Goal: Task Accomplishment & Management: Use online tool/utility

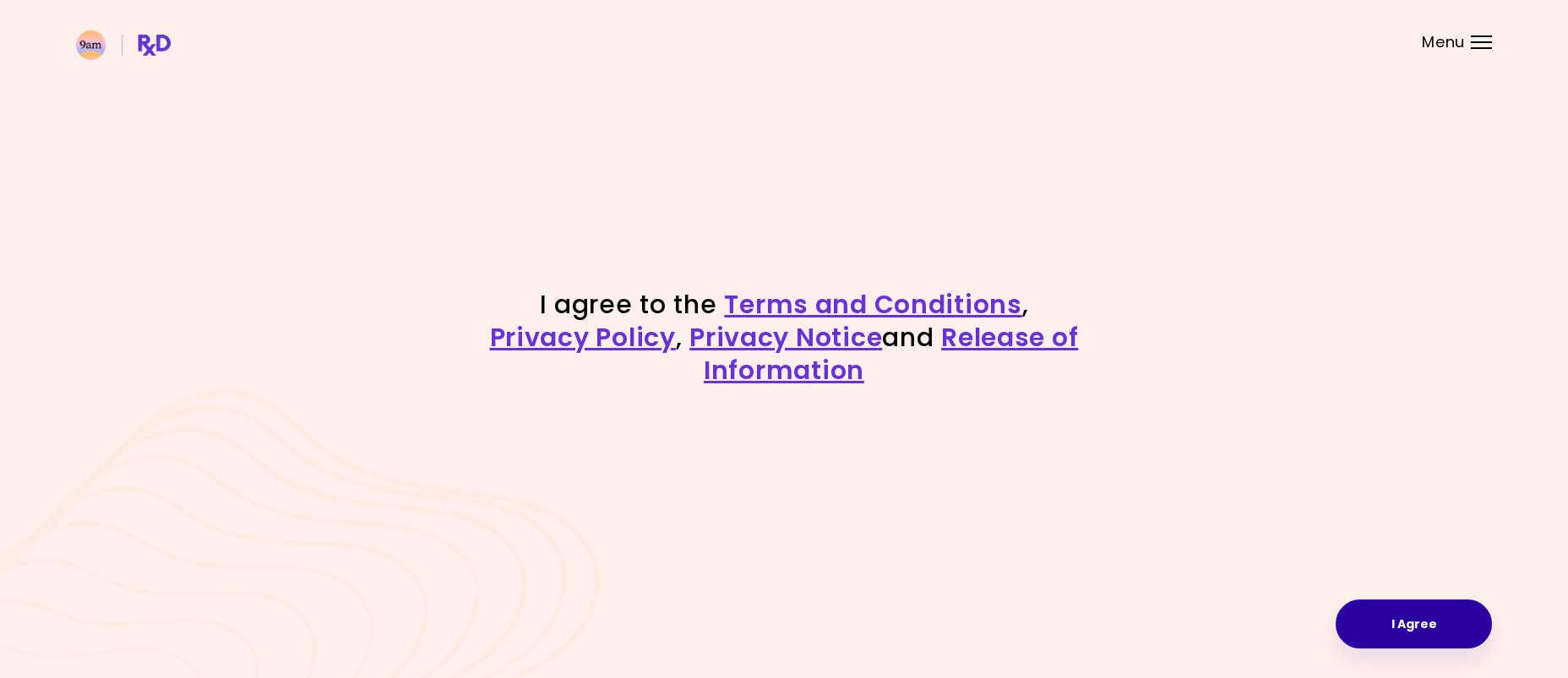
click at [1444, 620] on button "I Agree" at bounding box center [1413, 624] width 156 height 49
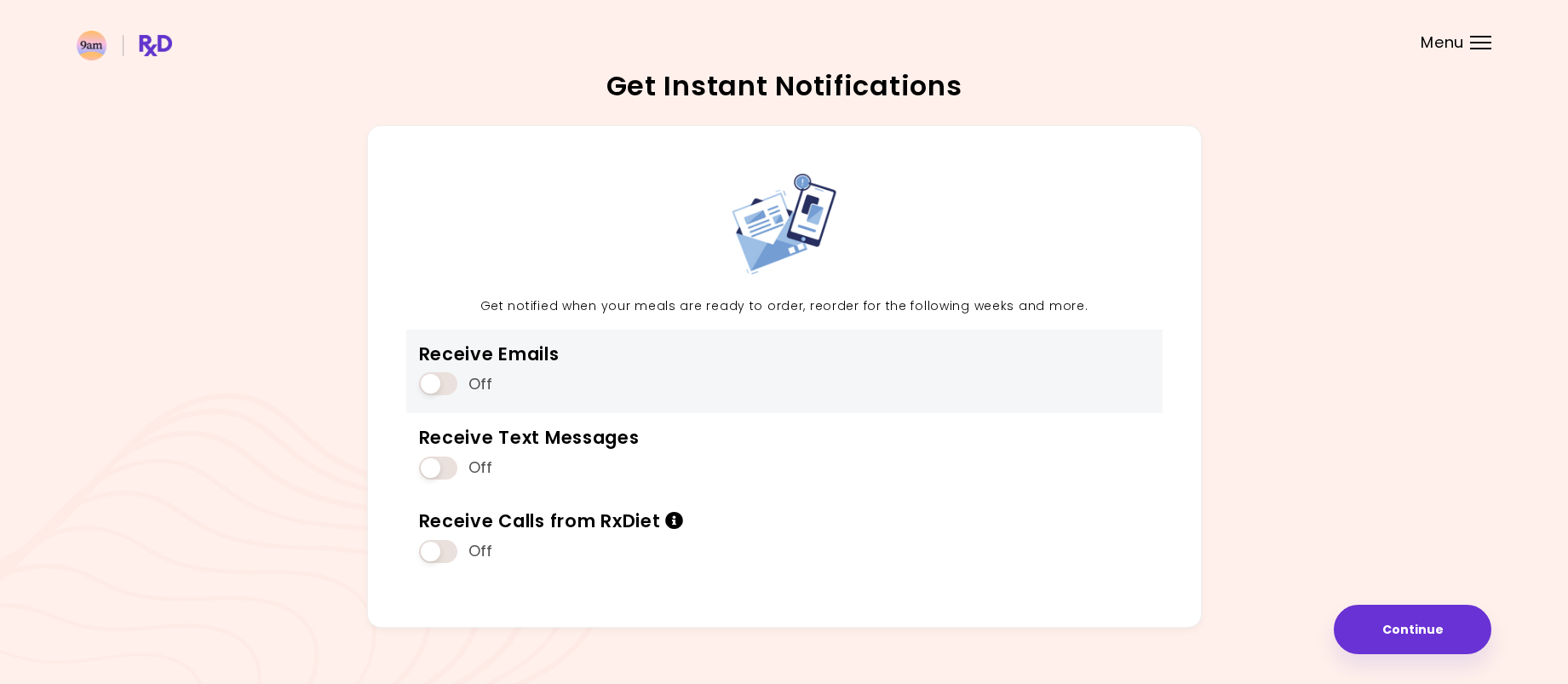
click at [444, 387] on span at bounding box center [438, 383] width 38 height 23
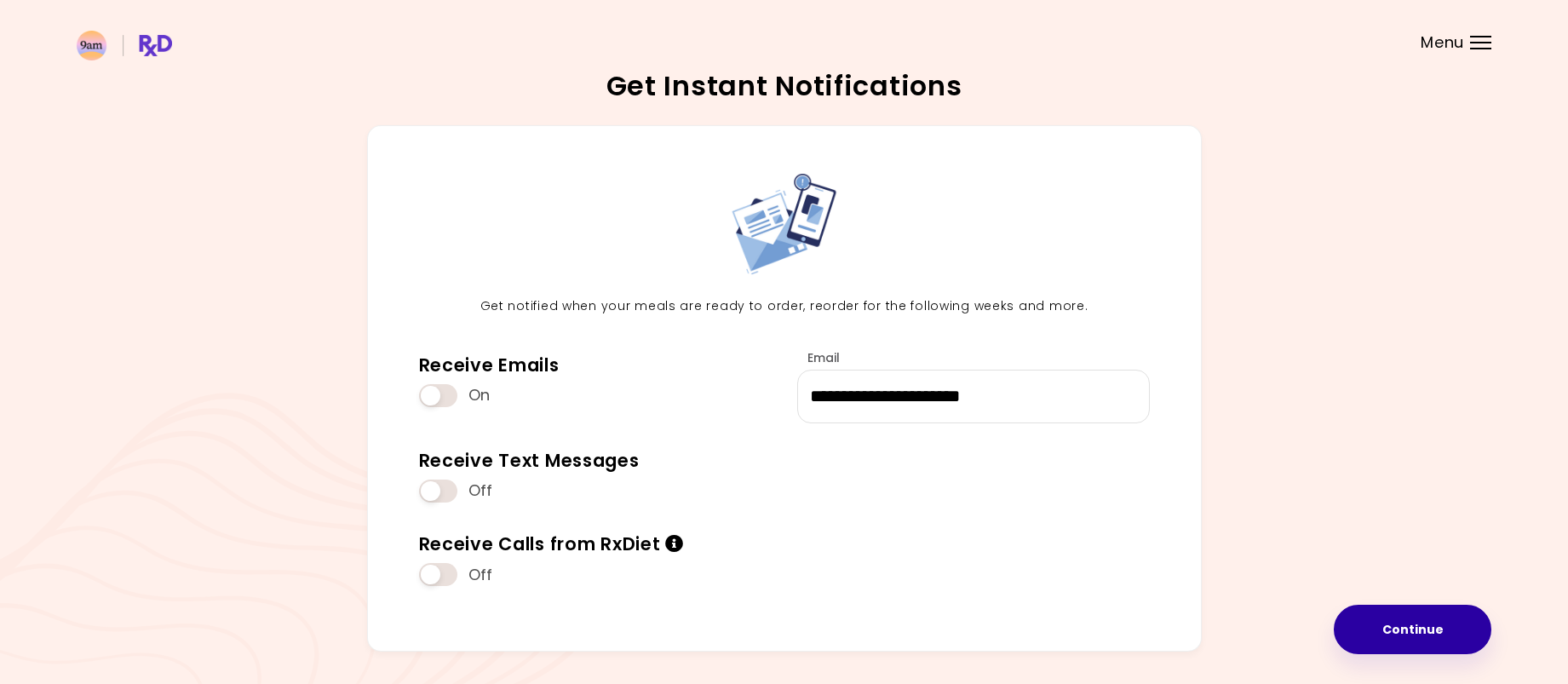
click at [1407, 626] on button "Continue" at bounding box center [1413, 629] width 158 height 49
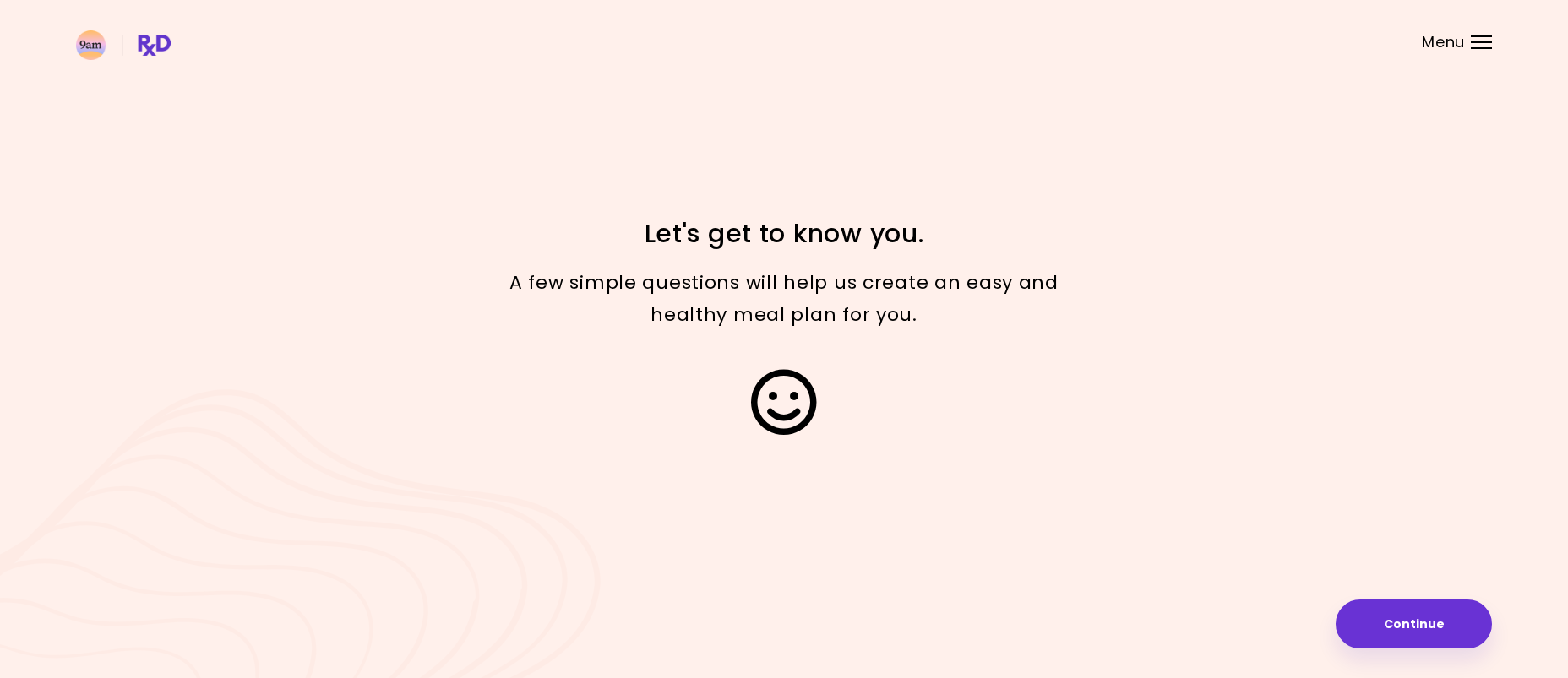
click at [1426, 632] on button "Continue" at bounding box center [1413, 624] width 156 height 49
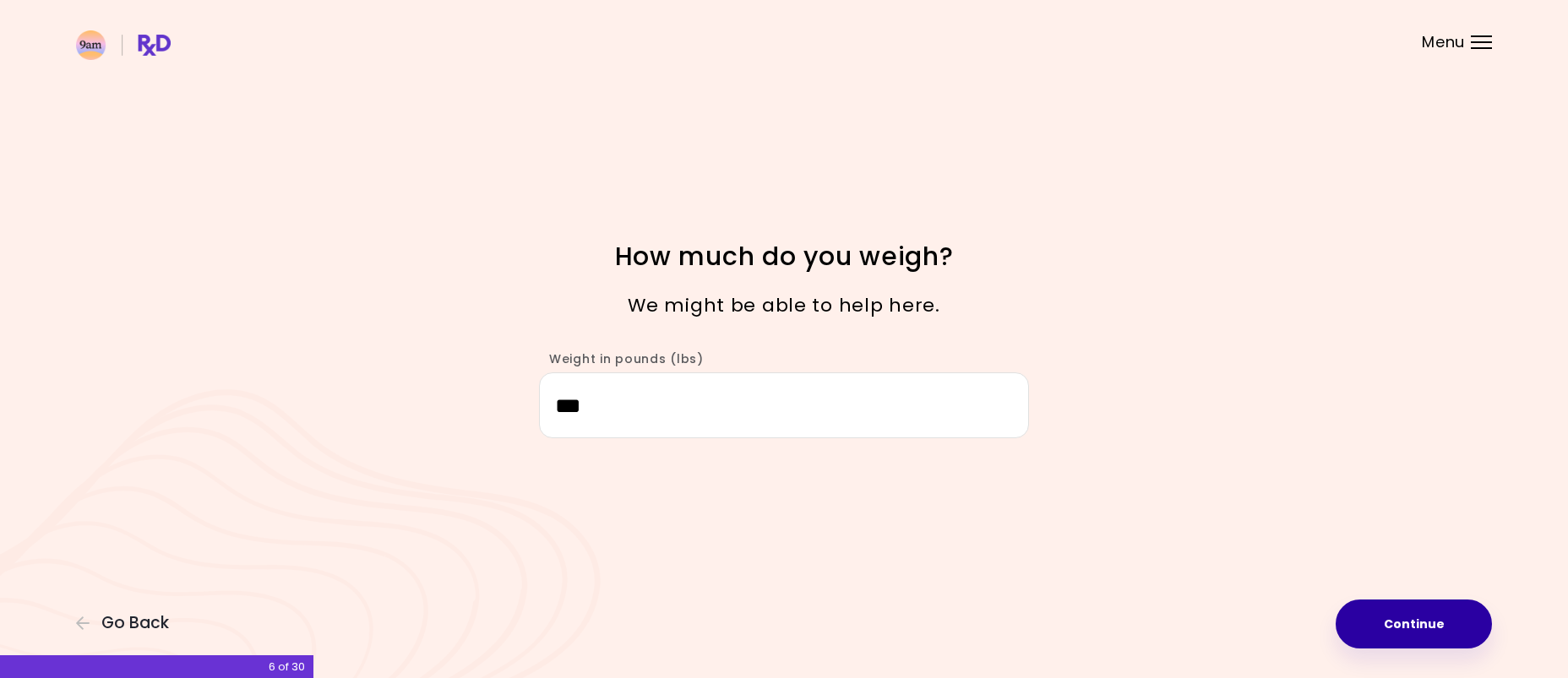
click at [1436, 621] on button "Continue" at bounding box center [1413, 624] width 156 height 49
select select "****"
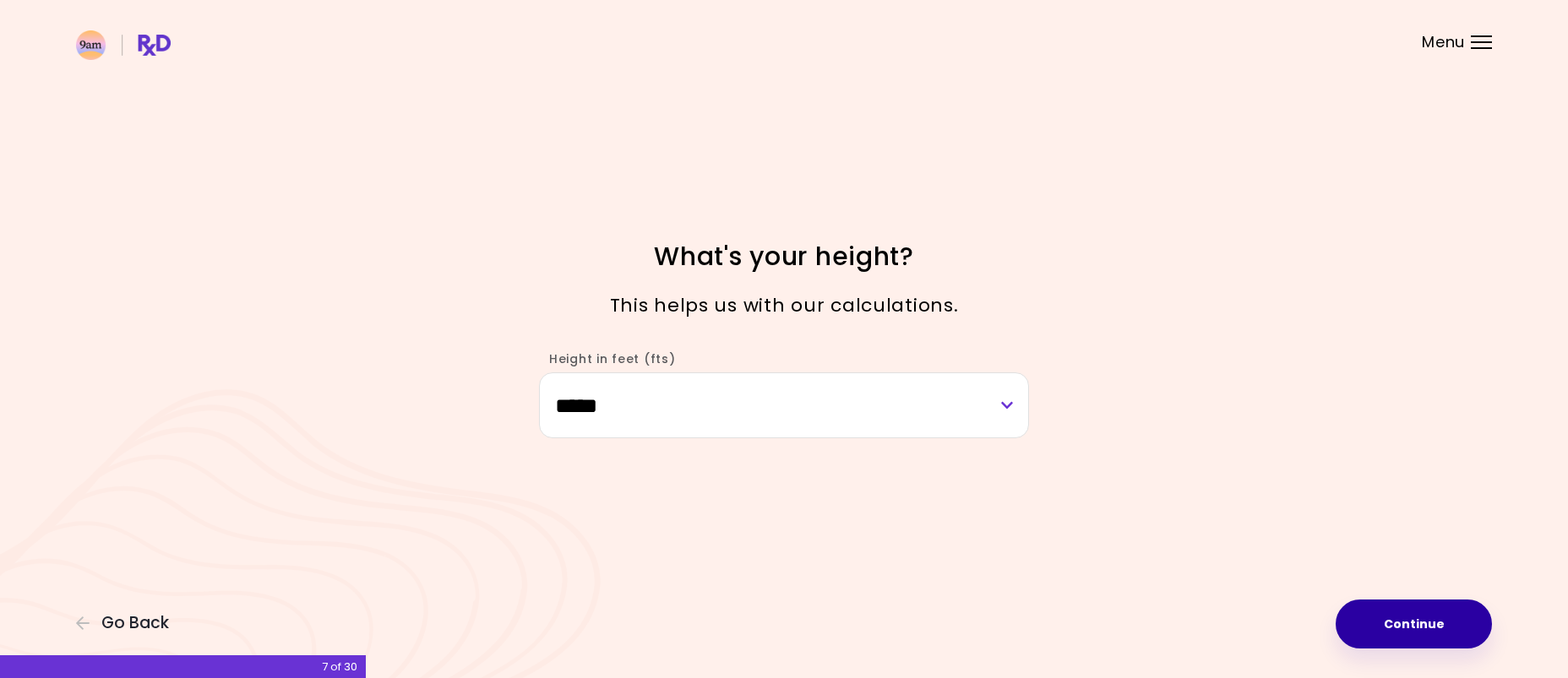
click at [1445, 618] on button "Continue" at bounding box center [1413, 624] width 156 height 49
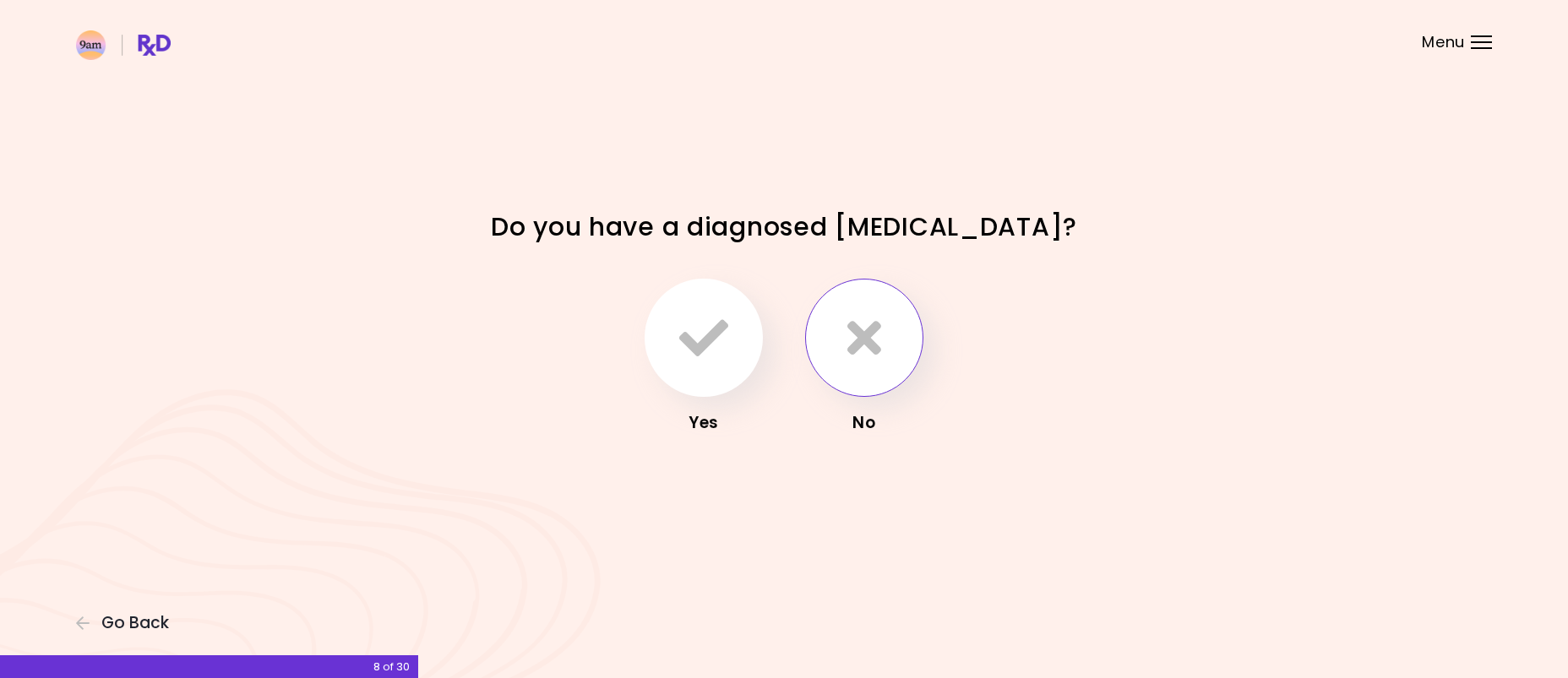
click at [846, 372] on button "button" at bounding box center [864, 338] width 119 height 119
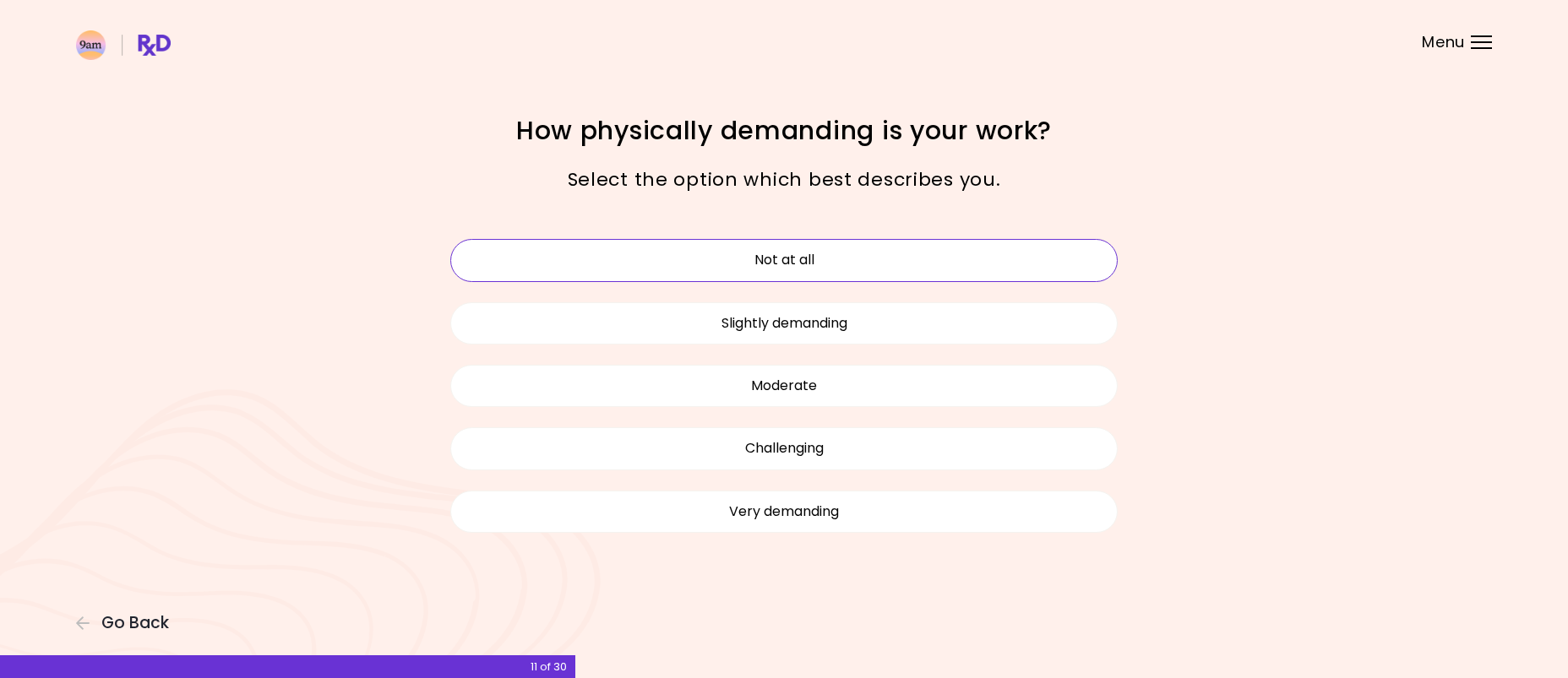
click at [847, 259] on button "Not at all" at bounding box center [783, 260] width 667 height 42
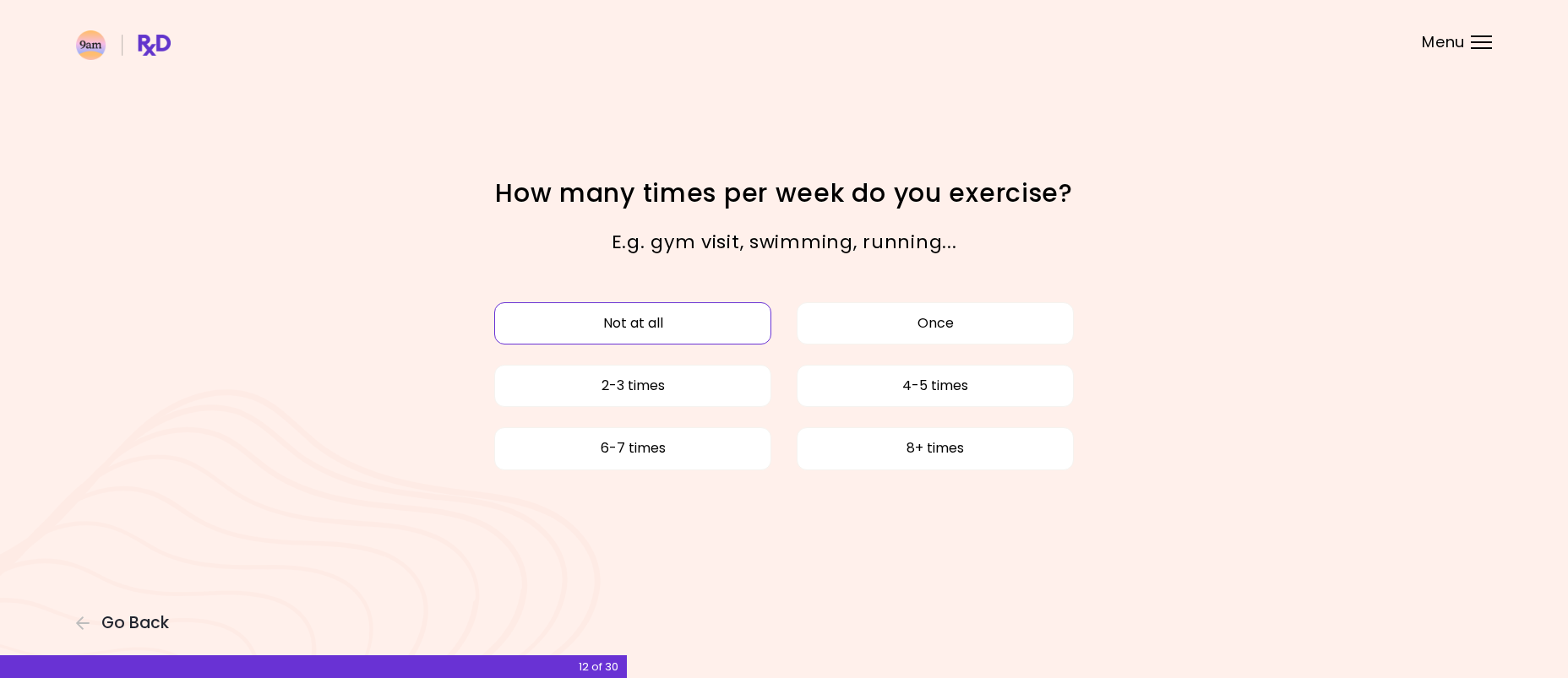
click at [674, 323] on button "Not at all" at bounding box center [632, 324] width 277 height 42
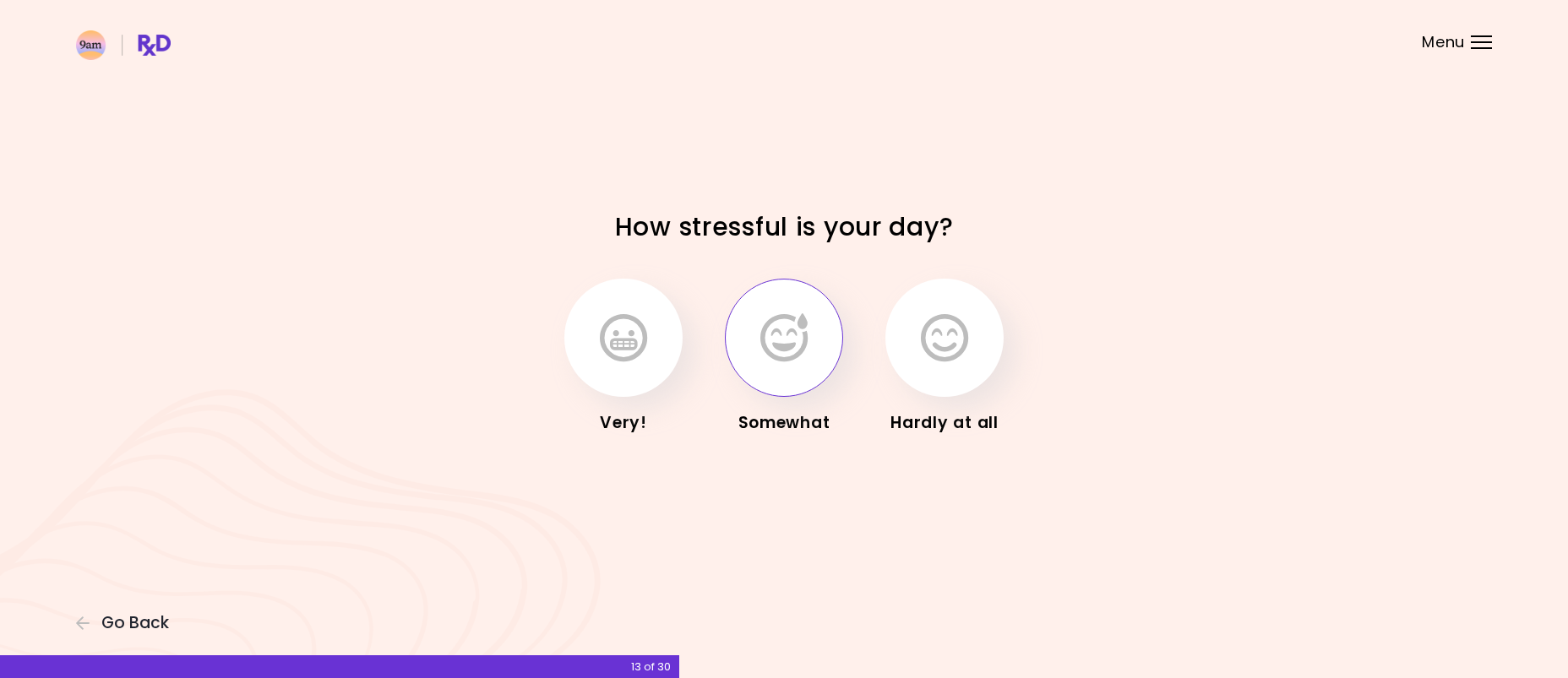
click at [767, 332] on icon "button" at bounding box center [783, 338] width 47 height 49
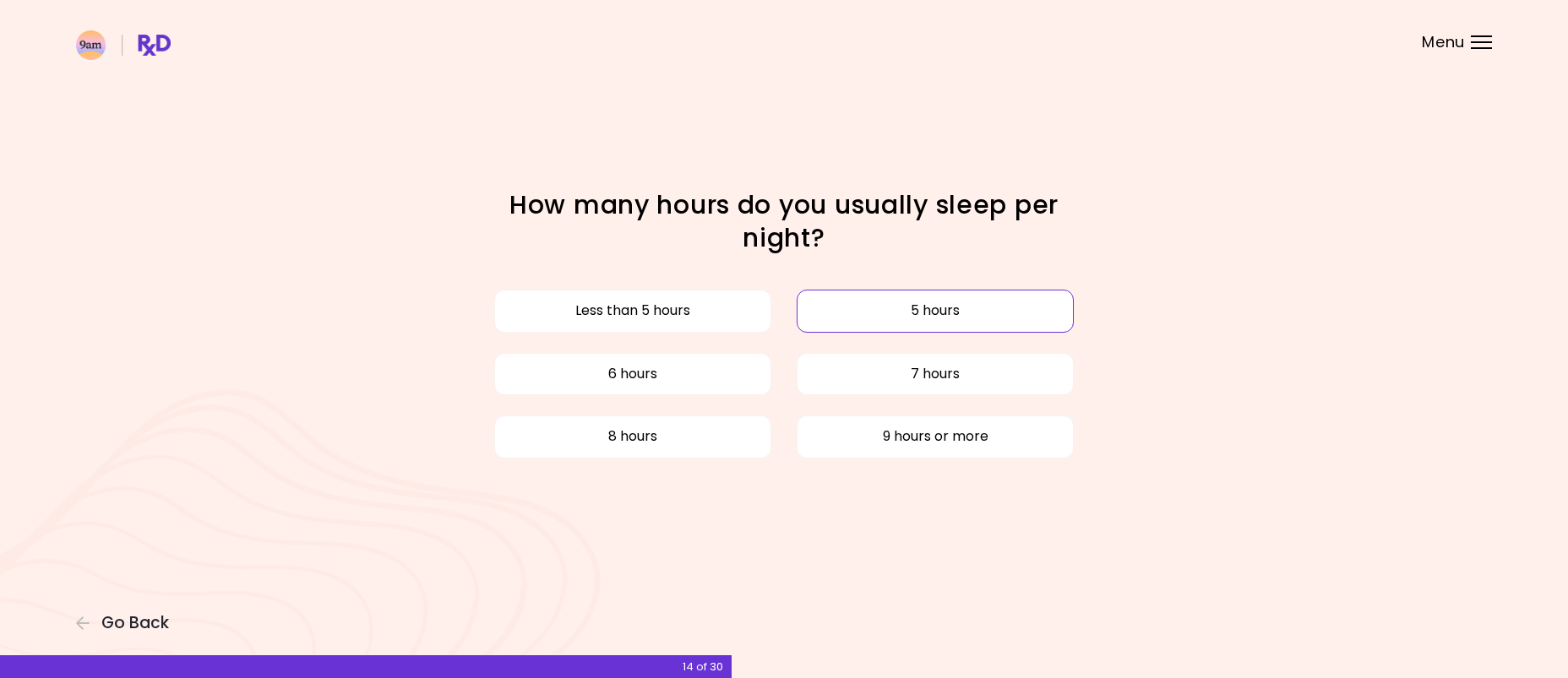
click at [910, 304] on button "5 hours" at bounding box center [935, 311] width 277 height 42
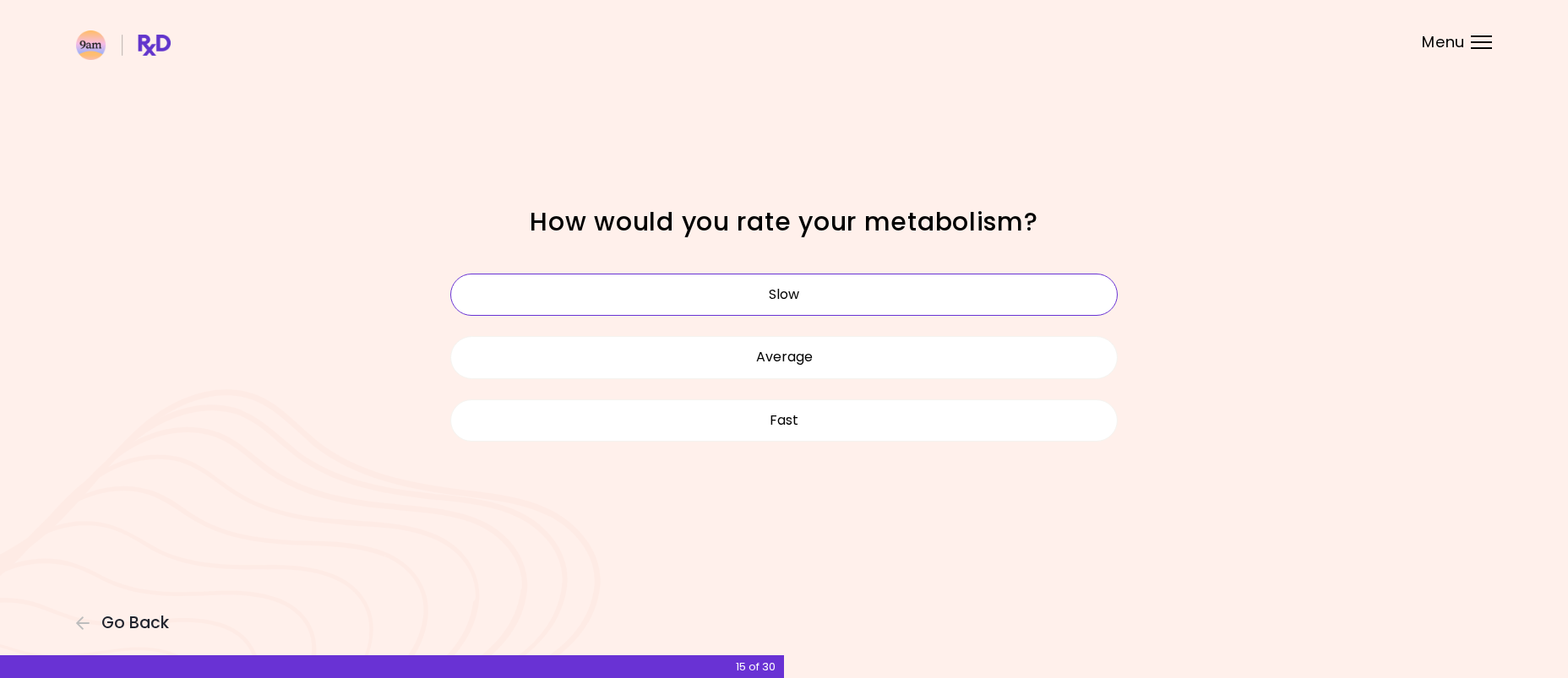
click at [820, 306] on button "Slow" at bounding box center [783, 294] width 667 height 42
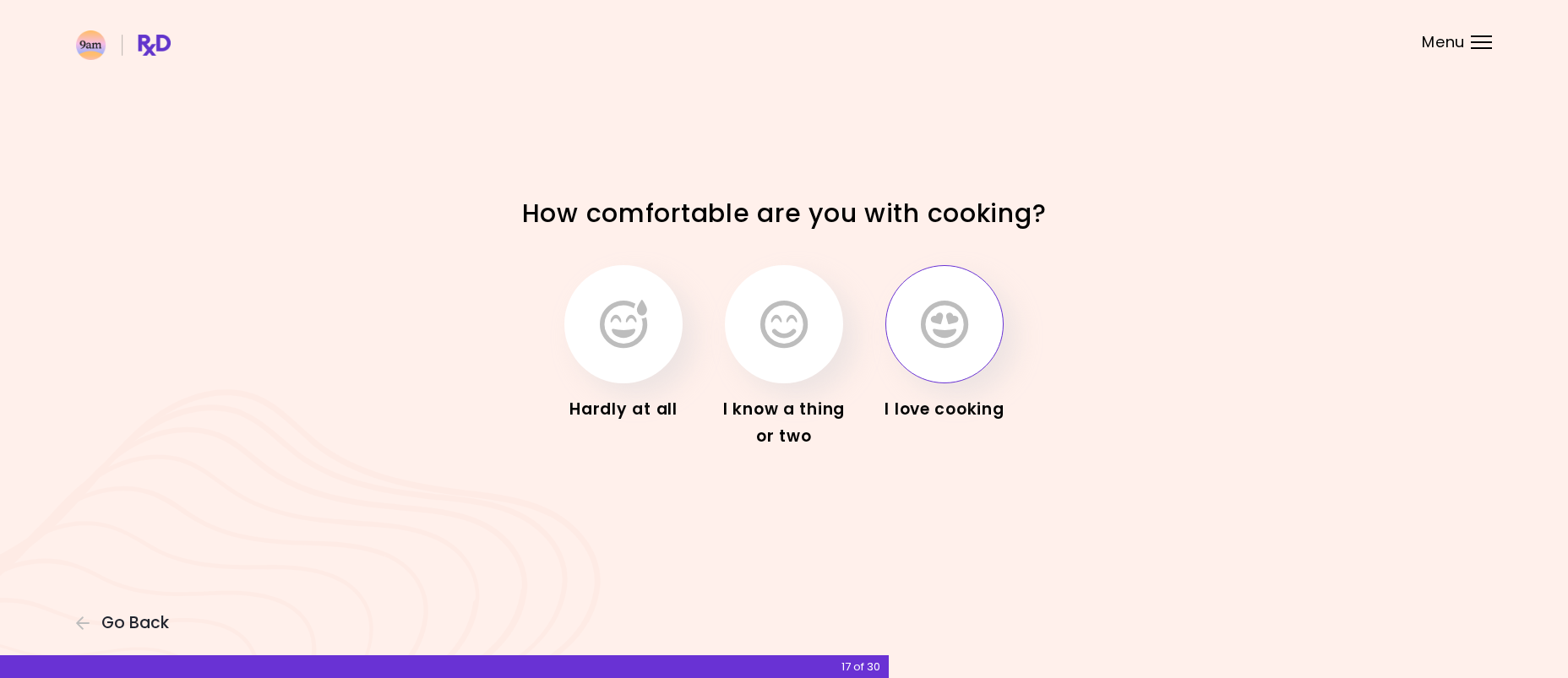
click at [924, 304] on icon "button" at bounding box center [944, 324] width 47 height 49
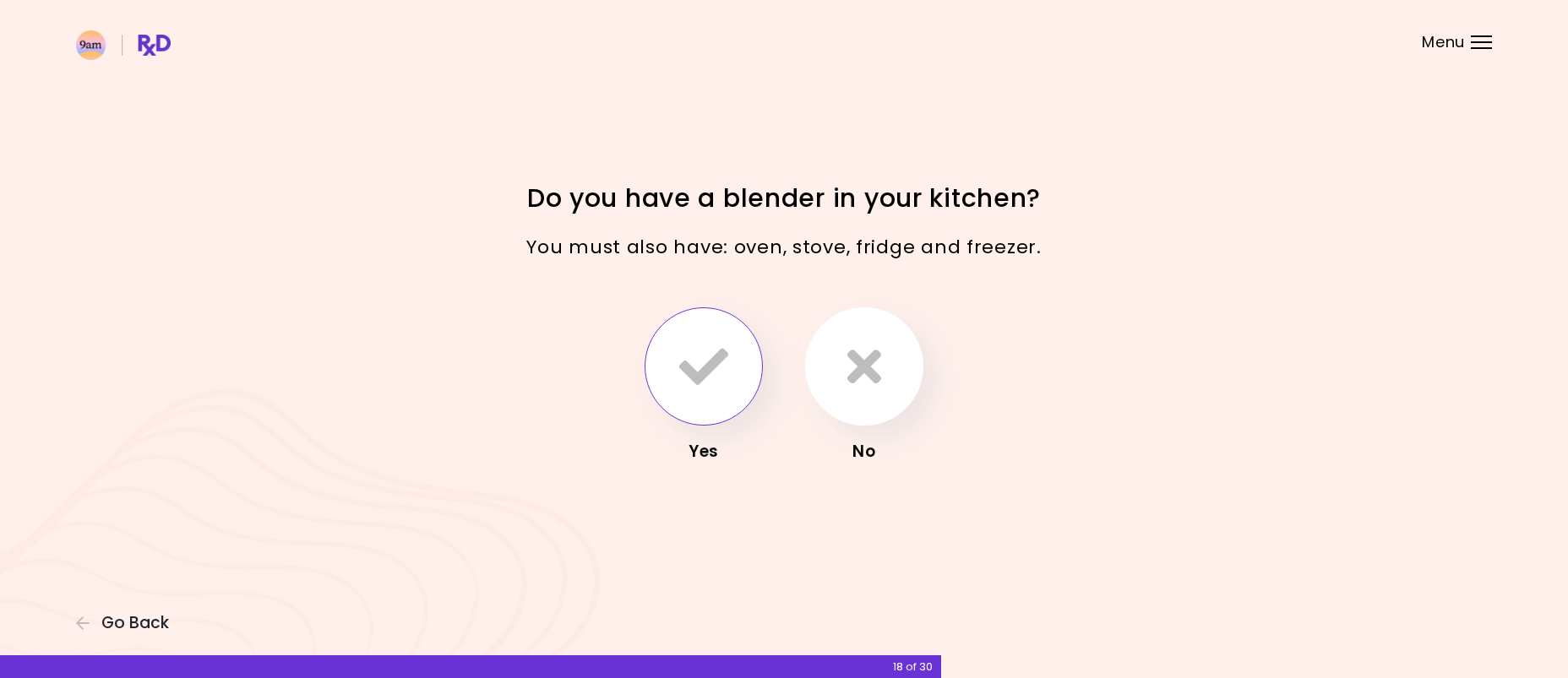
click at [697, 361] on icon "button" at bounding box center [703, 366] width 49 height 49
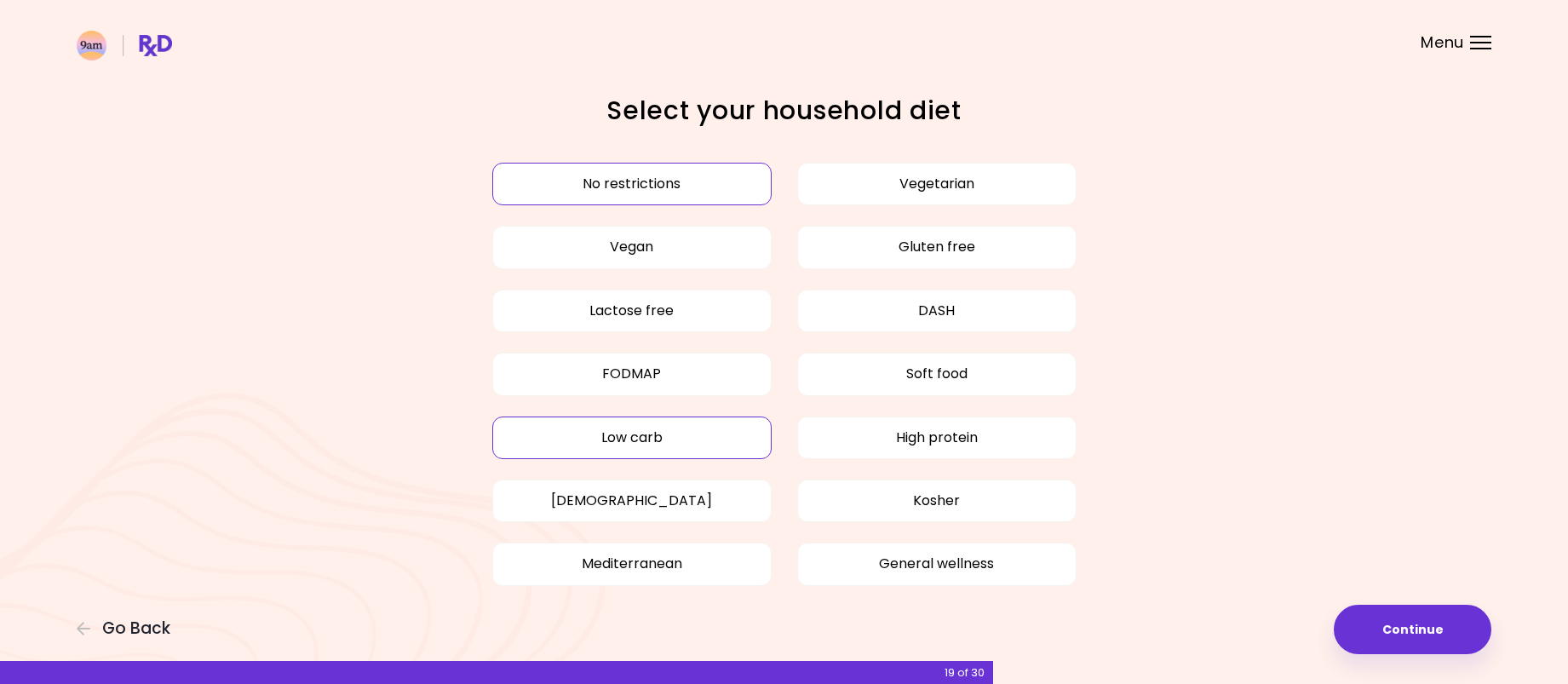
click at [661, 430] on button "Low carb" at bounding box center [632, 438] width 279 height 43
click at [904, 452] on button "High protein" at bounding box center [936, 438] width 279 height 43
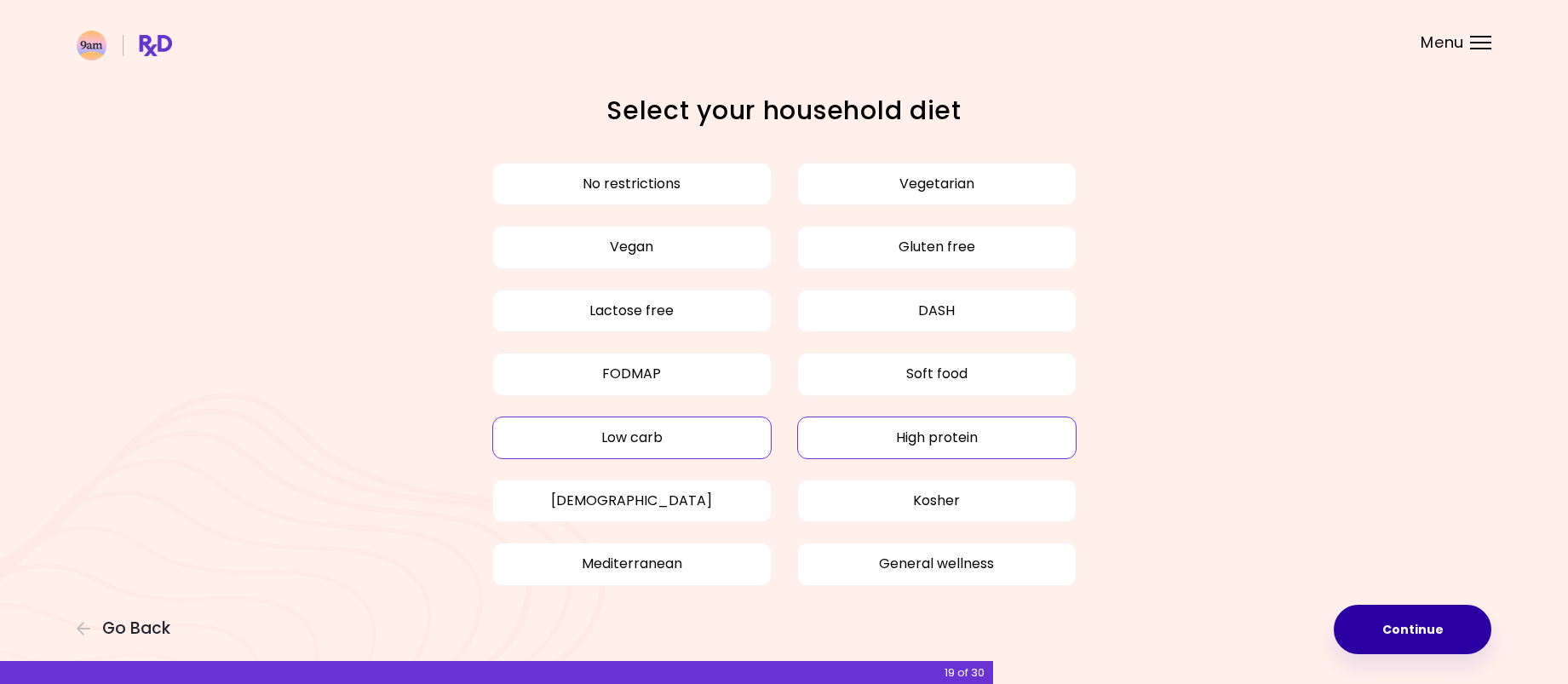
click at [1392, 644] on button "Continue" at bounding box center [1413, 629] width 158 height 49
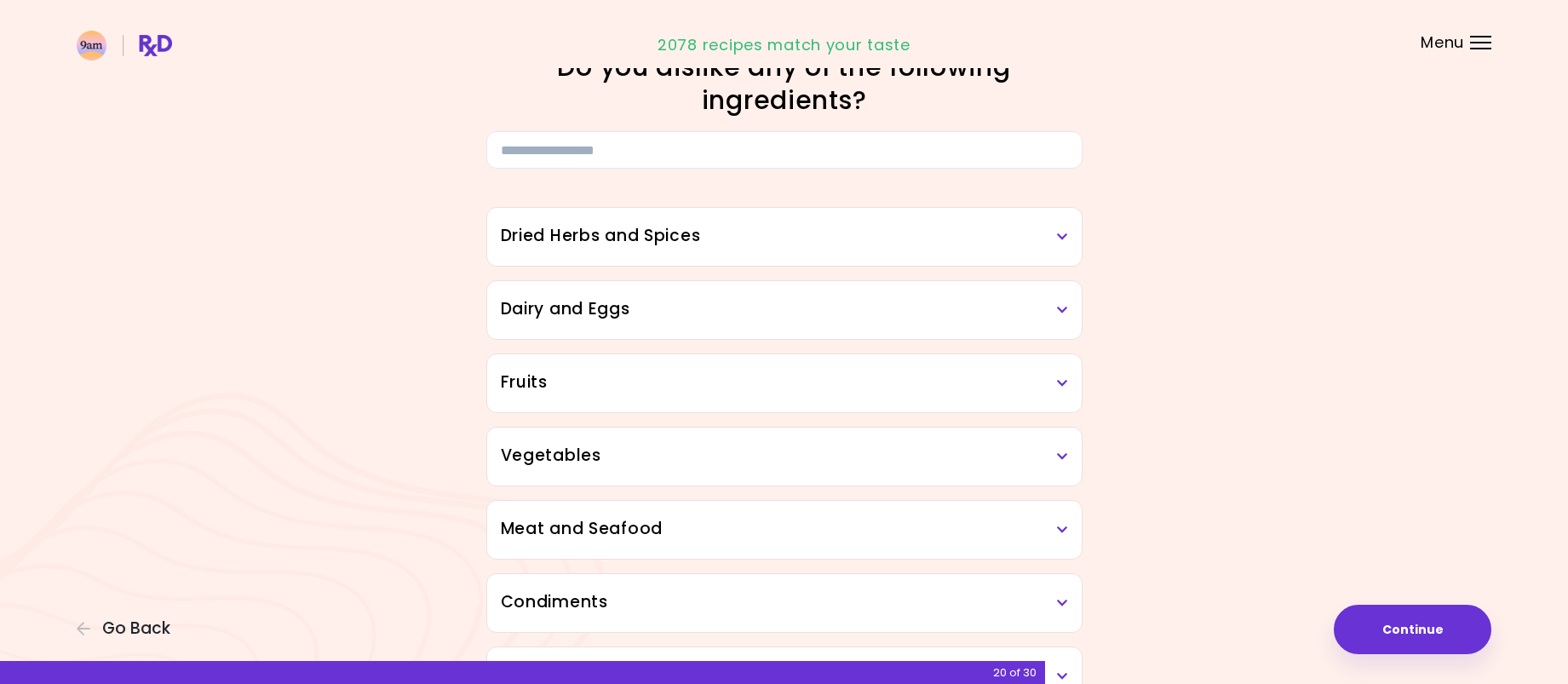
scroll to position [85, 0]
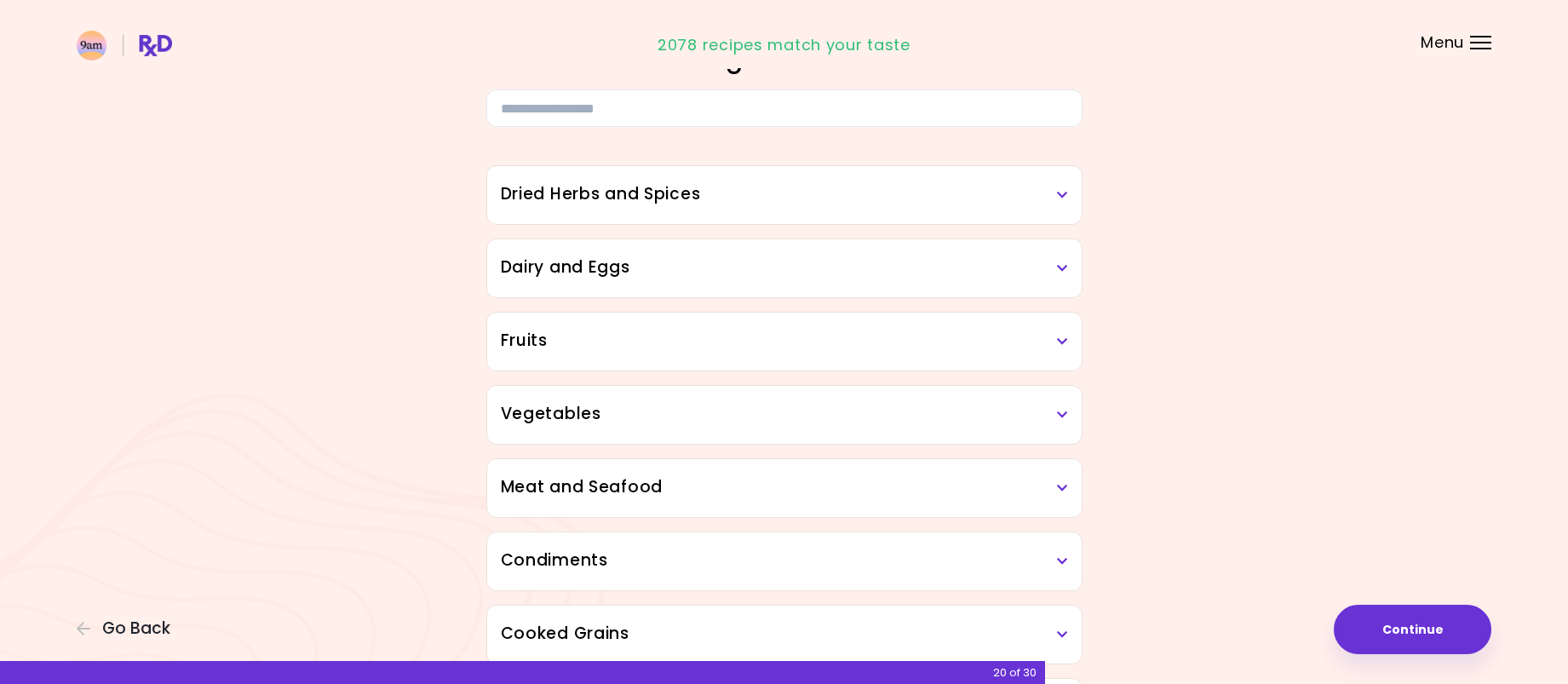
click at [1057, 190] on icon at bounding box center [1062, 195] width 11 height 12
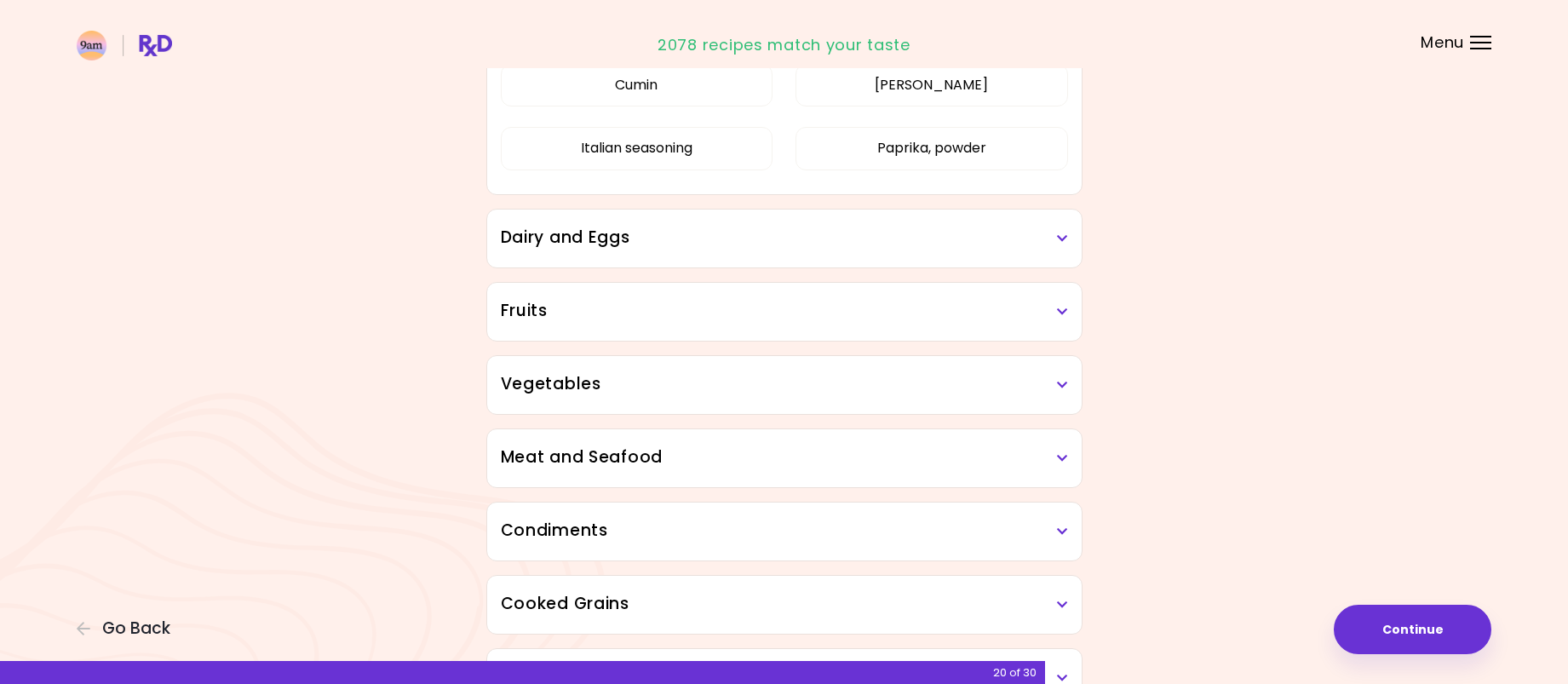
scroll to position [426, 0]
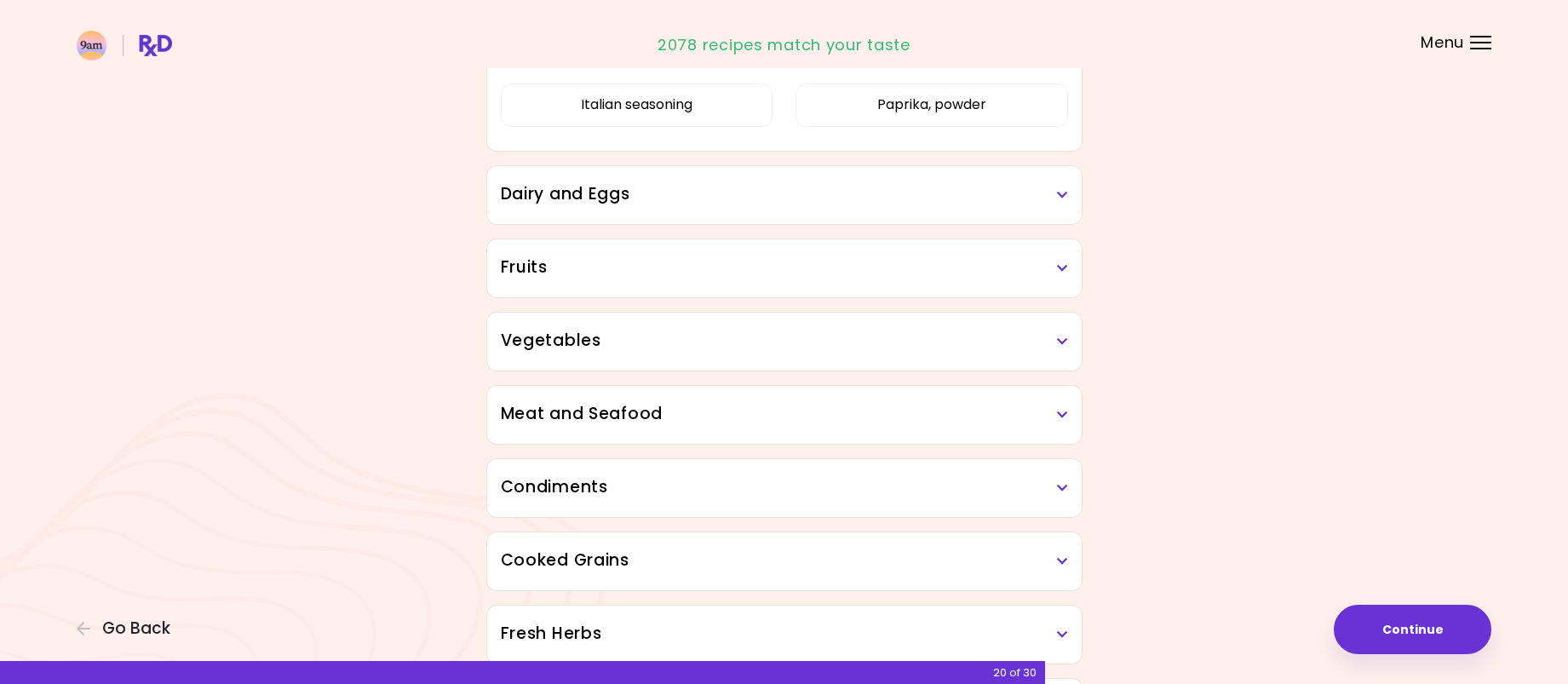
click at [1054, 268] on h3 "Fruits" at bounding box center [784, 267] width 567 height 25
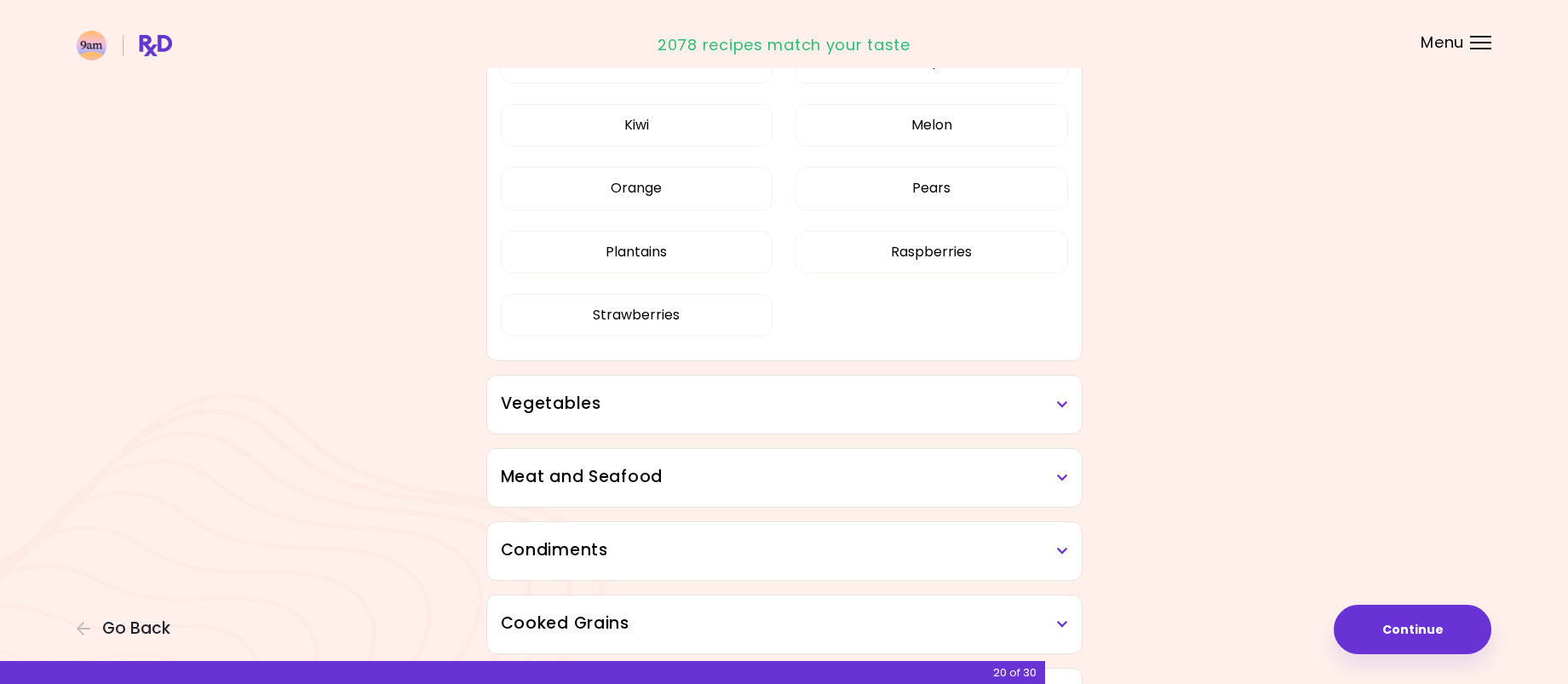
scroll to position [852, 0]
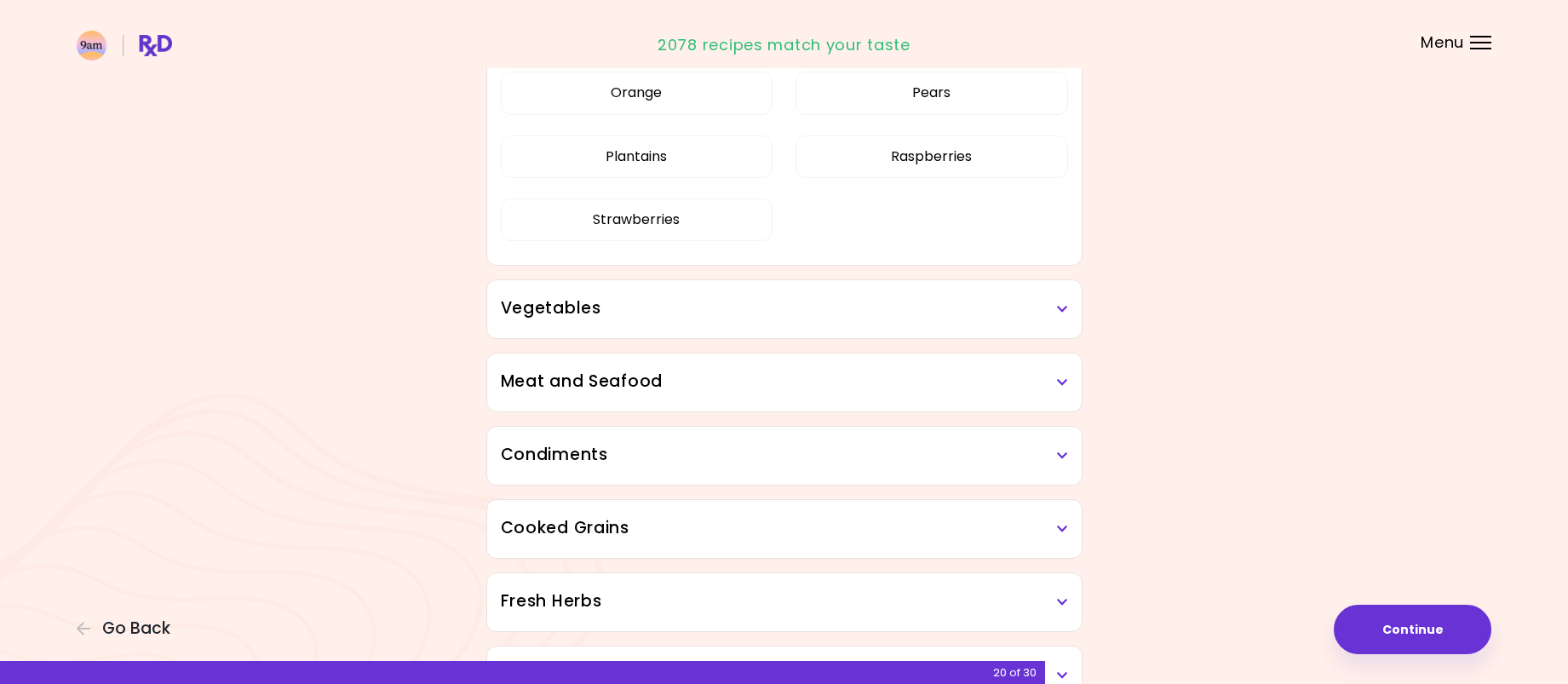
click at [1044, 316] on h3 "Vegetables" at bounding box center [784, 308] width 567 height 25
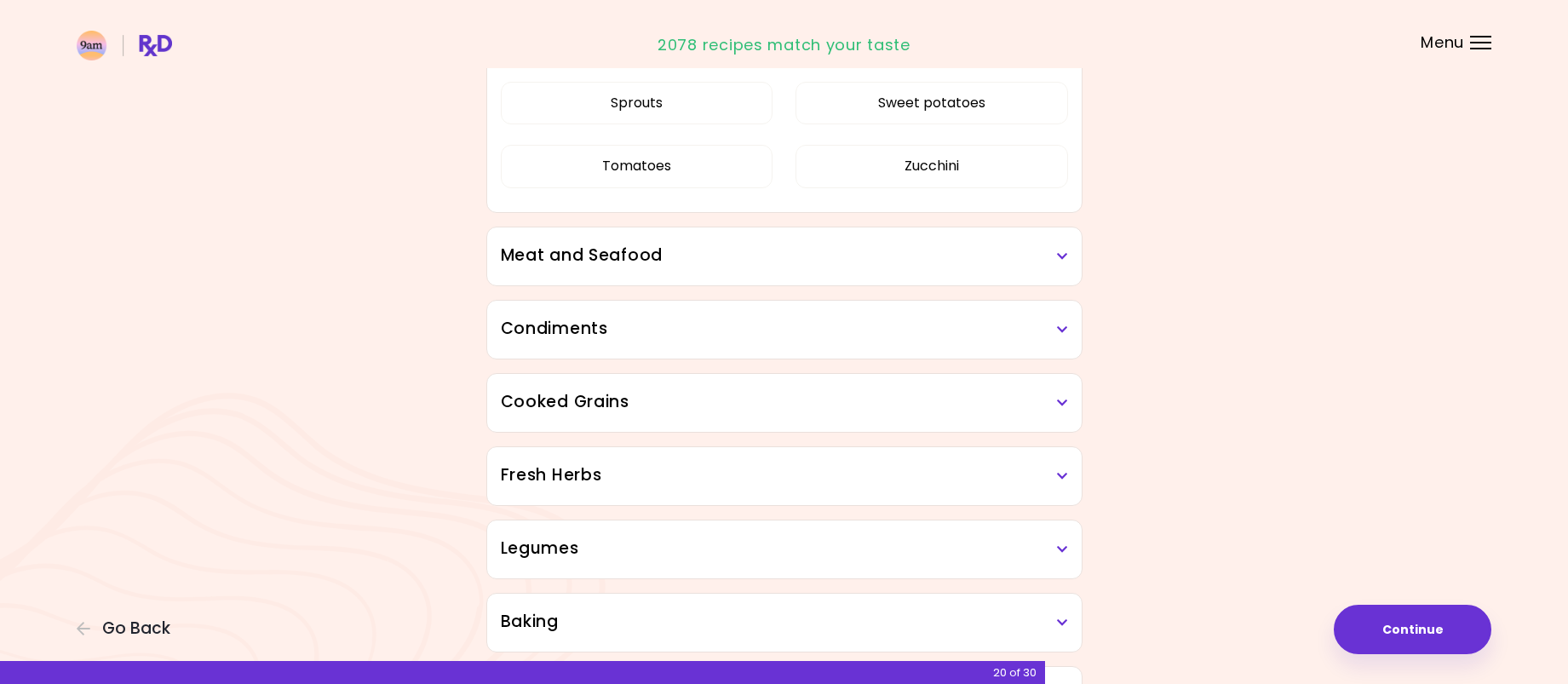
scroll to position [2045, 0]
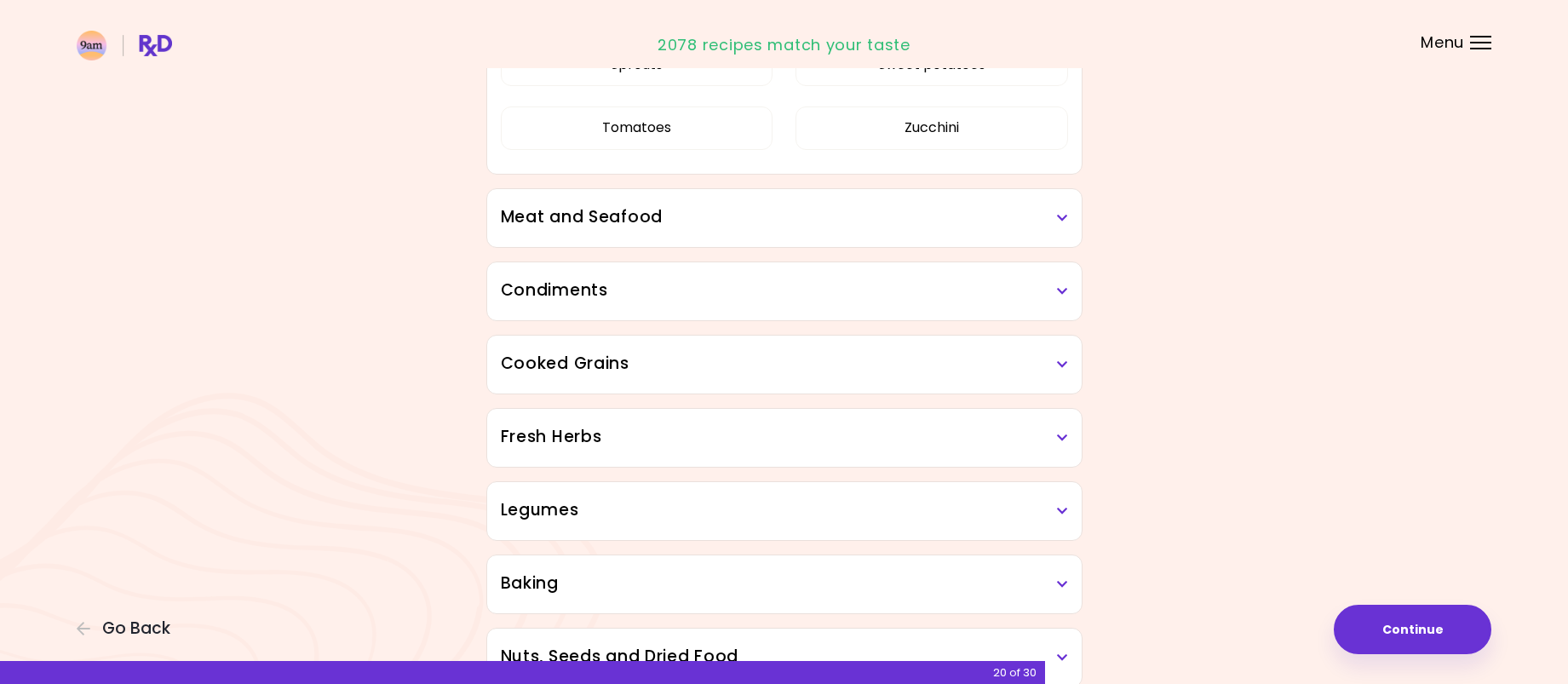
click at [1043, 225] on h3 "Meat and Seafood" at bounding box center [784, 217] width 567 height 25
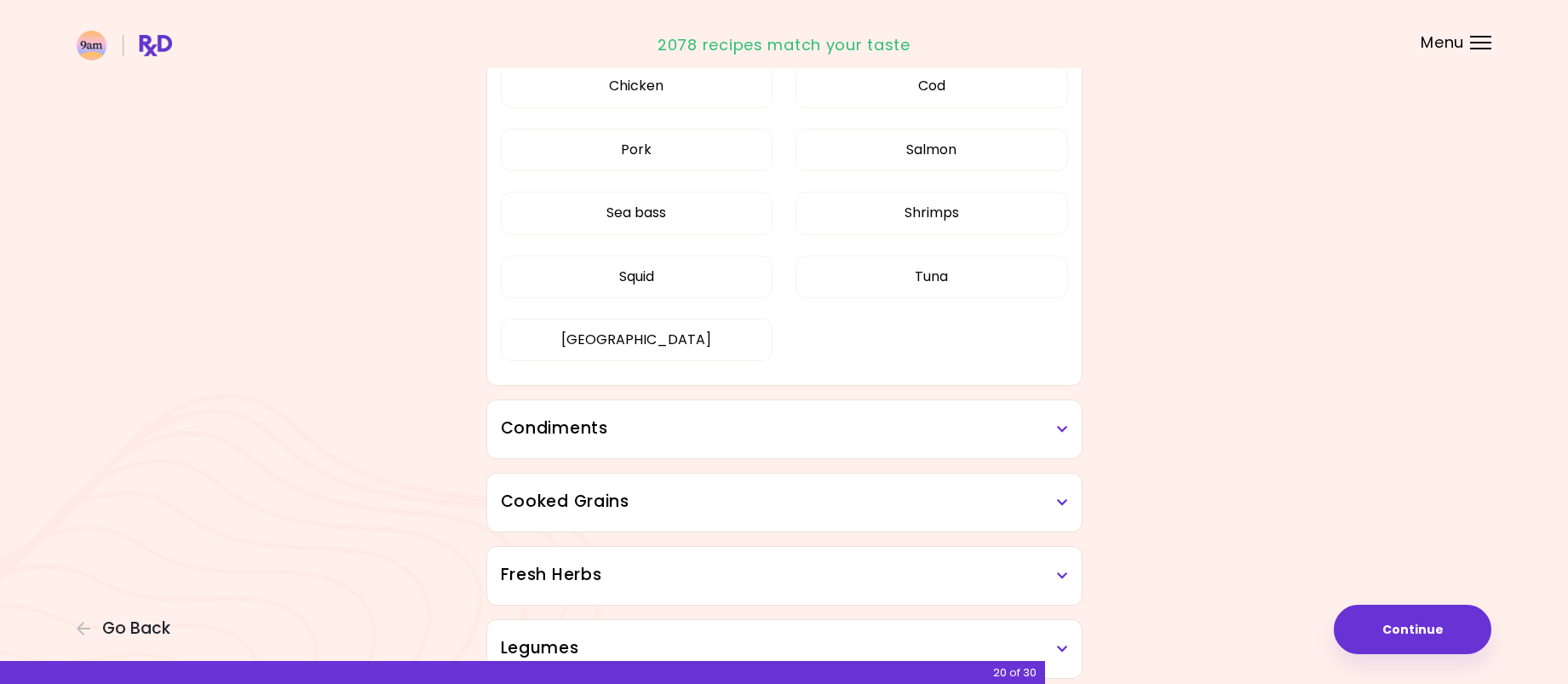
scroll to position [2385, 0]
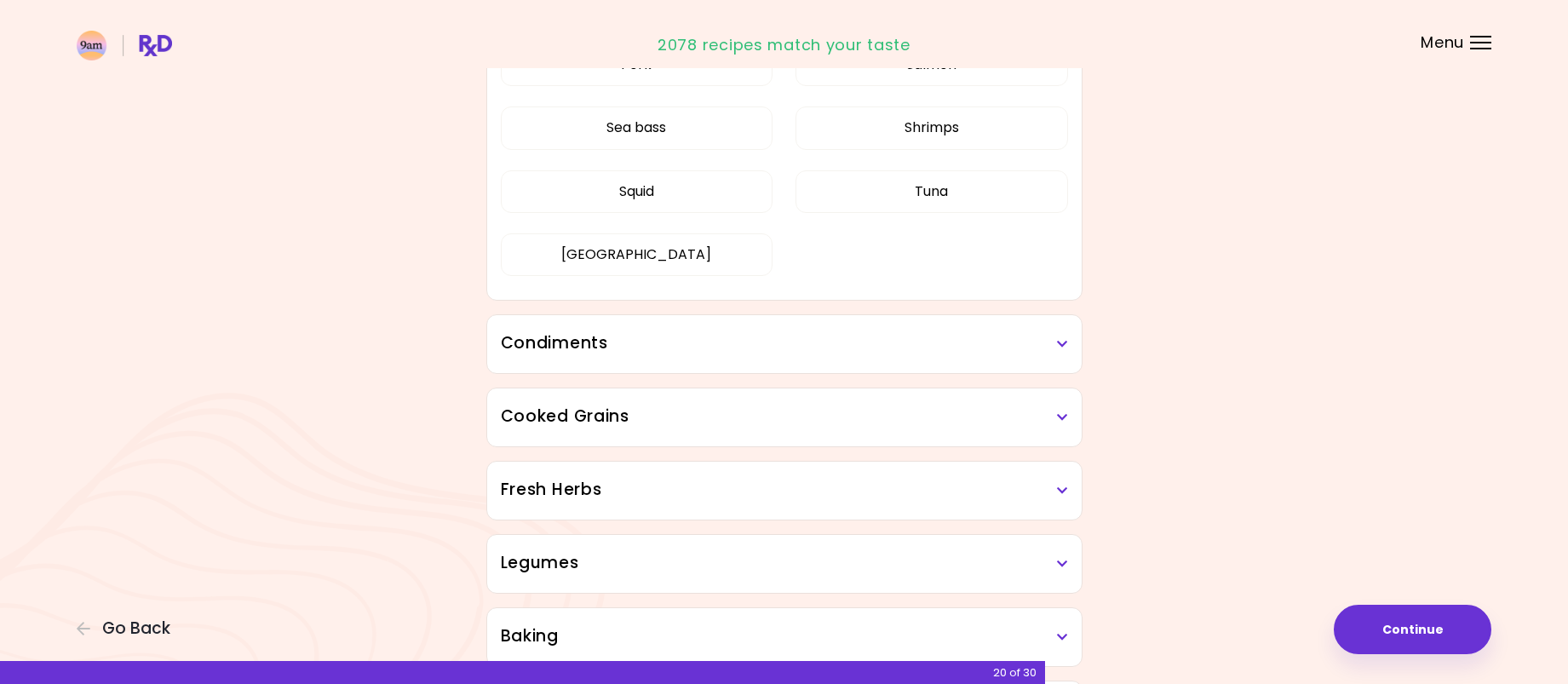
click at [1071, 364] on div "Condiments" at bounding box center [784, 344] width 595 height 58
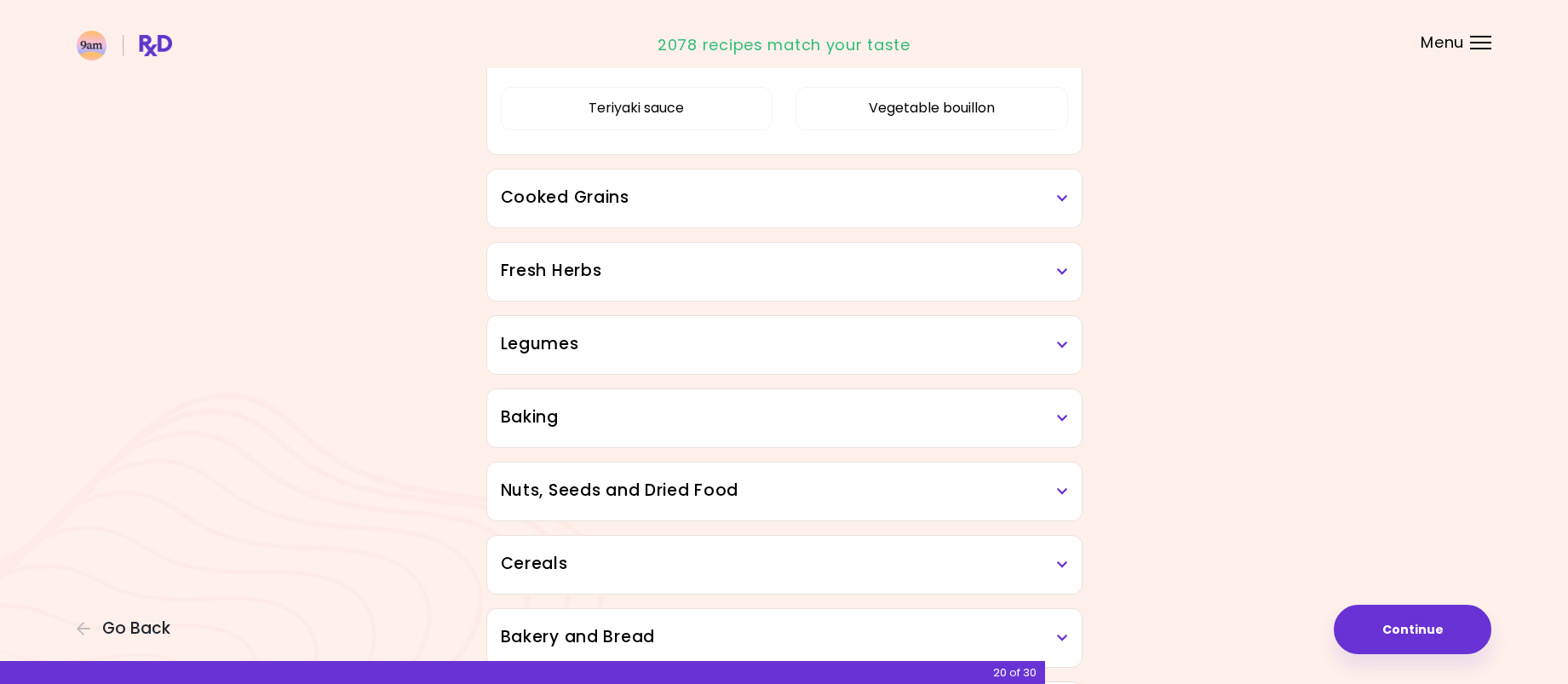
scroll to position [3067, 0]
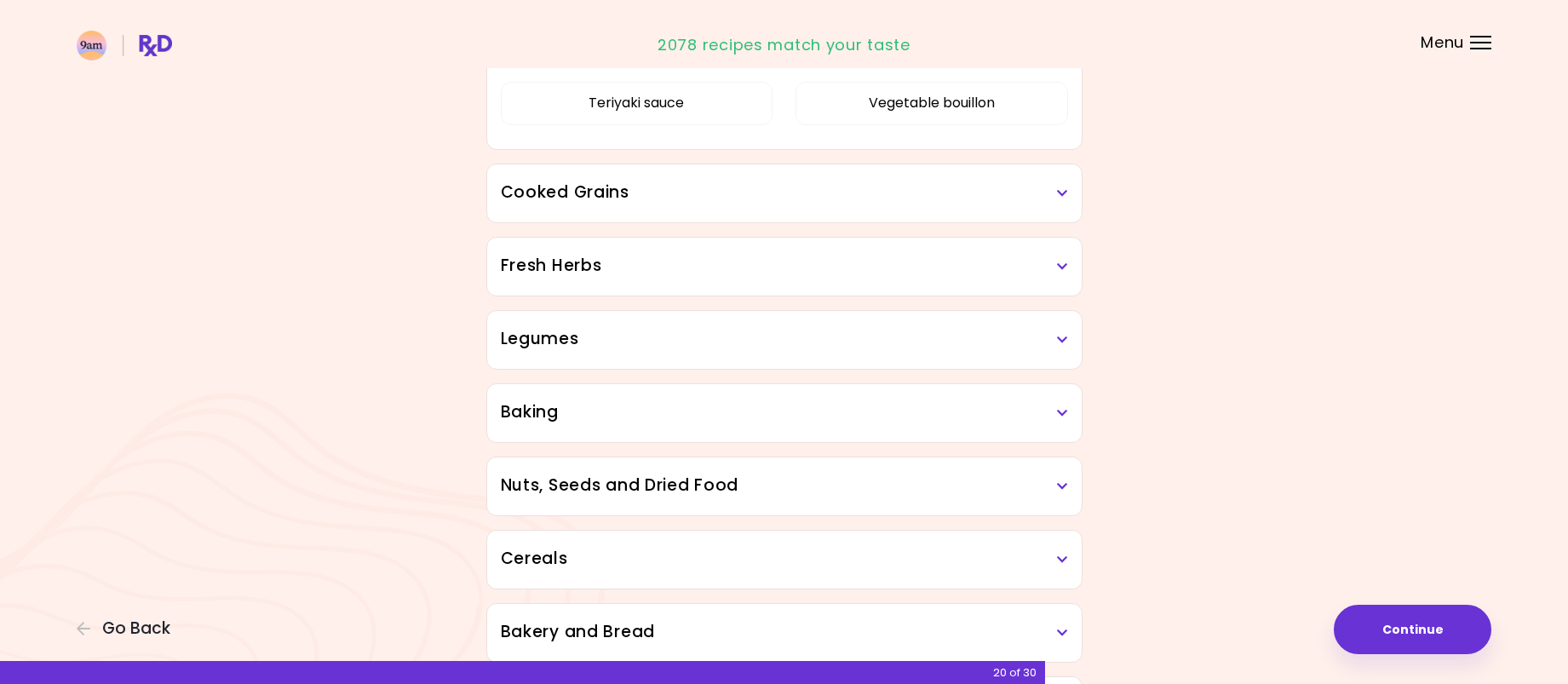
click at [1078, 337] on div "Legumes" at bounding box center [784, 340] width 595 height 58
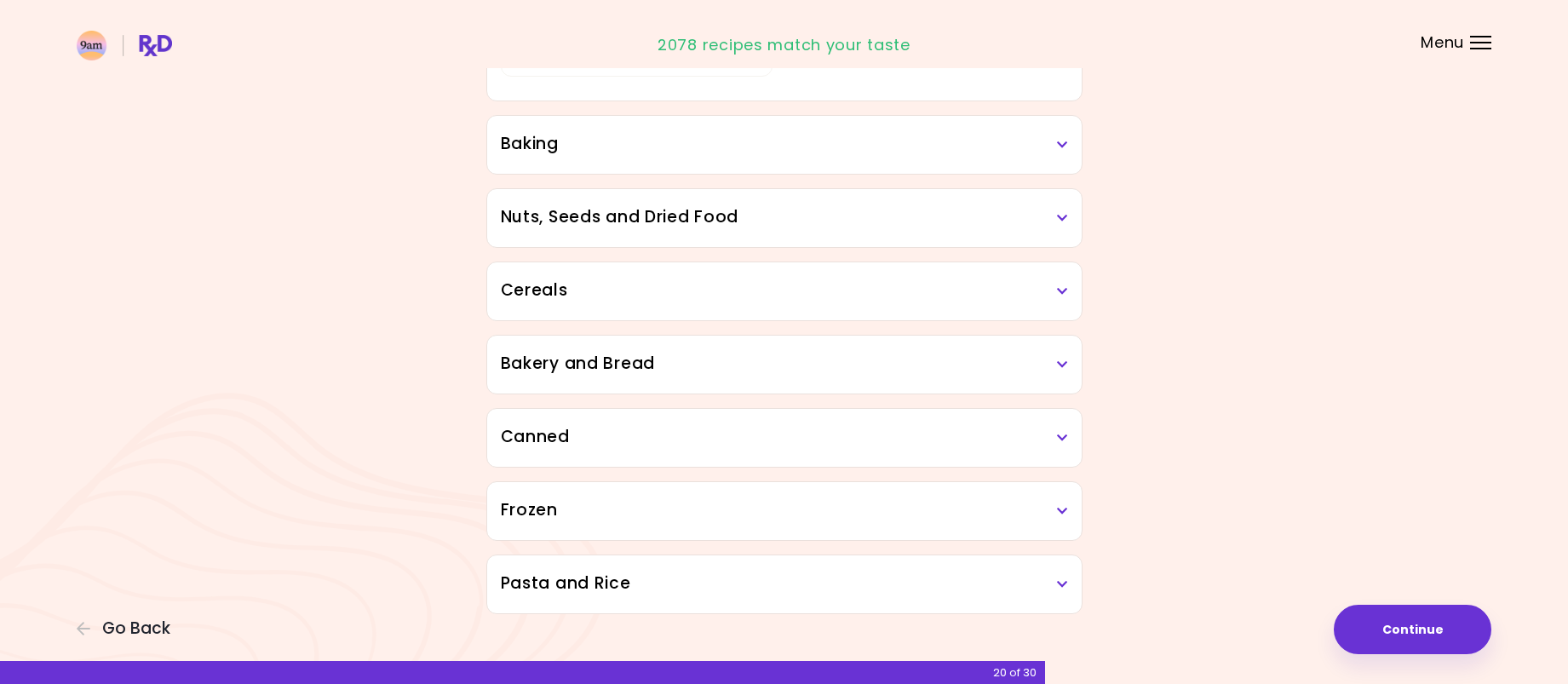
scroll to position [3563, 0]
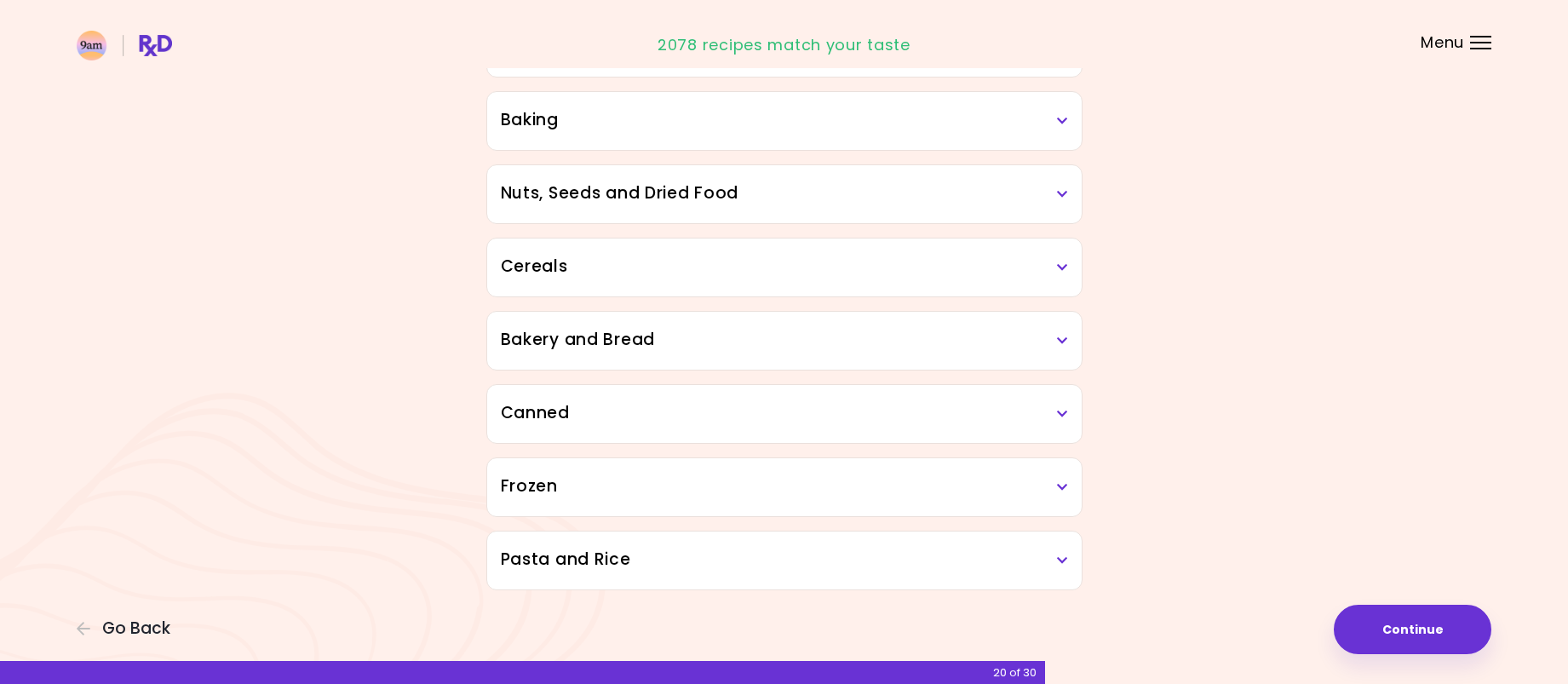
click at [1059, 474] on h3 "Frozen" at bounding box center [784, 486] width 567 height 25
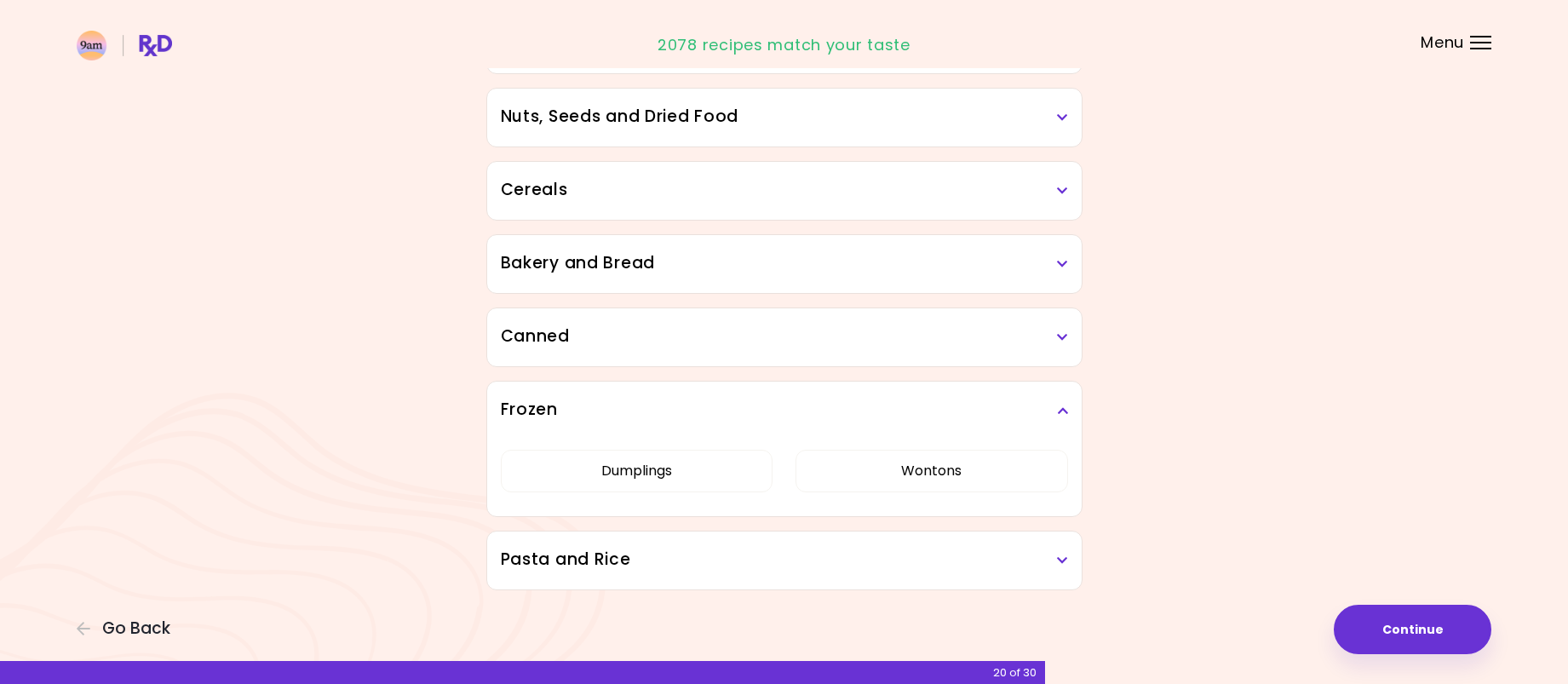
click at [1403, 636] on button "Continue" at bounding box center [1413, 629] width 158 height 49
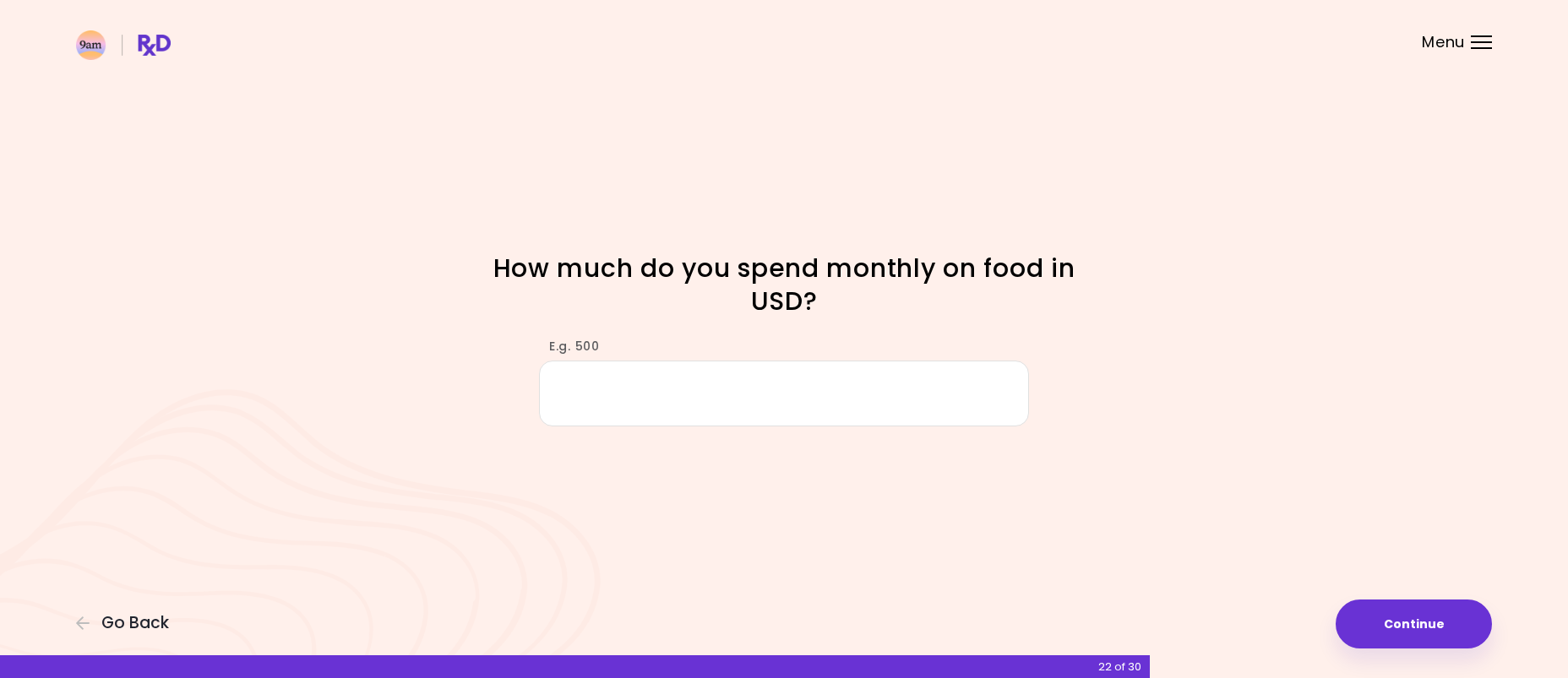
click at [764, 411] on input "E.g. 500" at bounding box center [784, 393] width 490 height 65
type input "***"
click at [1400, 633] on button "Continue" at bounding box center [1413, 624] width 156 height 49
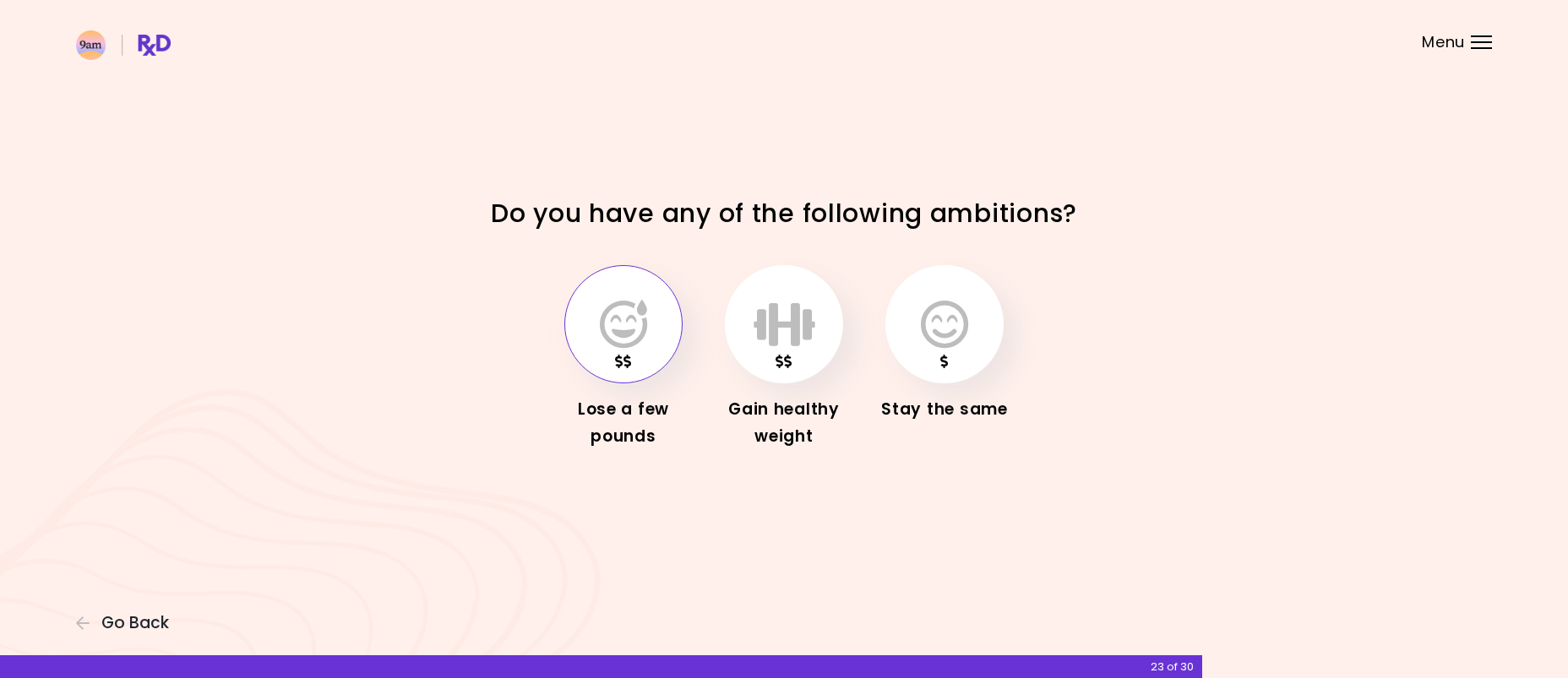
click at [641, 312] on icon "button" at bounding box center [623, 324] width 47 height 49
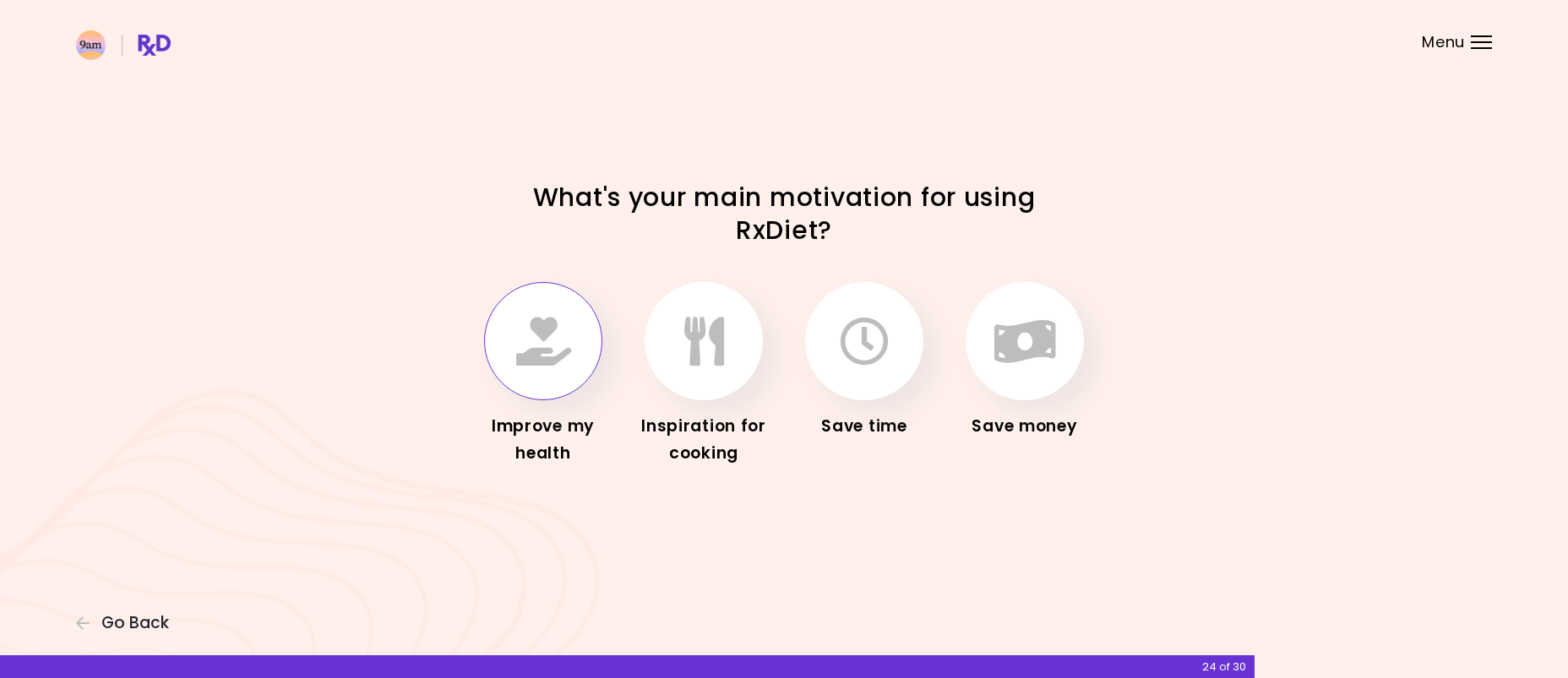
click at [548, 335] on icon "button" at bounding box center [544, 340] width 55 height 49
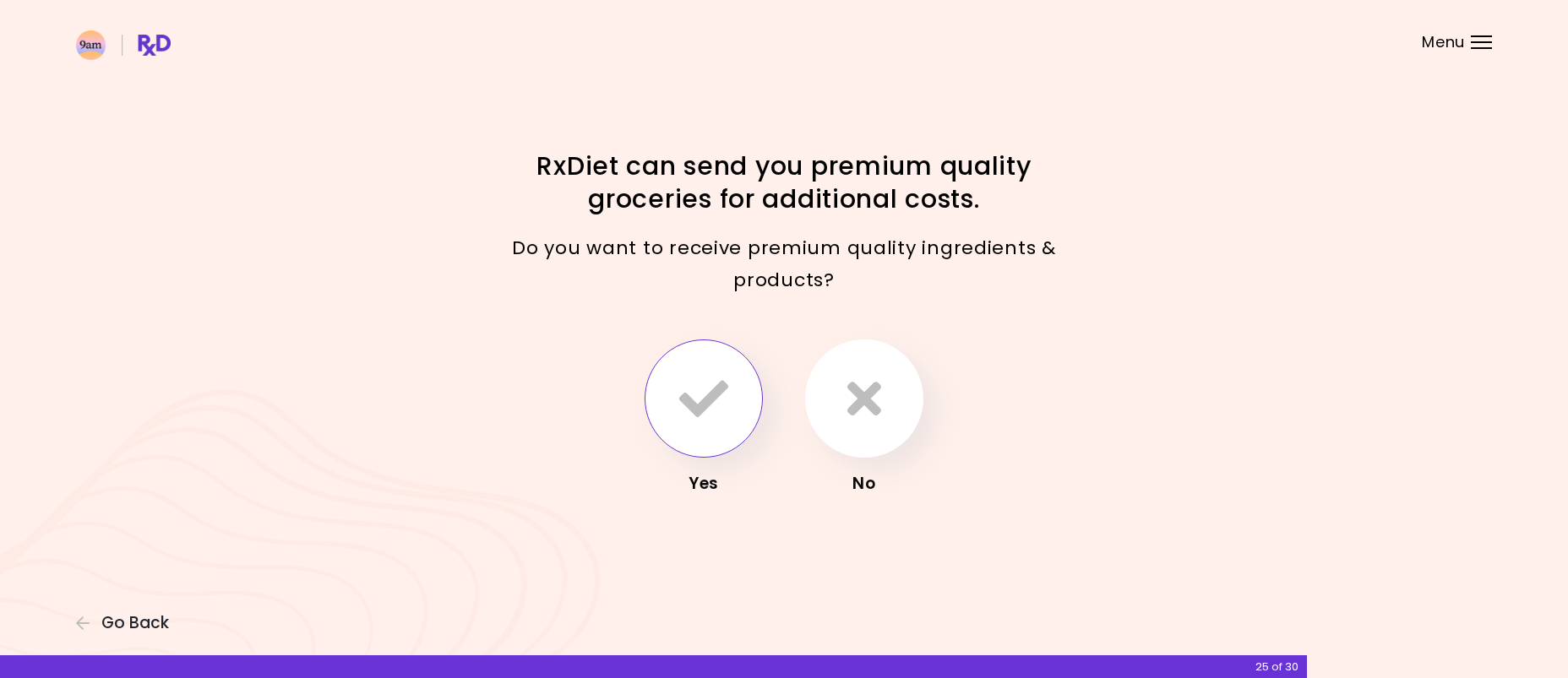
click at [702, 397] on icon "button" at bounding box center [703, 398] width 49 height 49
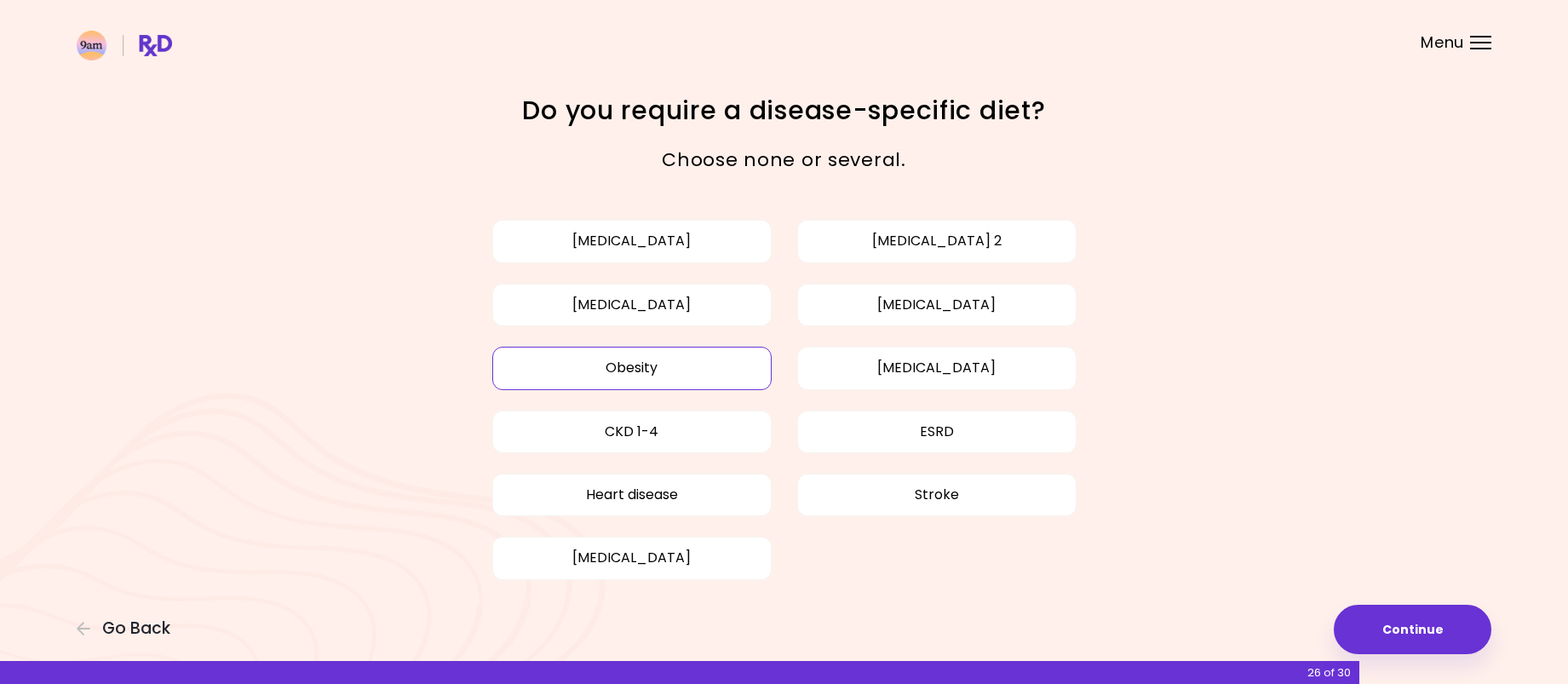
click at [688, 373] on button "Obesity" at bounding box center [632, 368] width 279 height 43
click at [1421, 613] on button "Continue" at bounding box center [1413, 629] width 158 height 49
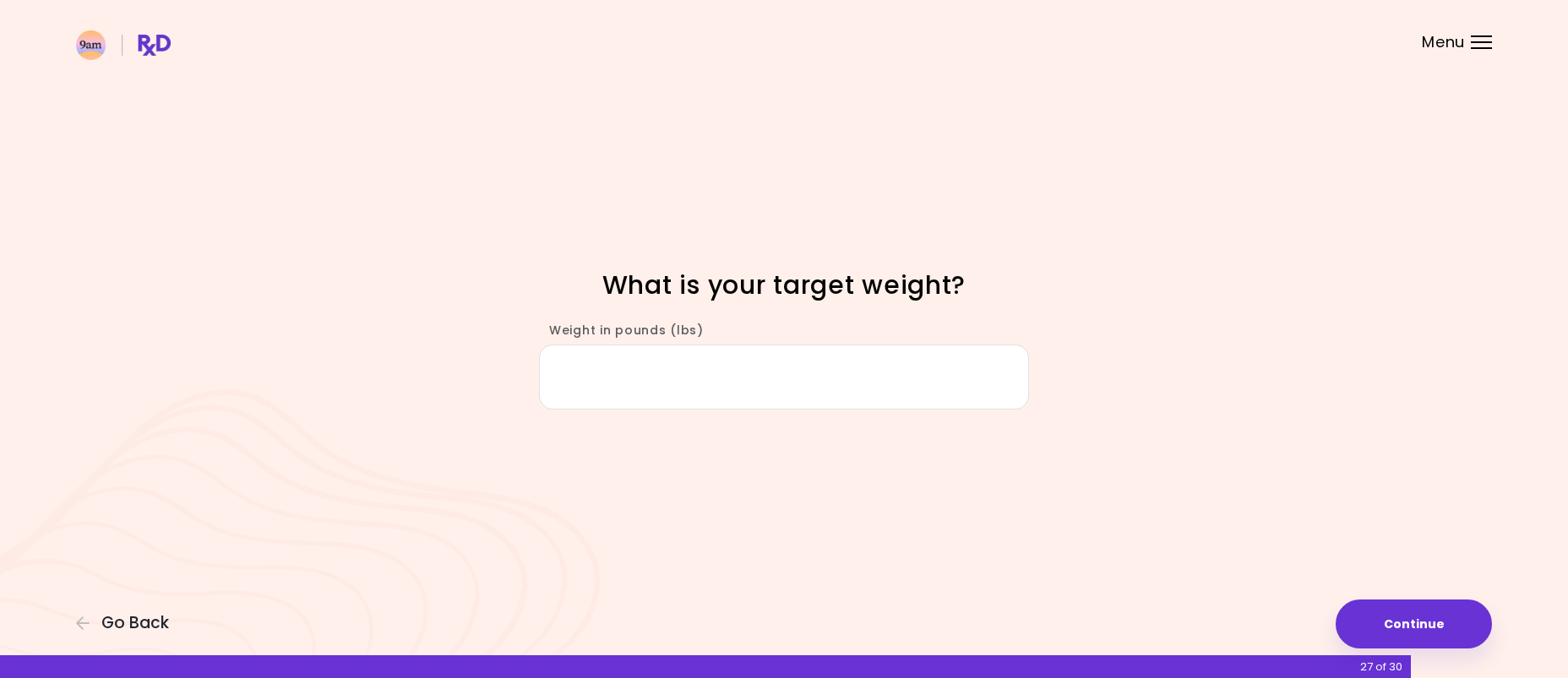
click at [793, 363] on input "Weight in pounds (lbs)" at bounding box center [784, 377] width 490 height 65
type input "***"
click at [1385, 623] on button "Continue" at bounding box center [1413, 624] width 156 height 49
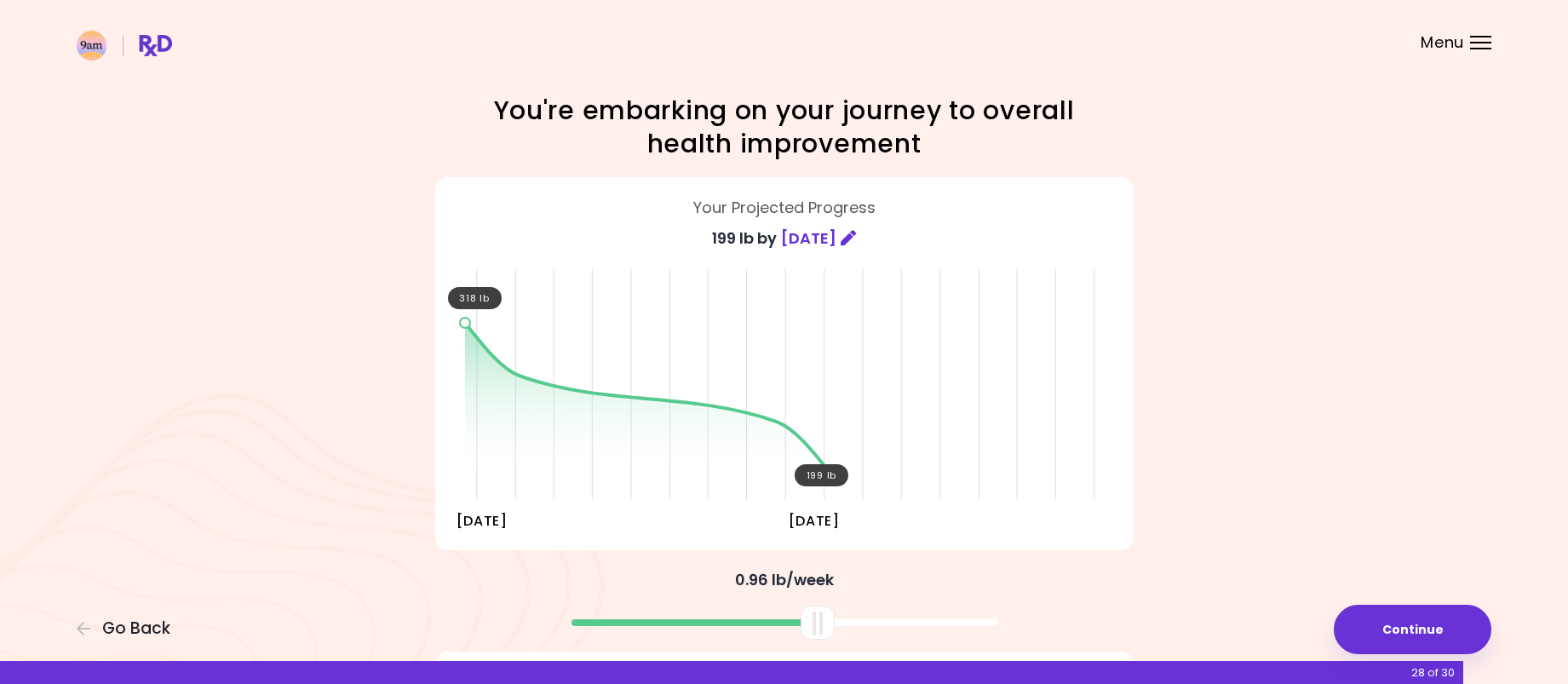
drag, startPoint x: 793, startPoint y: 630, endPoint x: 826, endPoint y: 638, distance: 34.0
click at [826, 638] on div at bounding box center [817, 623] width 34 height 34
click at [1407, 621] on button "Continue" at bounding box center [1413, 629] width 158 height 49
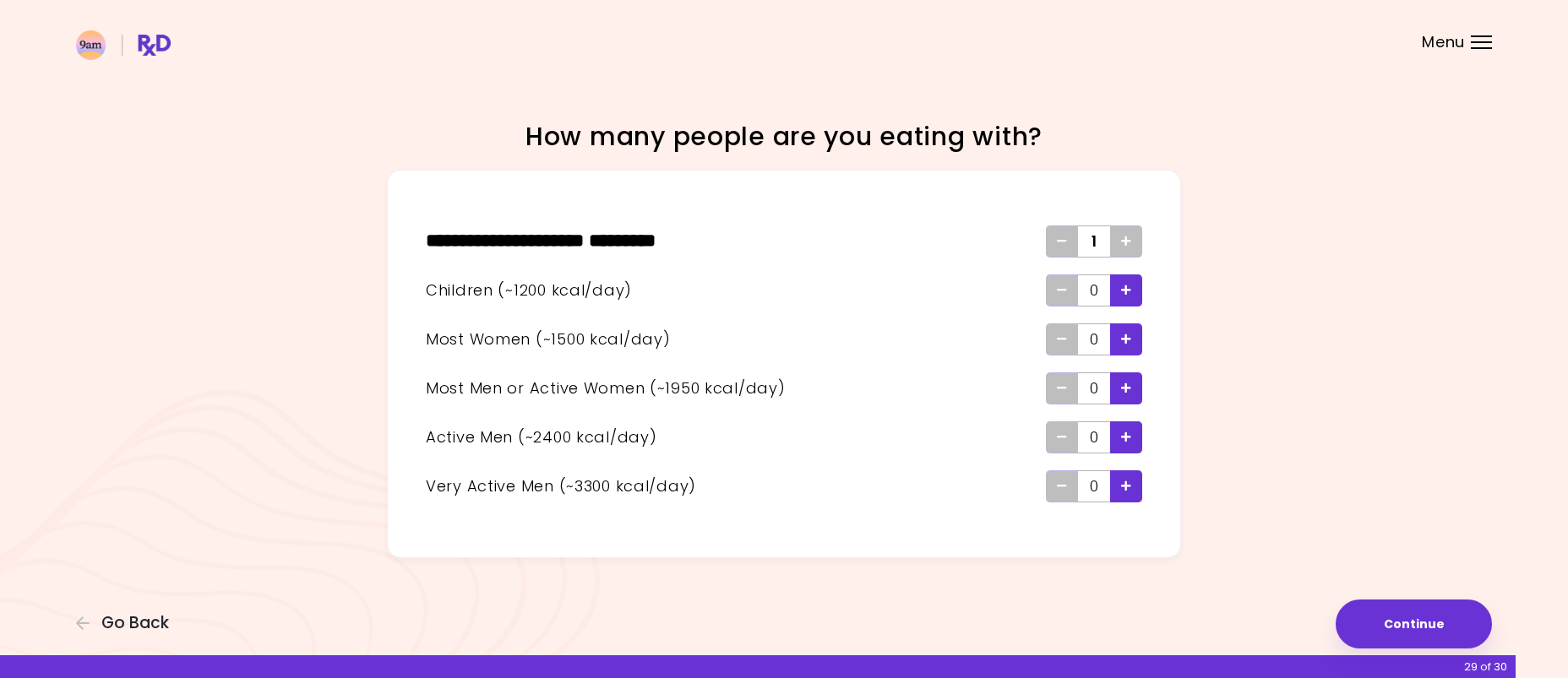
click at [1130, 293] on icon "Add - Child" at bounding box center [1125, 290] width 10 height 11
click at [1130, 292] on icon "Add - Child" at bounding box center [1125, 290] width 10 height 11
click at [1426, 618] on button "Continue" at bounding box center [1413, 624] width 156 height 49
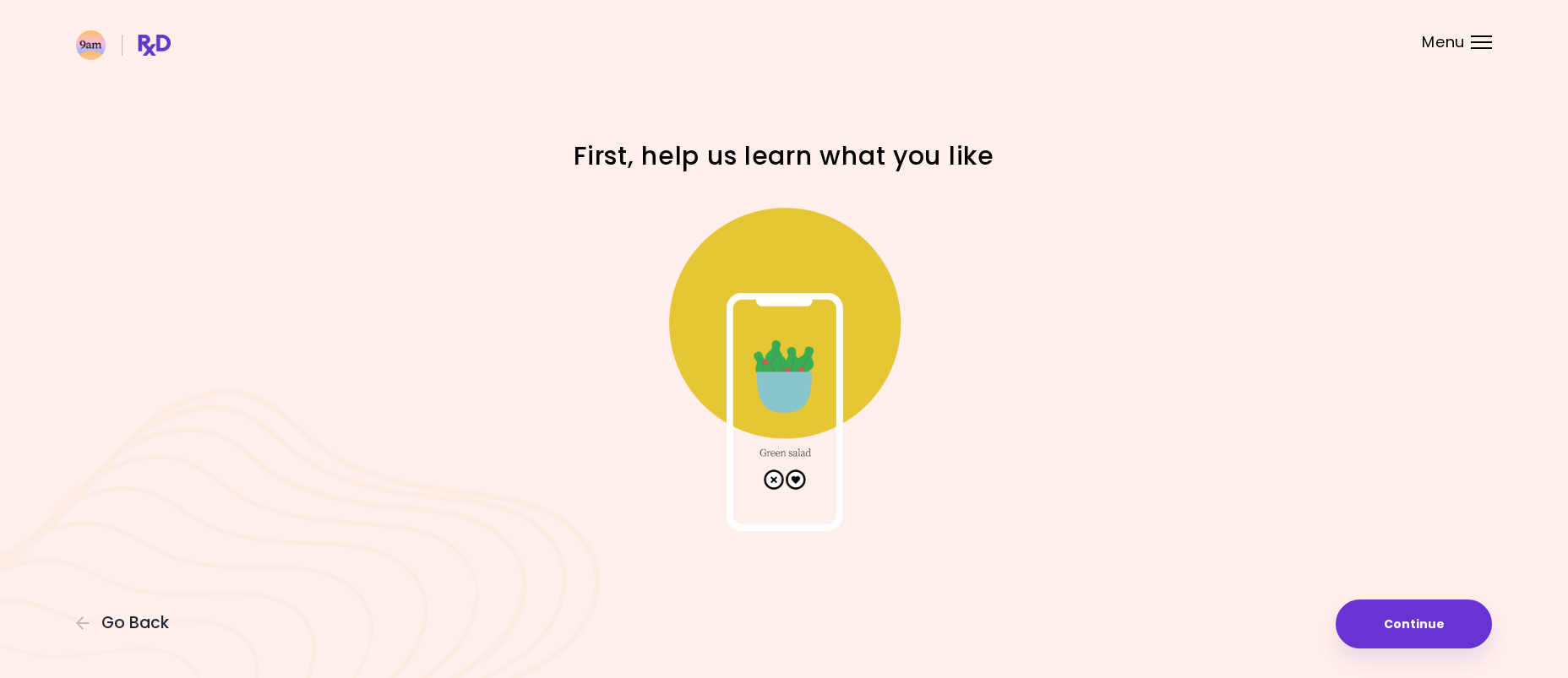
click at [793, 481] on img at bounding box center [783, 362] width 338 height 338
click at [1457, 633] on button "Continue" at bounding box center [1413, 624] width 156 height 49
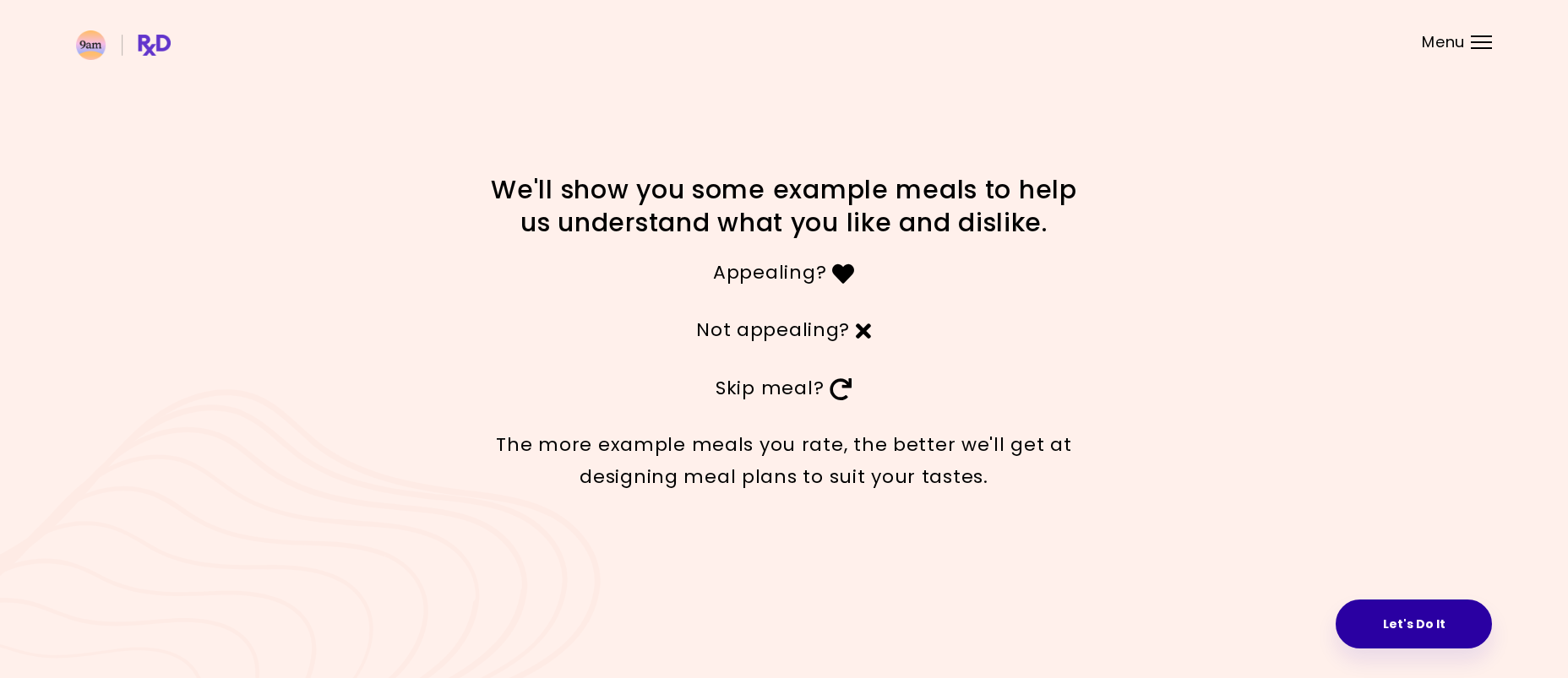
click at [1456, 626] on button "Let's Do It" at bounding box center [1413, 624] width 156 height 49
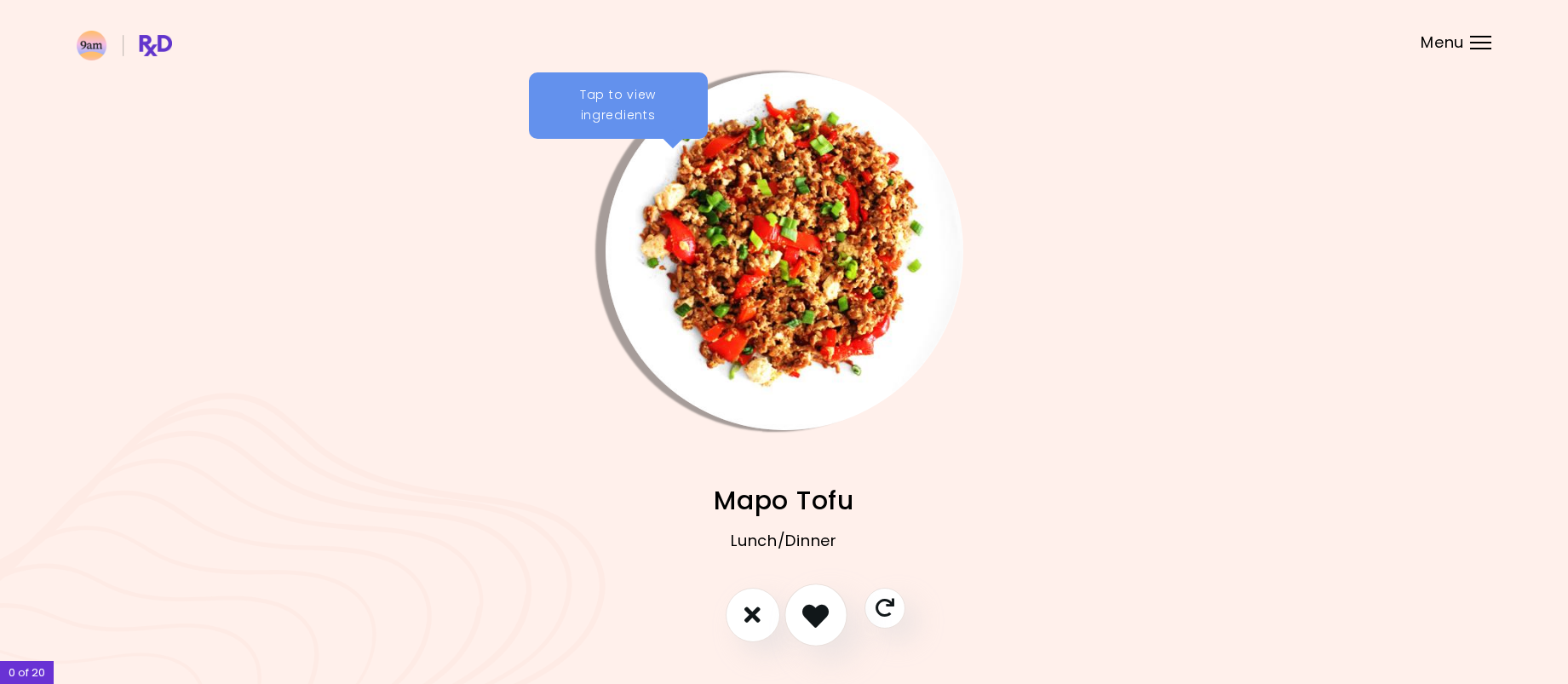
click at [818, 618] on icon "I like this recipe" at bounding box center [816, 614] width 26 height 26
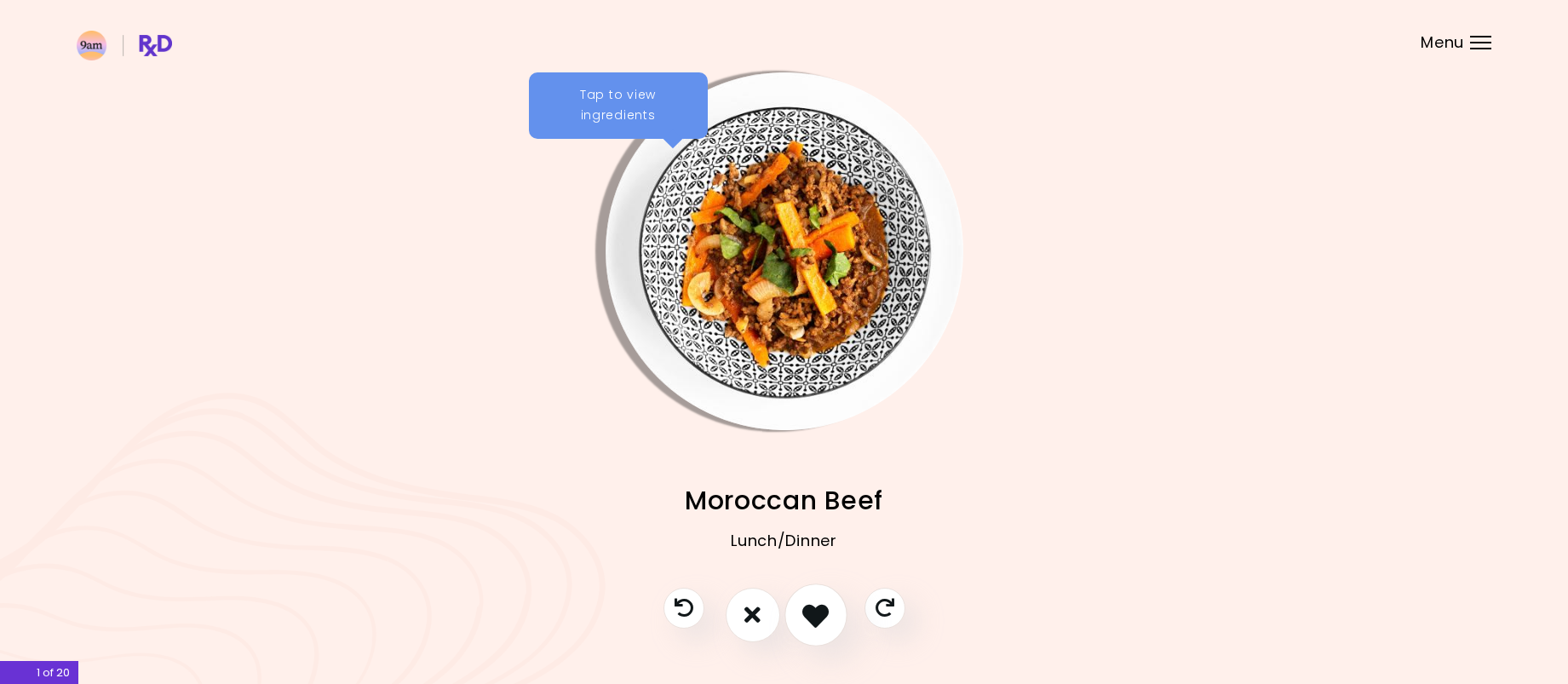
click at [818, 618] on icon "I like this recipe" at bounding box center [816, 614] width 26 height 26
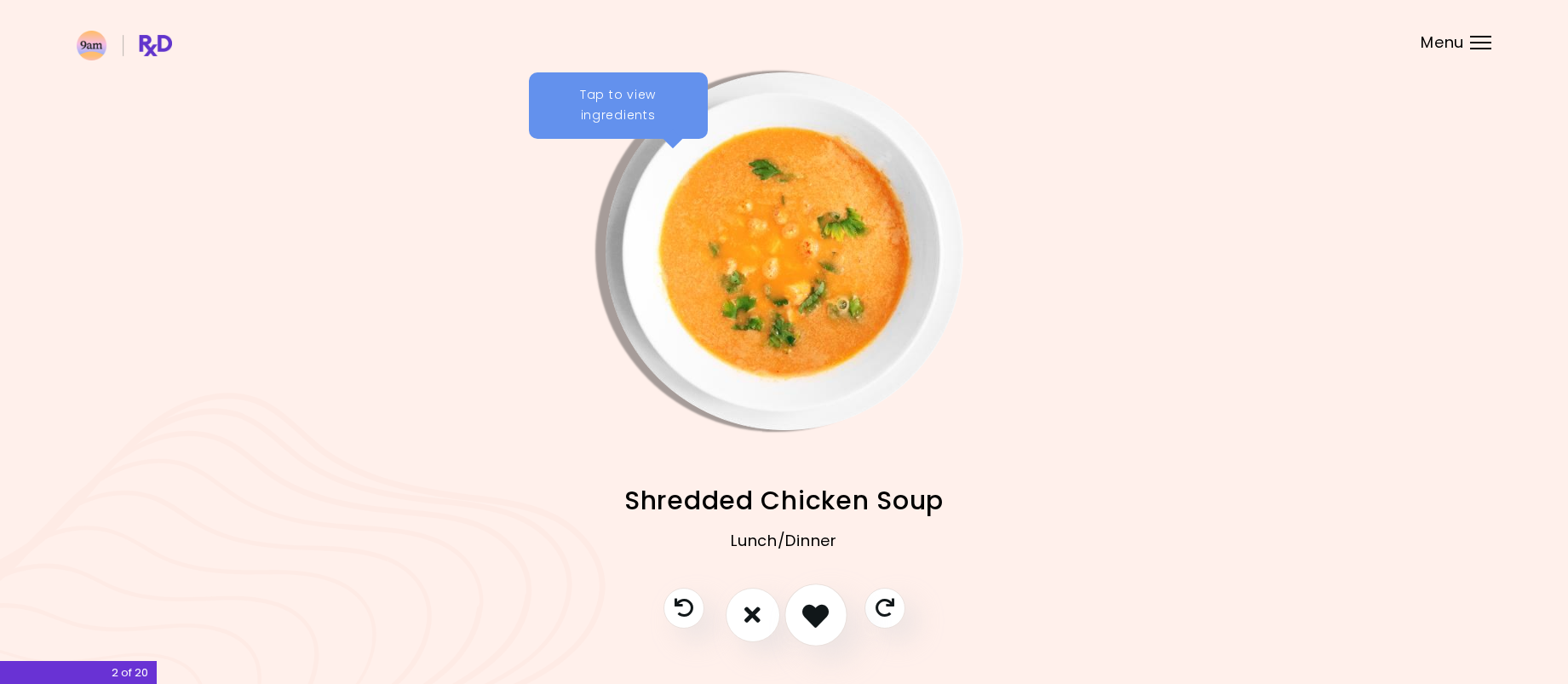
click at [818, 618] on icon "I like this recipe" at bounding box center [816, 614] width 26 height 26
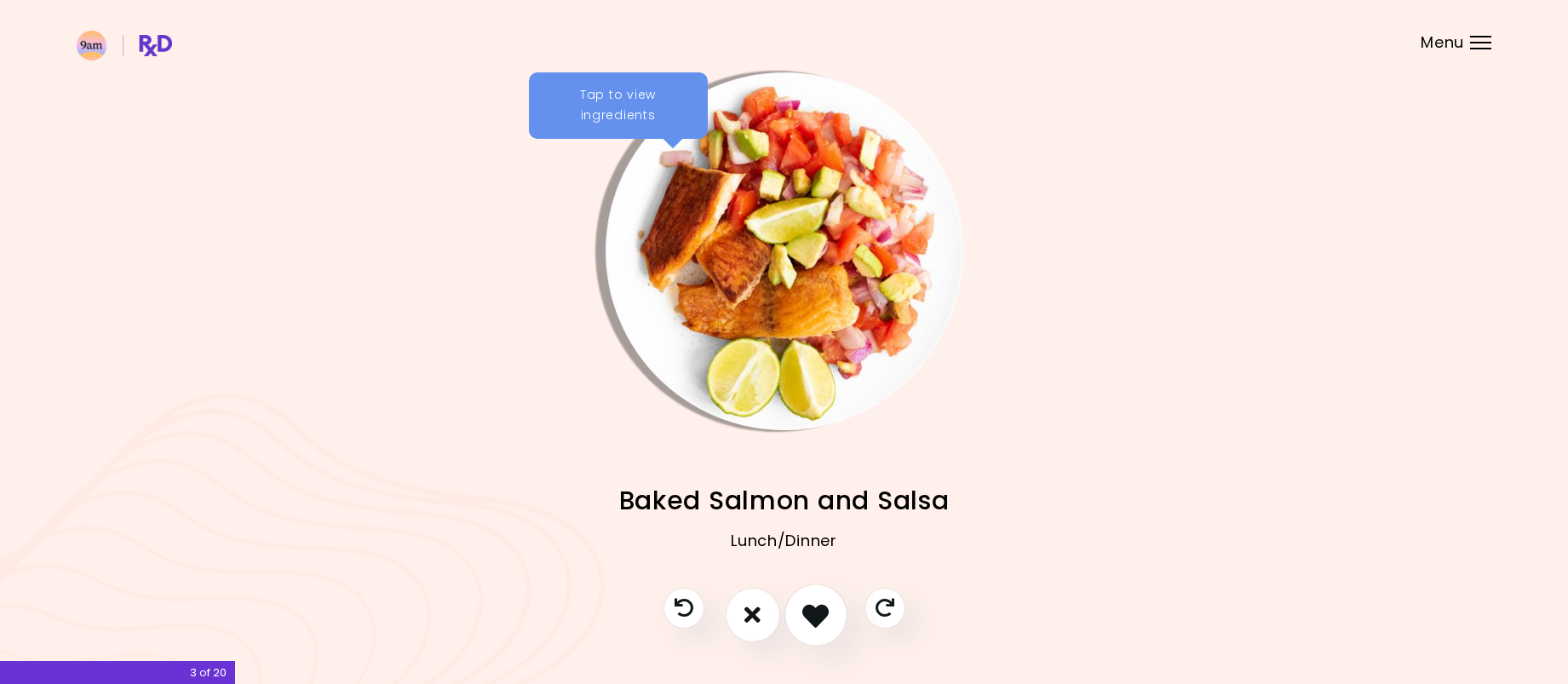
click at [820, 618] on icon "I like this recipe" at bounding box center [816, 614] width 26 height 26
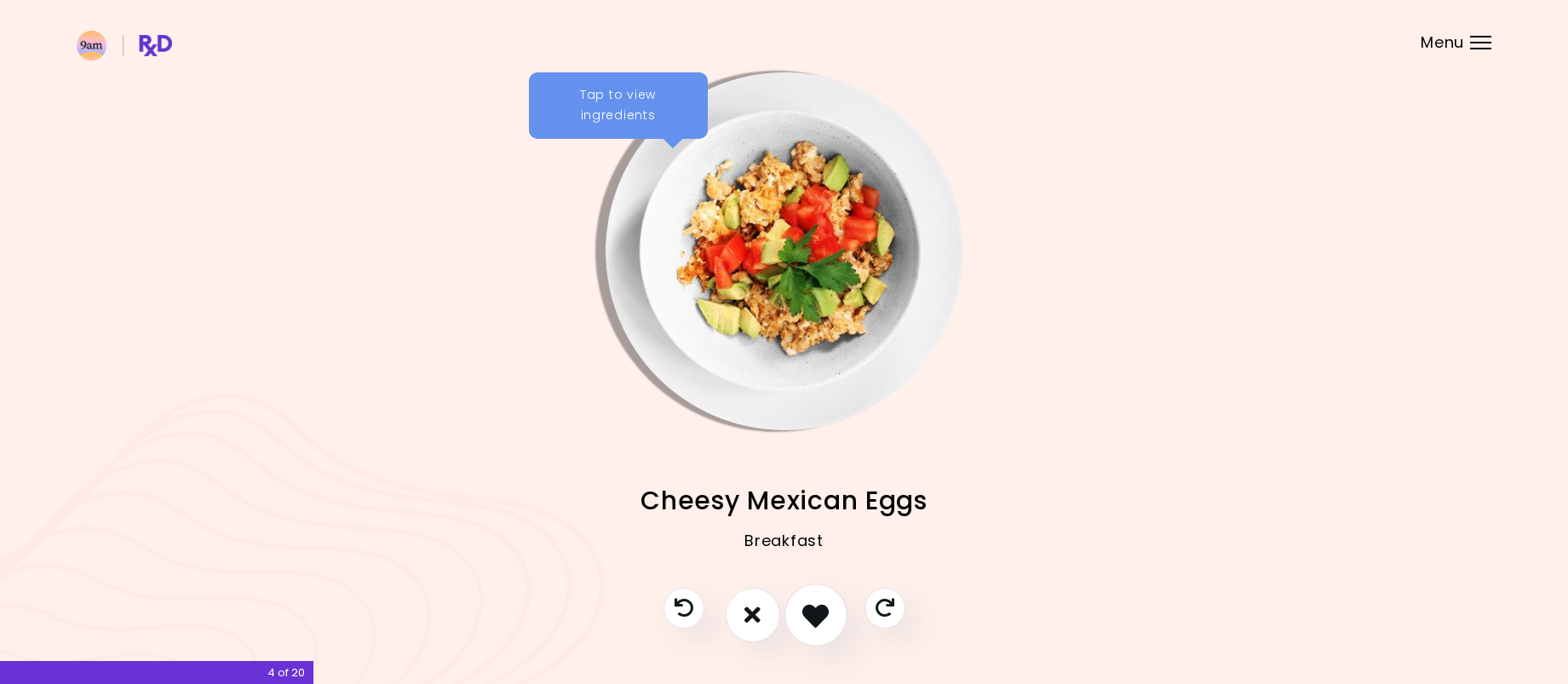
click at [821, 615] on icon "I like this recipe" at bounding box center [816, 614] width 26 height 26
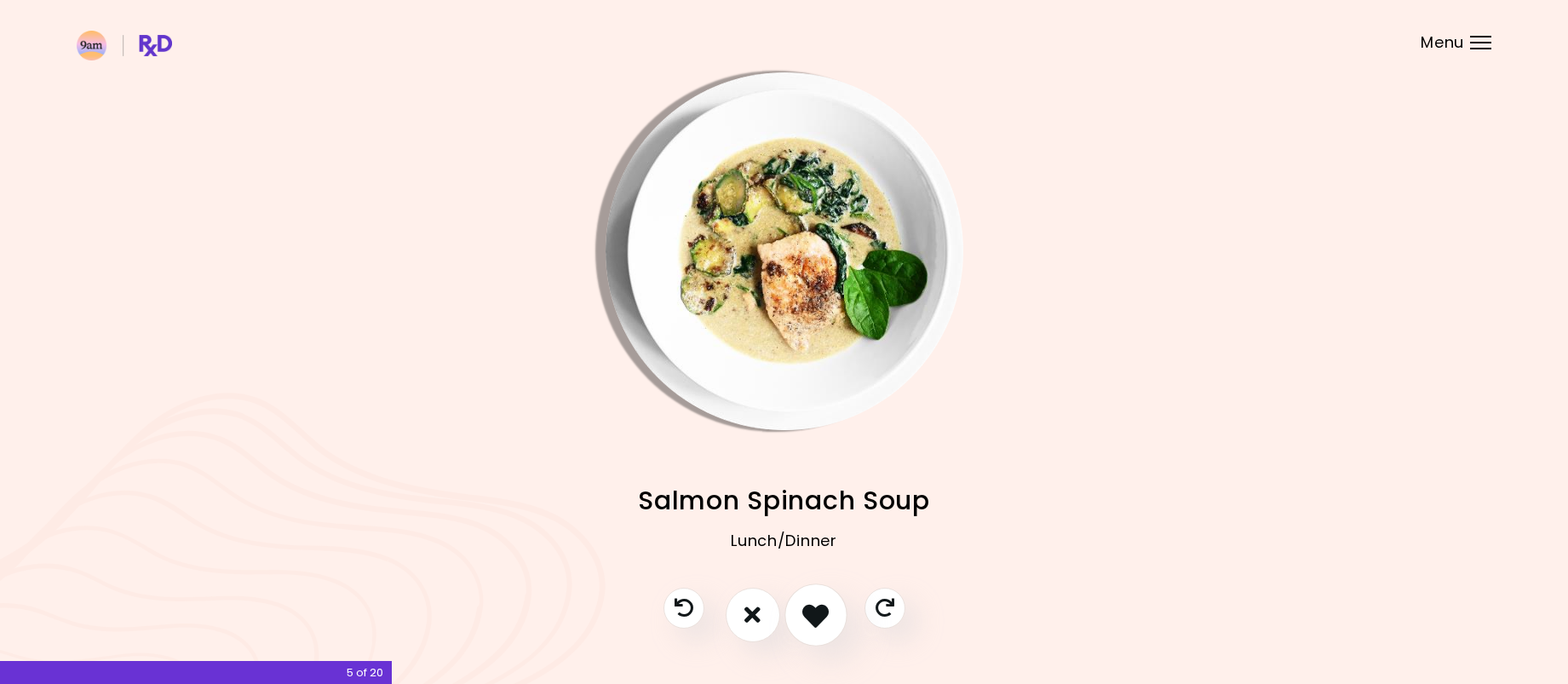
click at [825, 603] on icon "I like this recipe" at bounding box center [816, 614] width 26 height 26
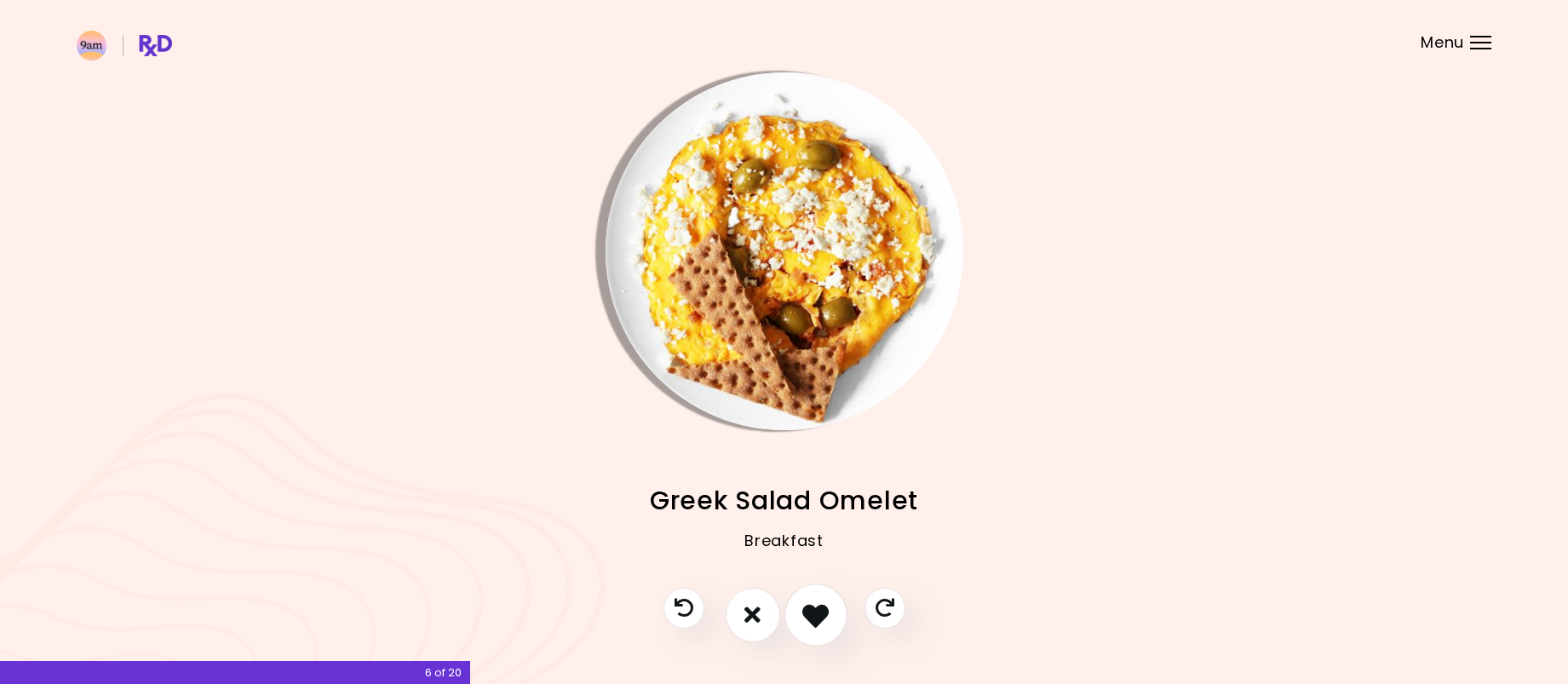
click at [824, 620] on icon "I like this recipe" at bounding box center [816, 614] width 26 height 26
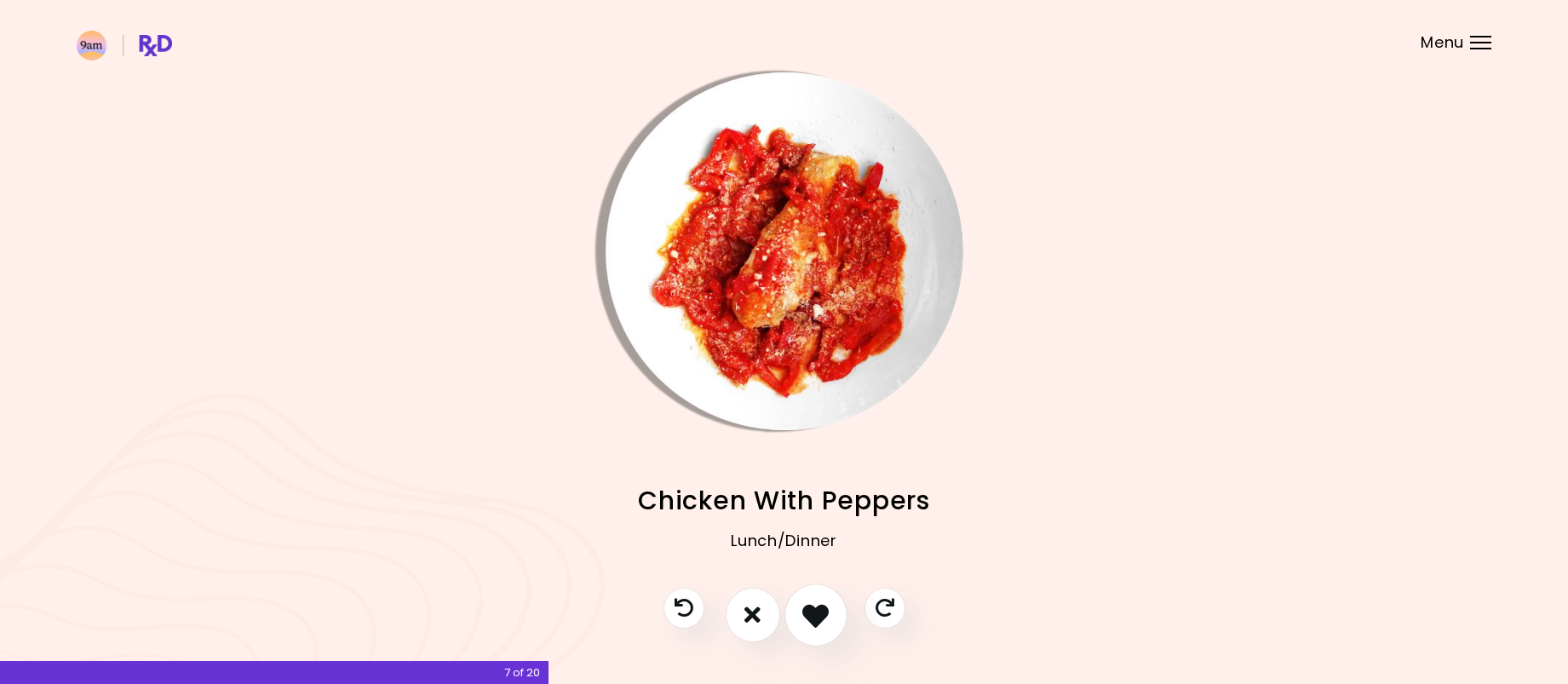
click at [826, 613] on icon "I like this recipe" at bounding box center [816, 614] width 26 height 26
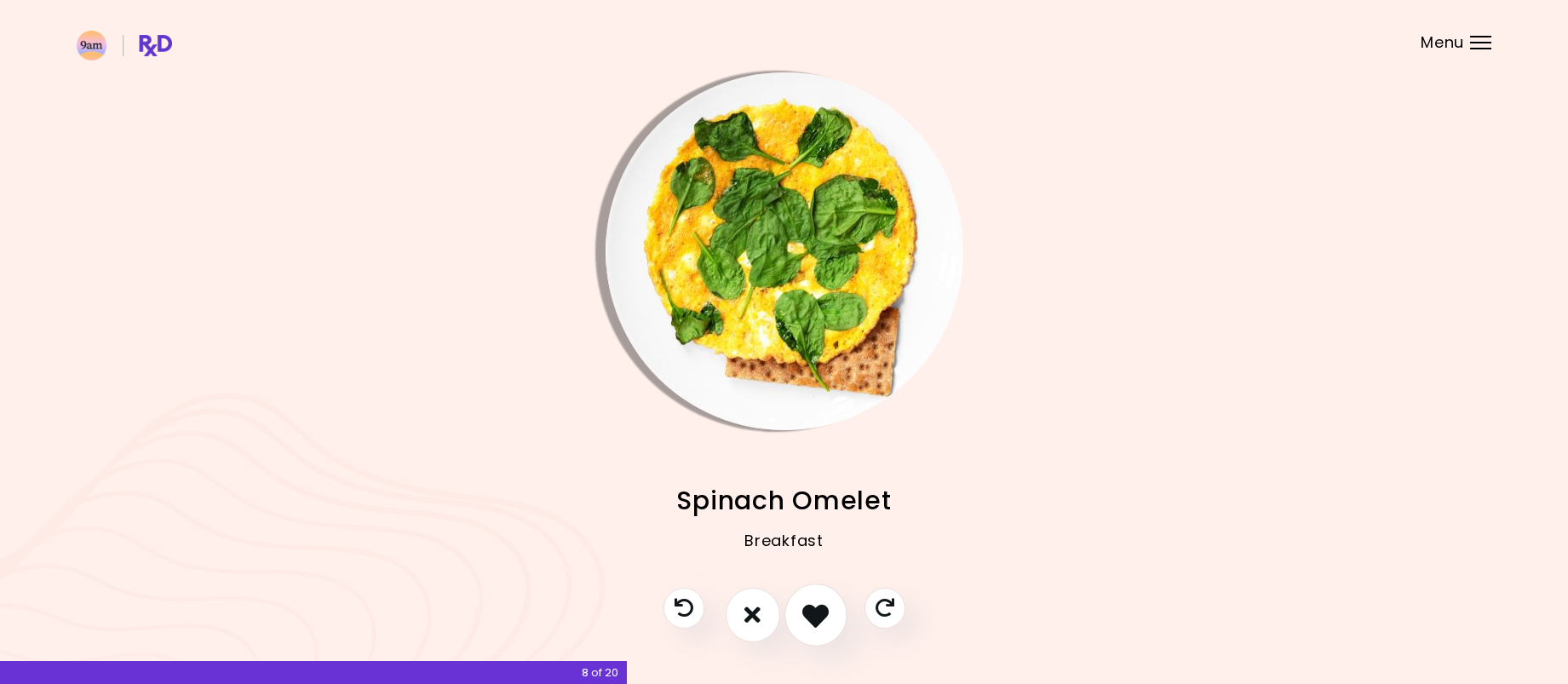
click at [822, 613] on icon "I like this recipe" at bounding box center [816, 614] width 26 height 26
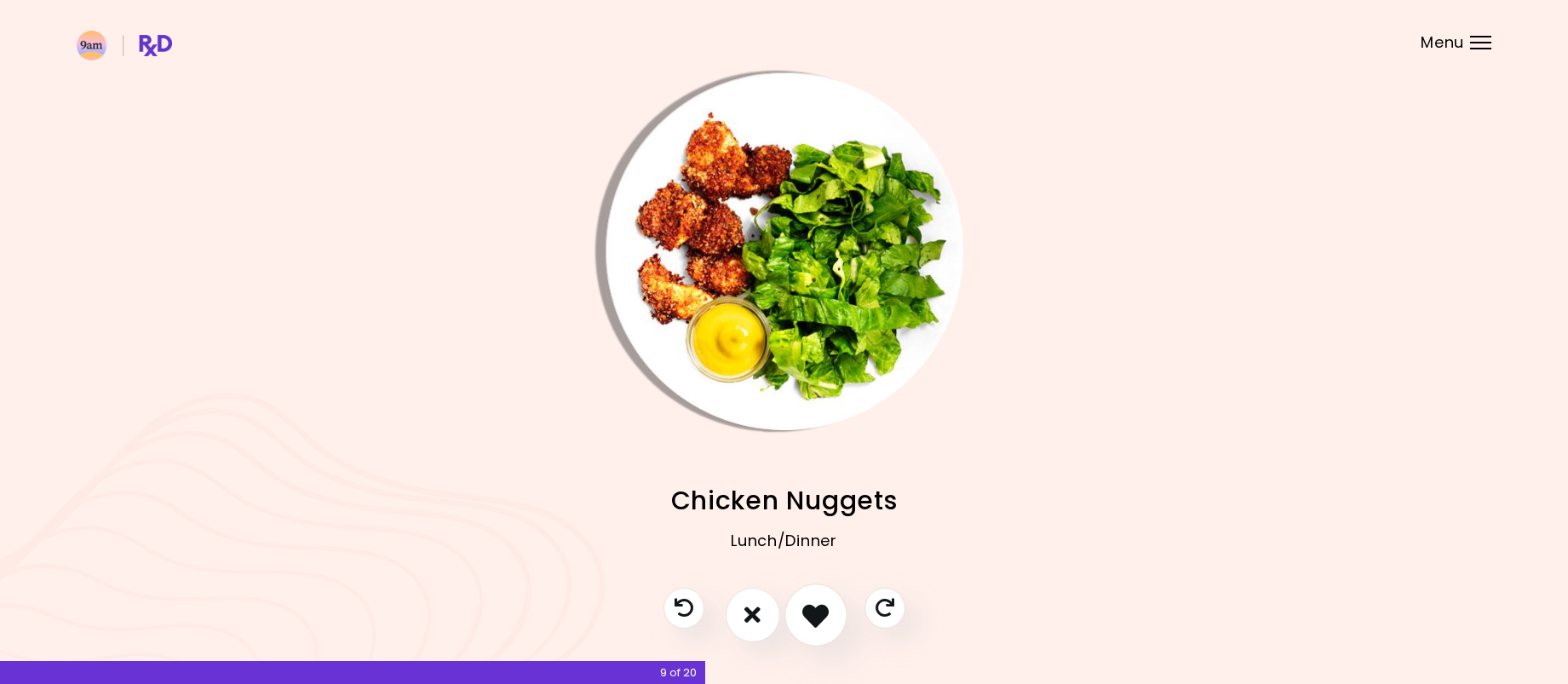
click at [821, 614] on icon "I like this recipe" at bounding box center [816, 614] width 26 height 26
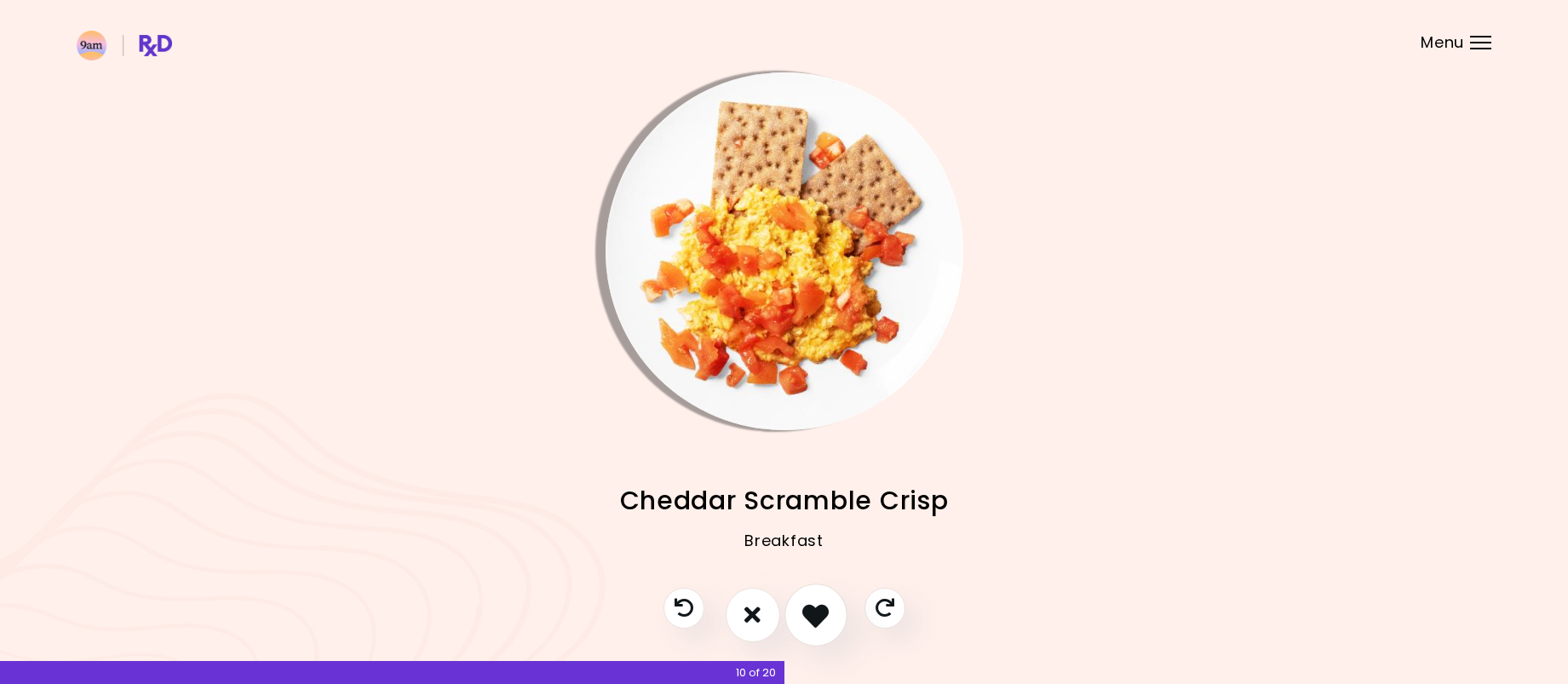
click at [821, 615] on icon "I like this recipe" at bounding box center [816, 614] width 26 height 26
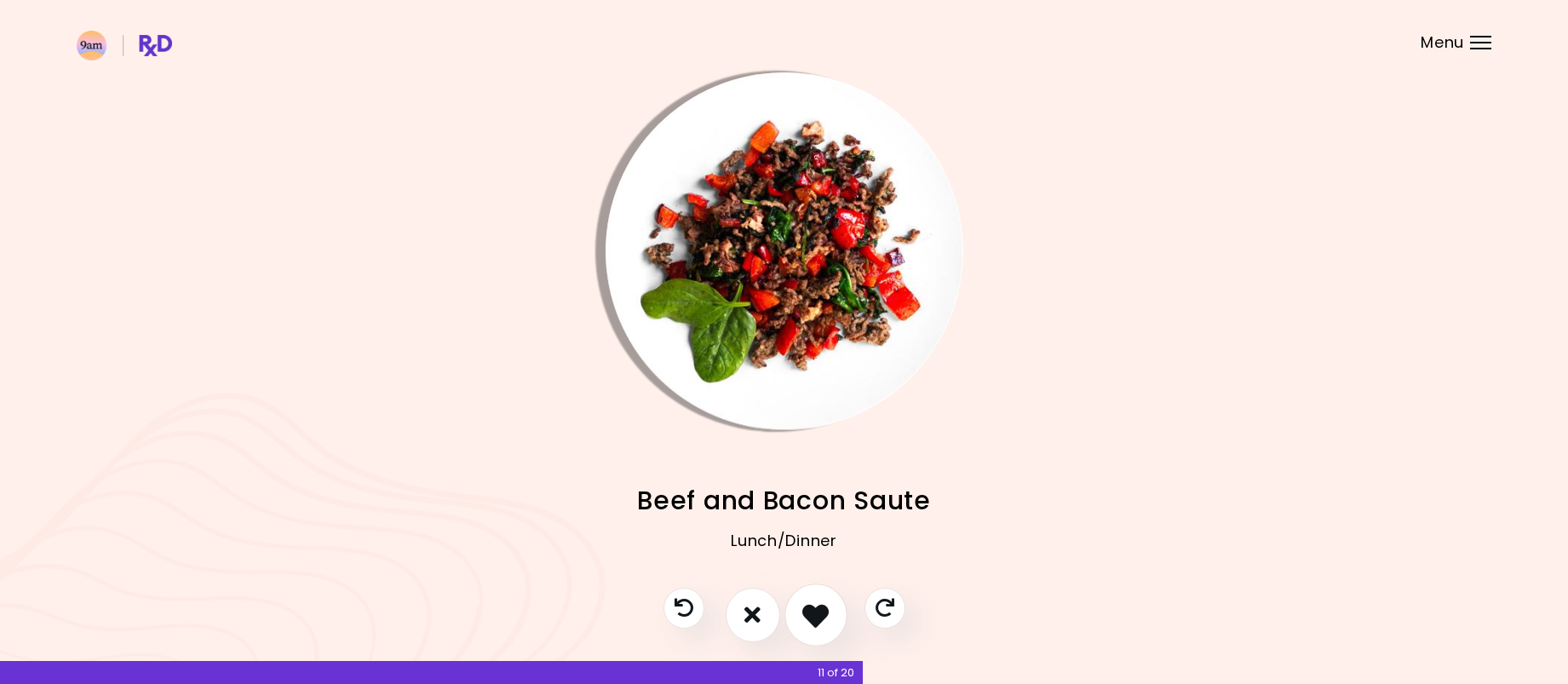
click at [821, 615] on icon "I like this recipe" at bounding box center [816, 614] width 26 height 26
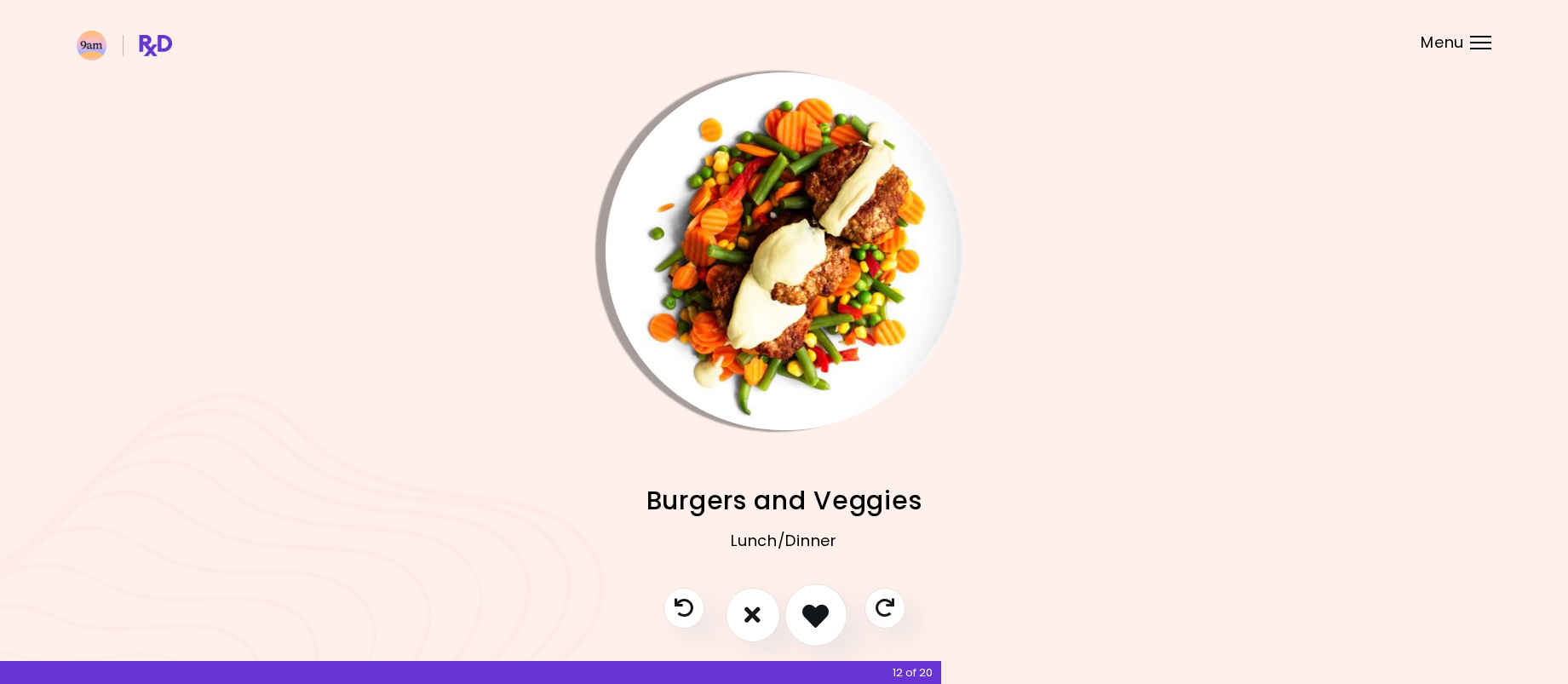
click at [820, 616] on icon "I like this recipe" at bounding box center [816, 614] width 26 height 26
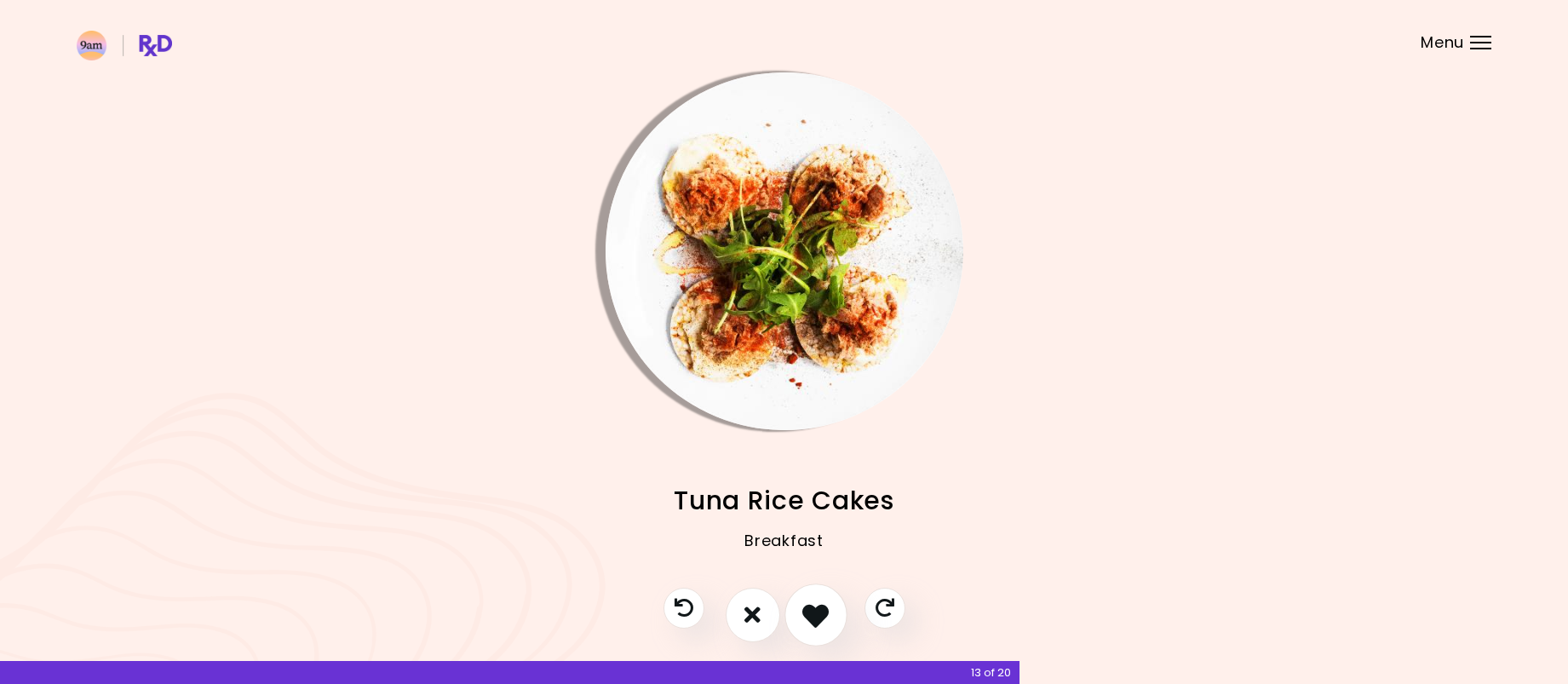
click at [819, 616] on icon "I like this recipe" at bounding box center [816, 614] width 26 height 26
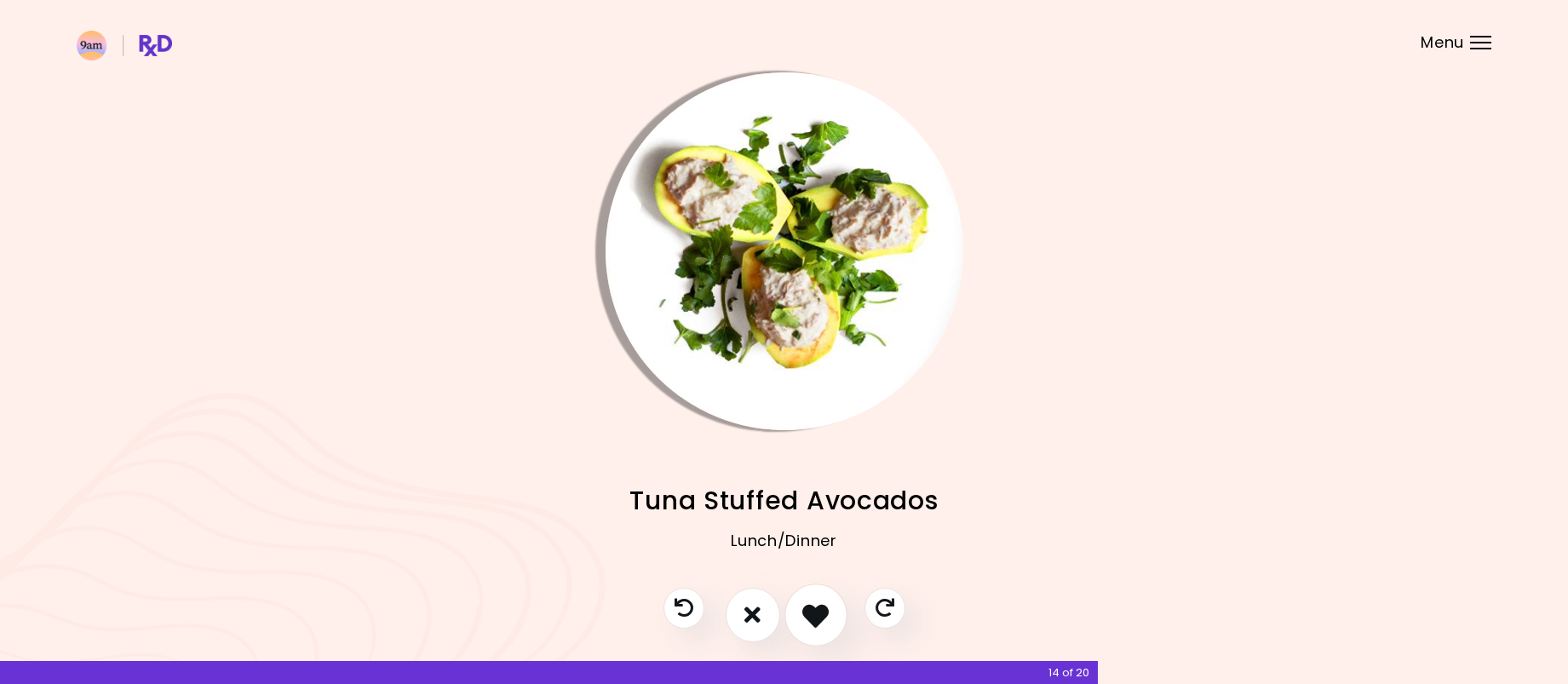
click at [819, 616] on icon "I like this recipe" at bounding box center [816, 614] width 26 height 26
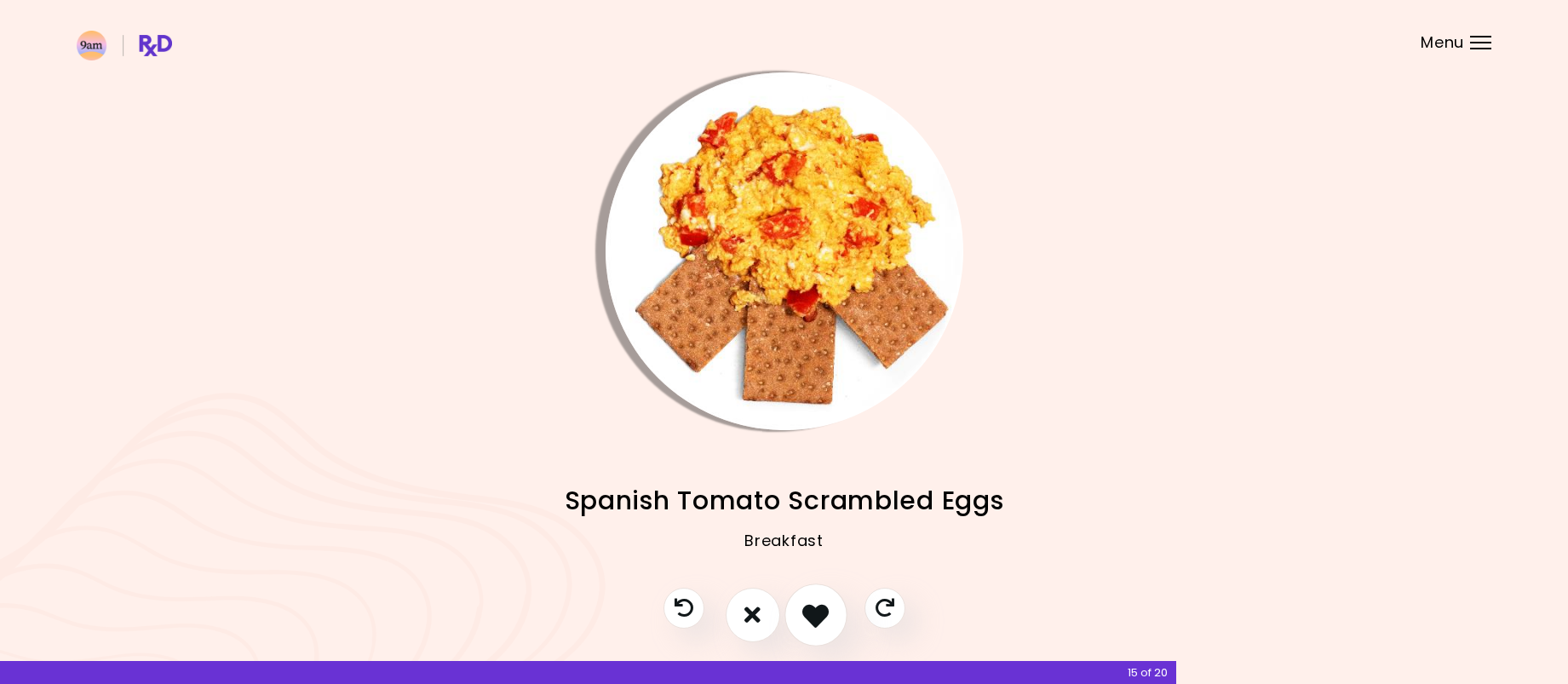
click at [819, 616] on icon "I like this recipe" at bounding box center [816, 614] width 26 height 26
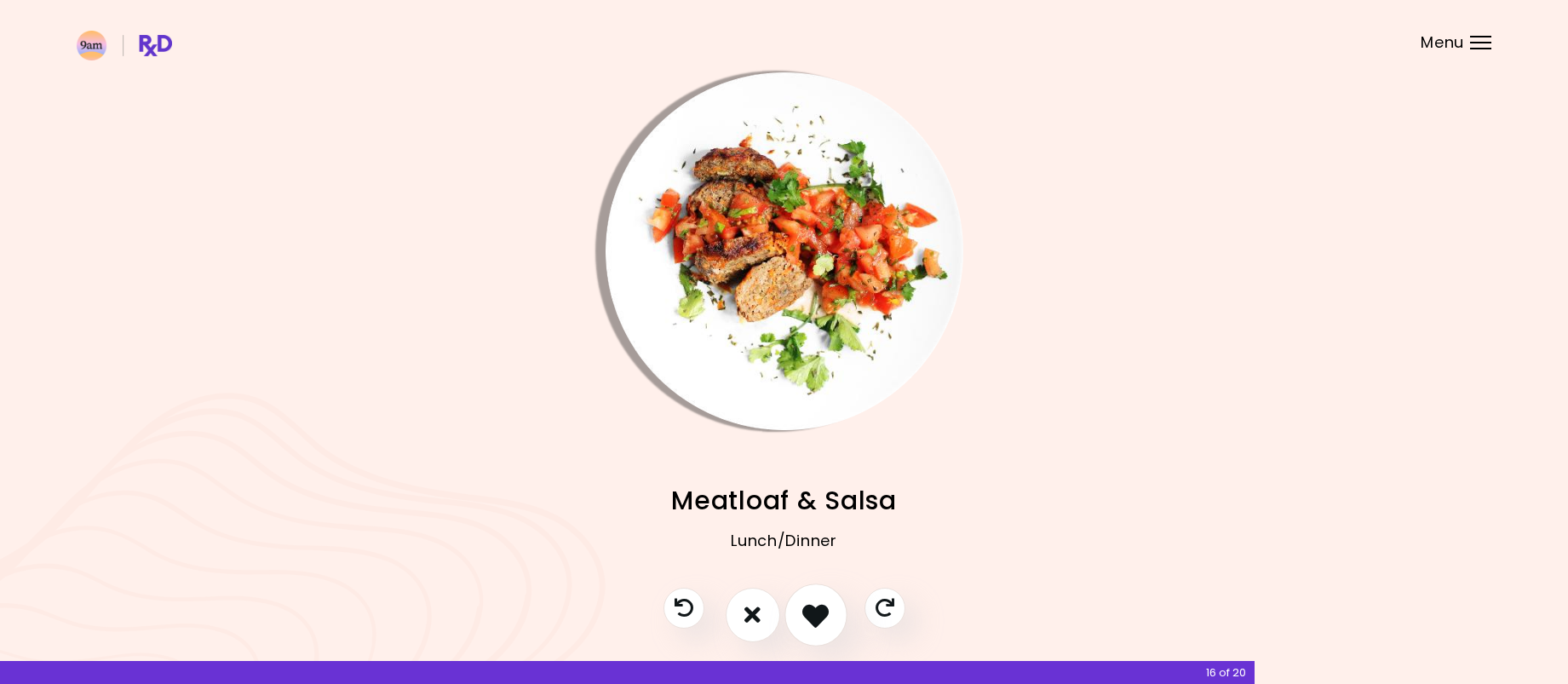
click at [817, 616] on icon "I like this recipe" at bounding box center [816, 614] width 26 height 26
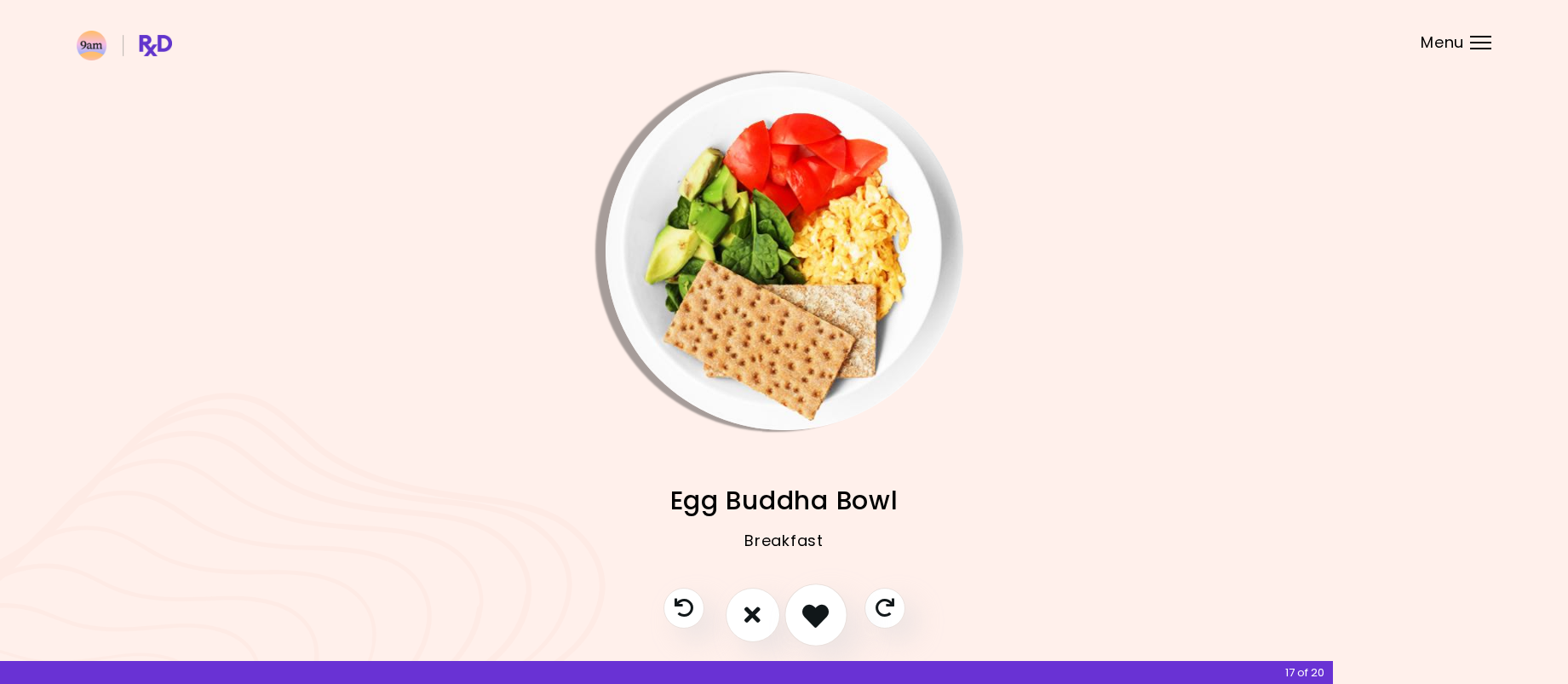
click at [806, 614] on icon "I like this recipe" at bounding box center [816, 614] width 26 height 26
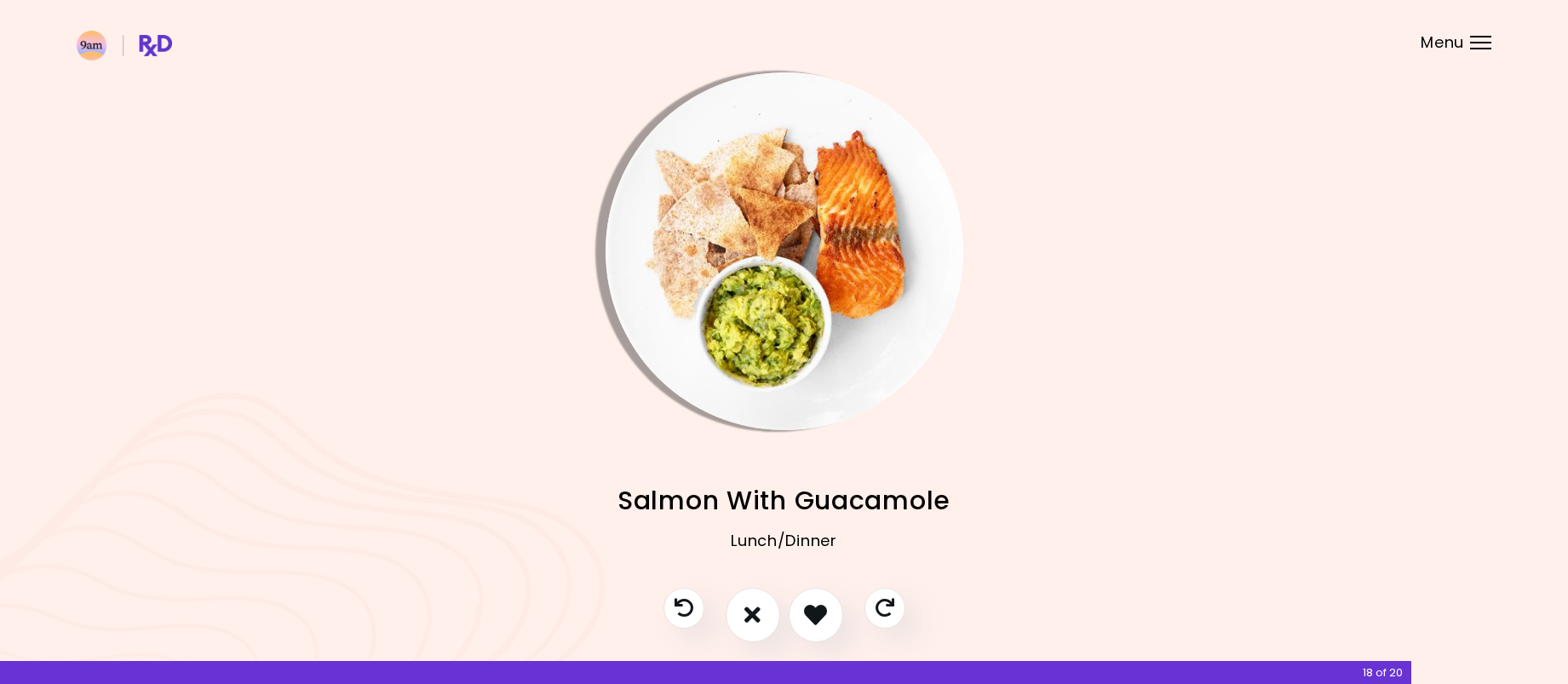
click at [784, 609] on div at bounding box center [784, 623] width 276 height 71
click at [796, 608] on button "I like this recipe" at bounding box center [816, 615] width 63 height 63
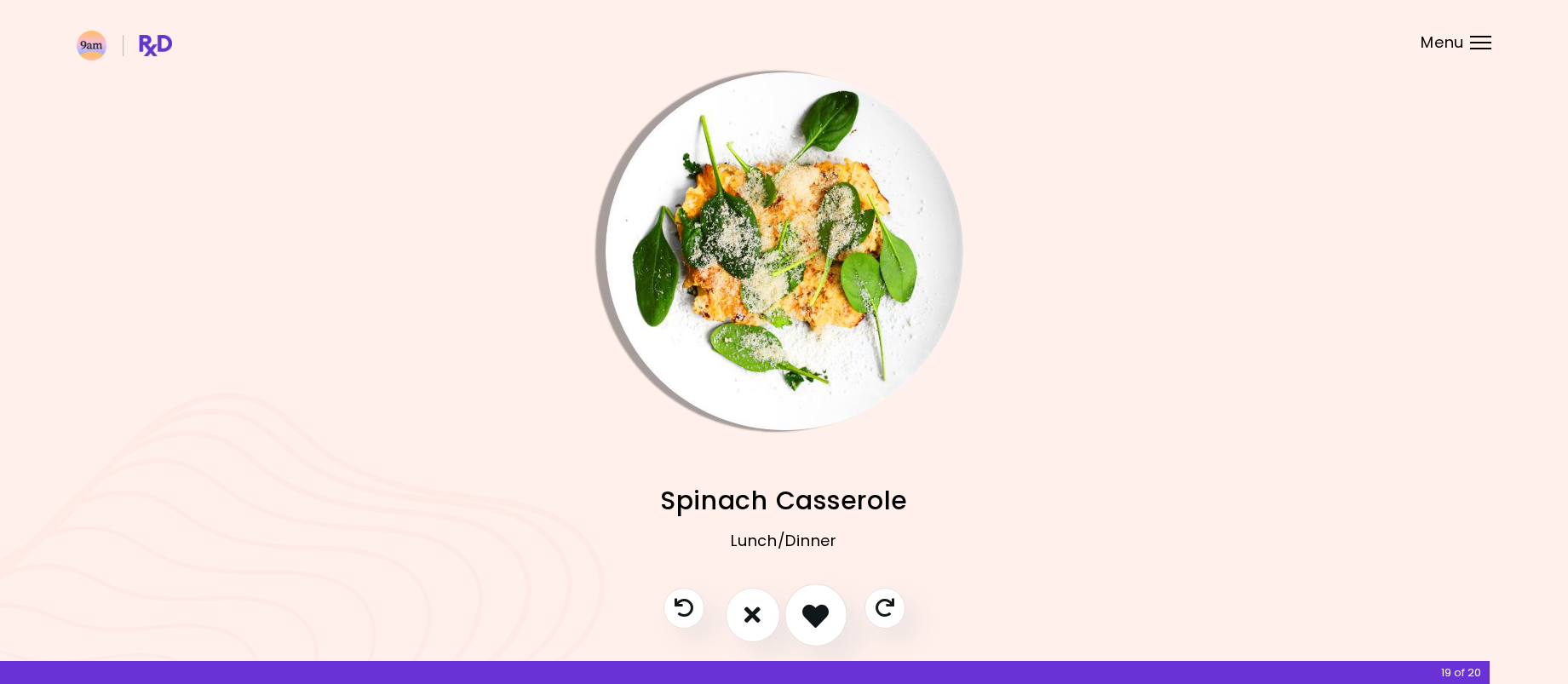
click at [821, 610] on icon "I like this recipe" at bounding box center [816, 614] width 26 height 26
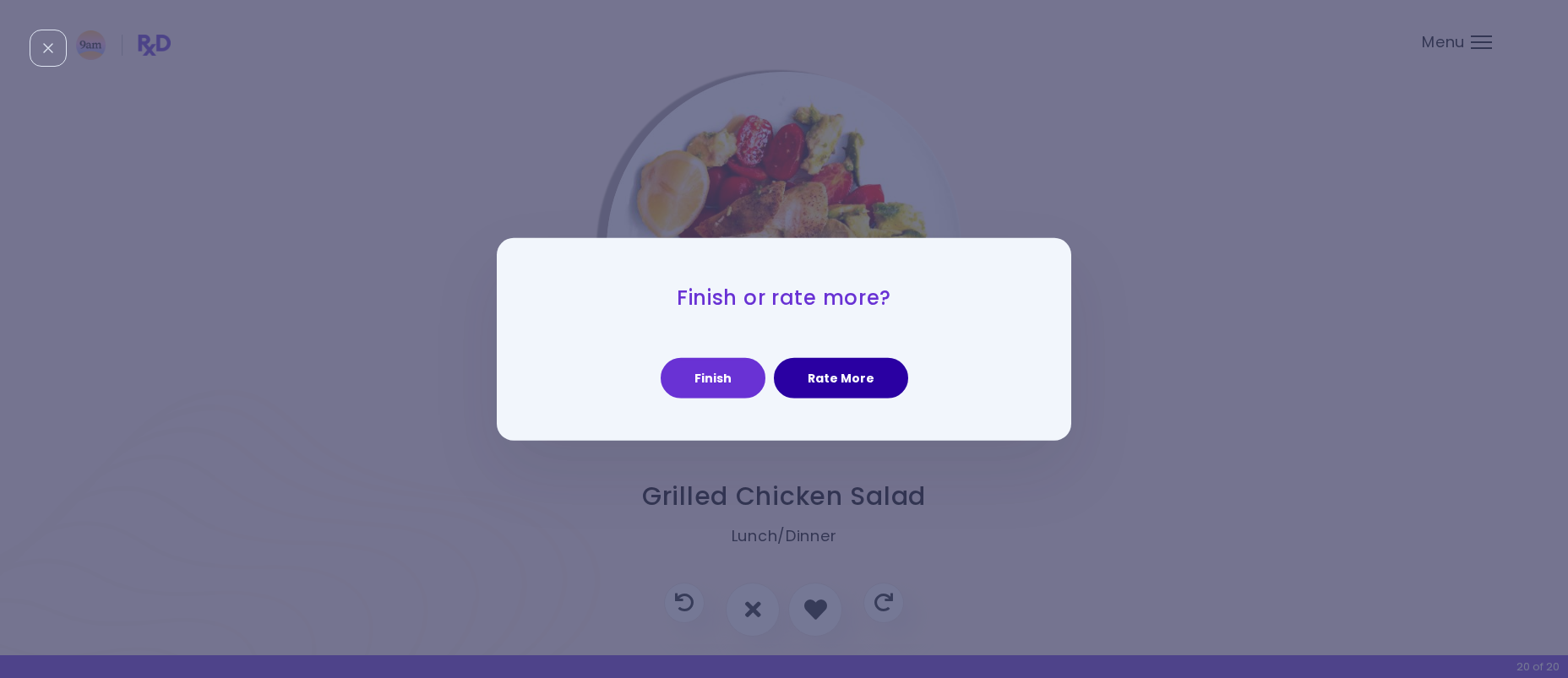
click at [866, 382] on button "Rate More" at bounding box center [841, 378] width 134 height 40
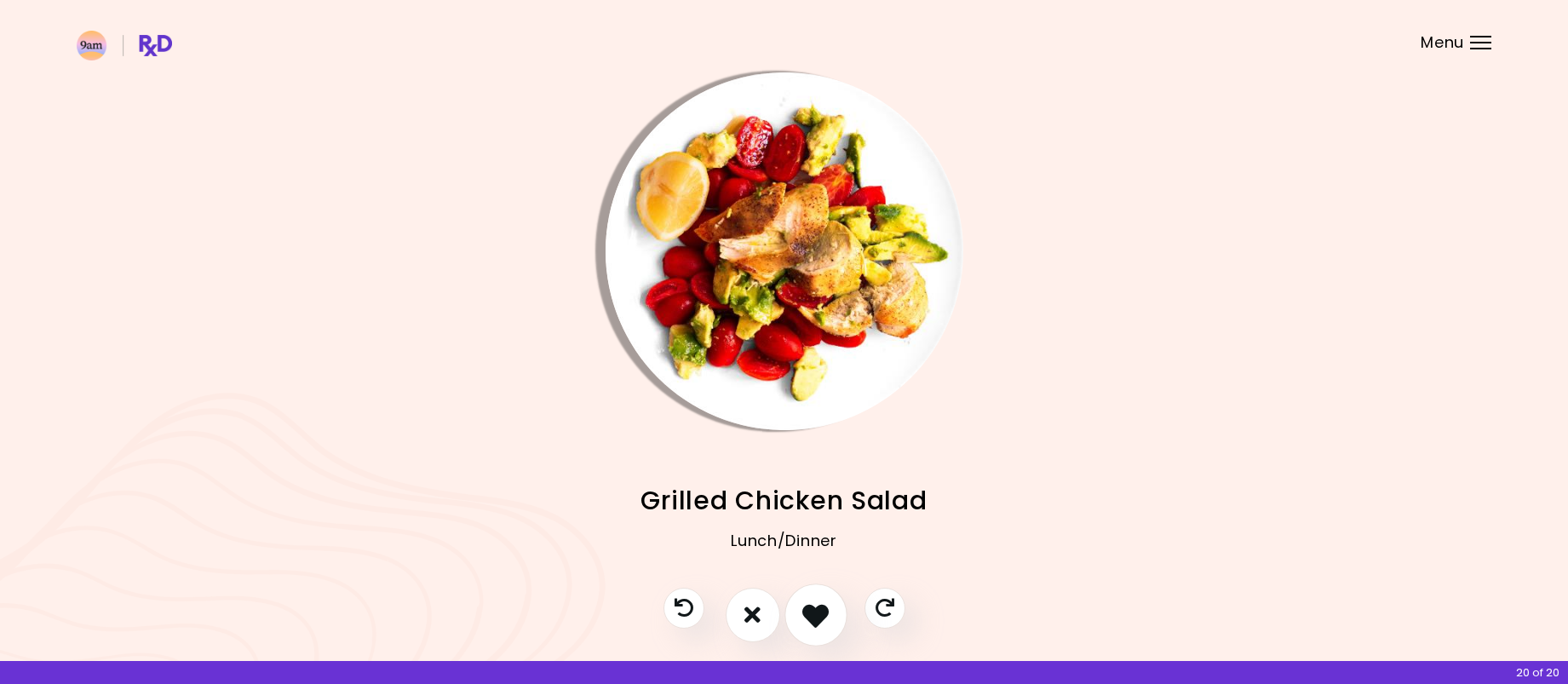
click at [829, 626] on button "I like this recipe" at bounding box center [816, 615] width 63 height 63
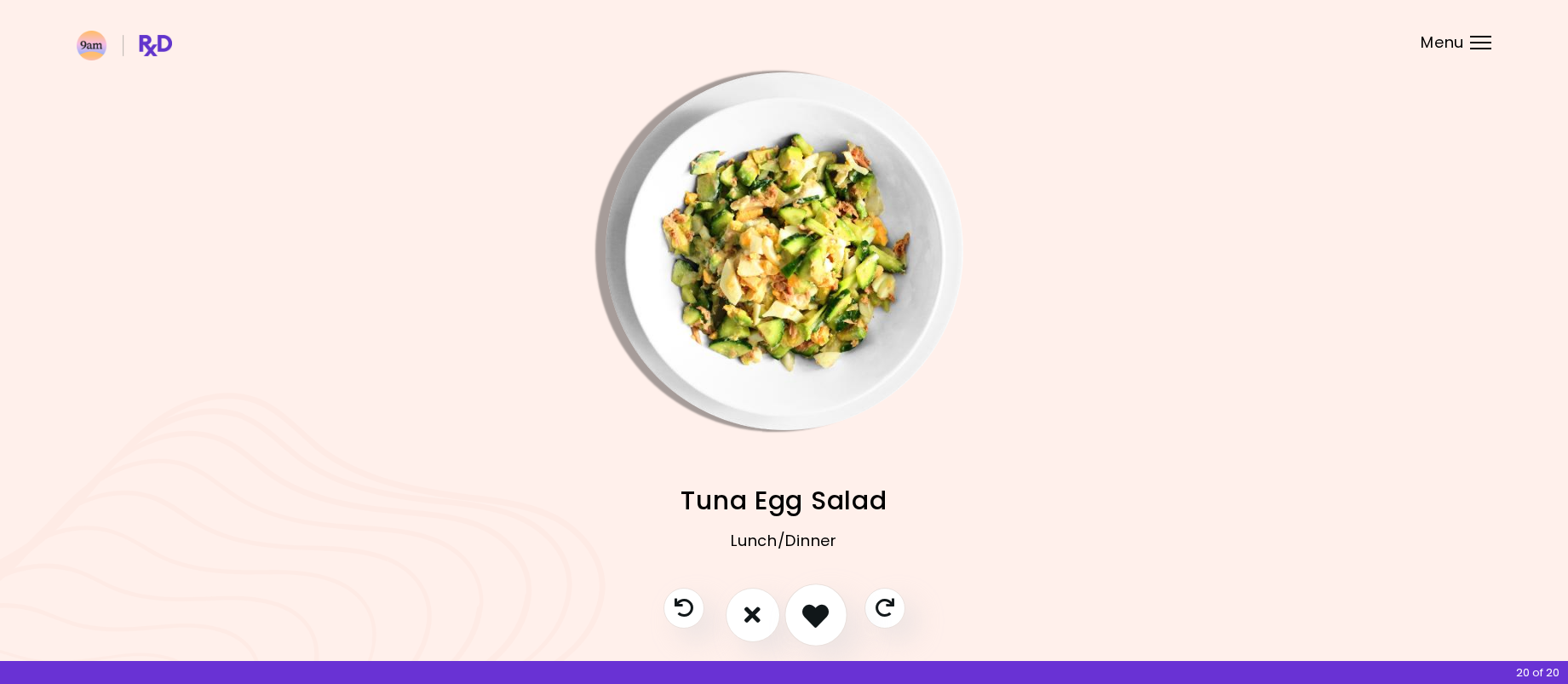
click at [826, 626] on icon "I like this recipe" at bounding box center [816, 614] width 26 height 26
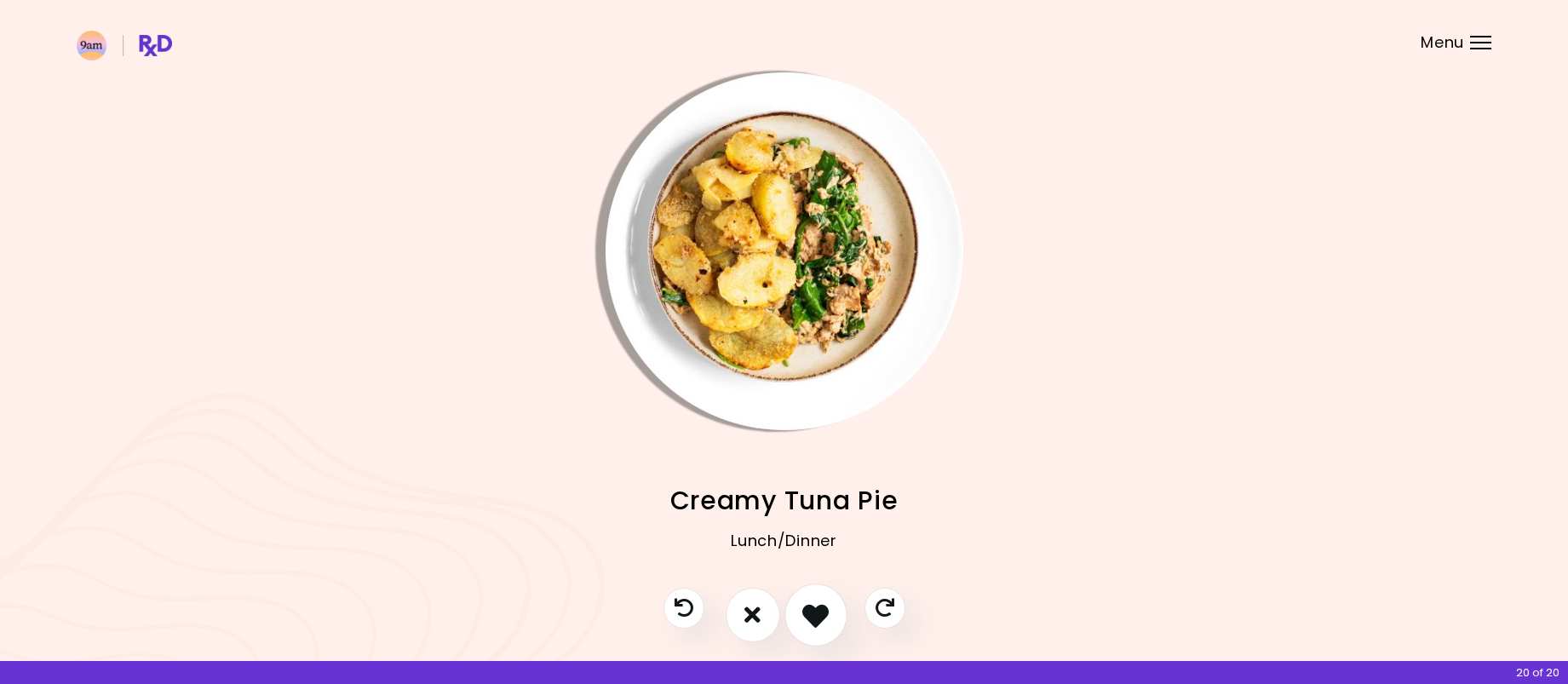
click at [826, 626] on icon "I like this recipe" at bounding box center [816, 614] width 26 height 26
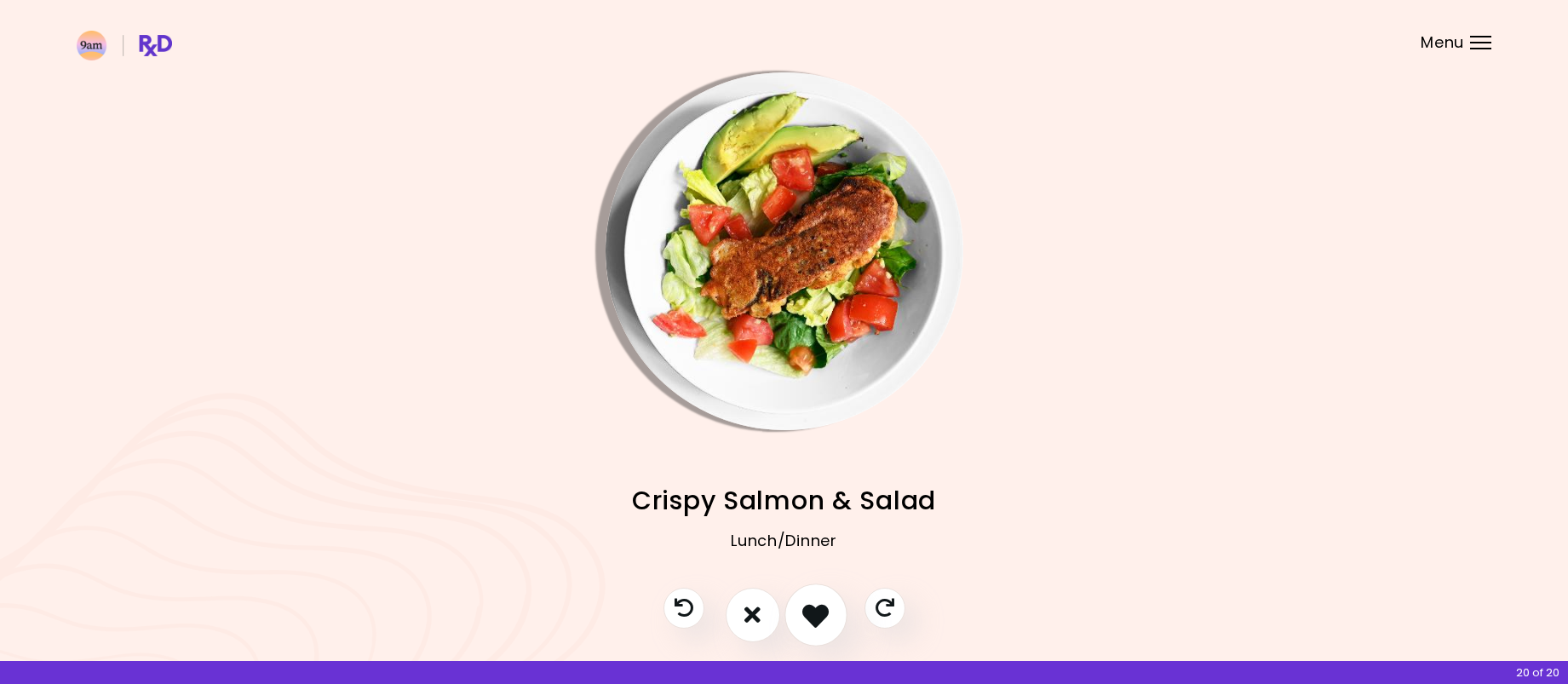
click at [826, 624] on icon "I like this recipe" at bounding box center [816, 614] width 26 height 26
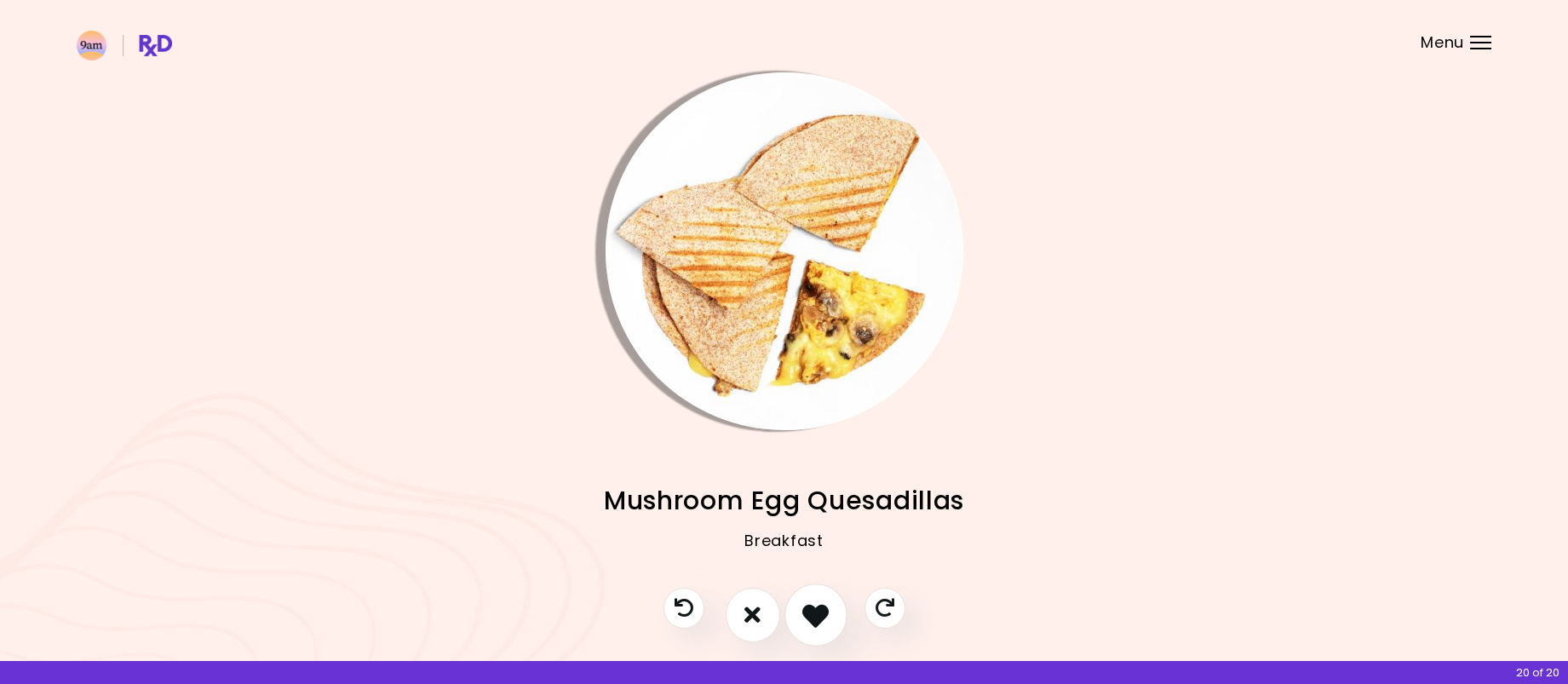
click at [829, 618] on icon "I like this recipe" at bounding box center [816, 614] width 26 height 26
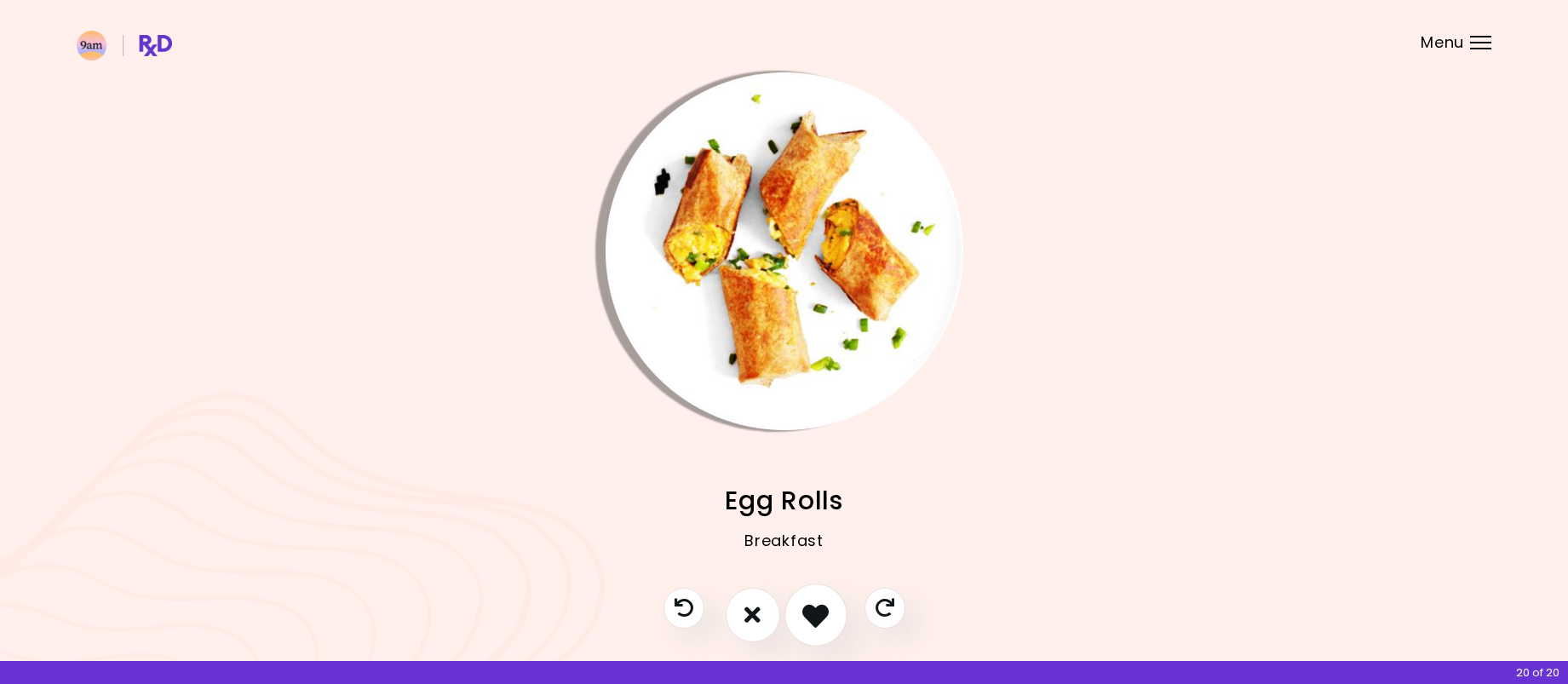
click at [831, 621] on button "I like this recipe" at bounding box center [816, 615] width 63 height 63
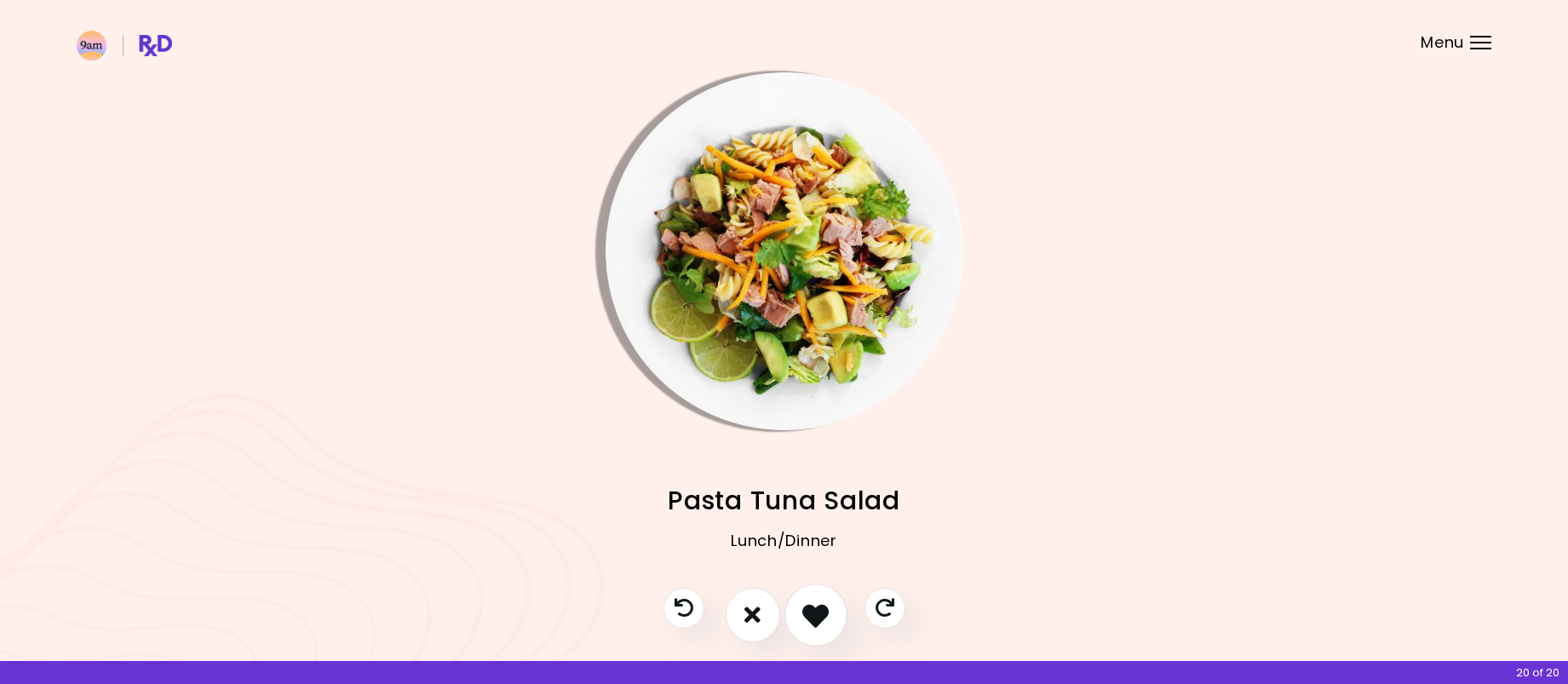
click at [818, 619] on icon "I like this recipe" at bounding box center [816, 614] width 26 height 26
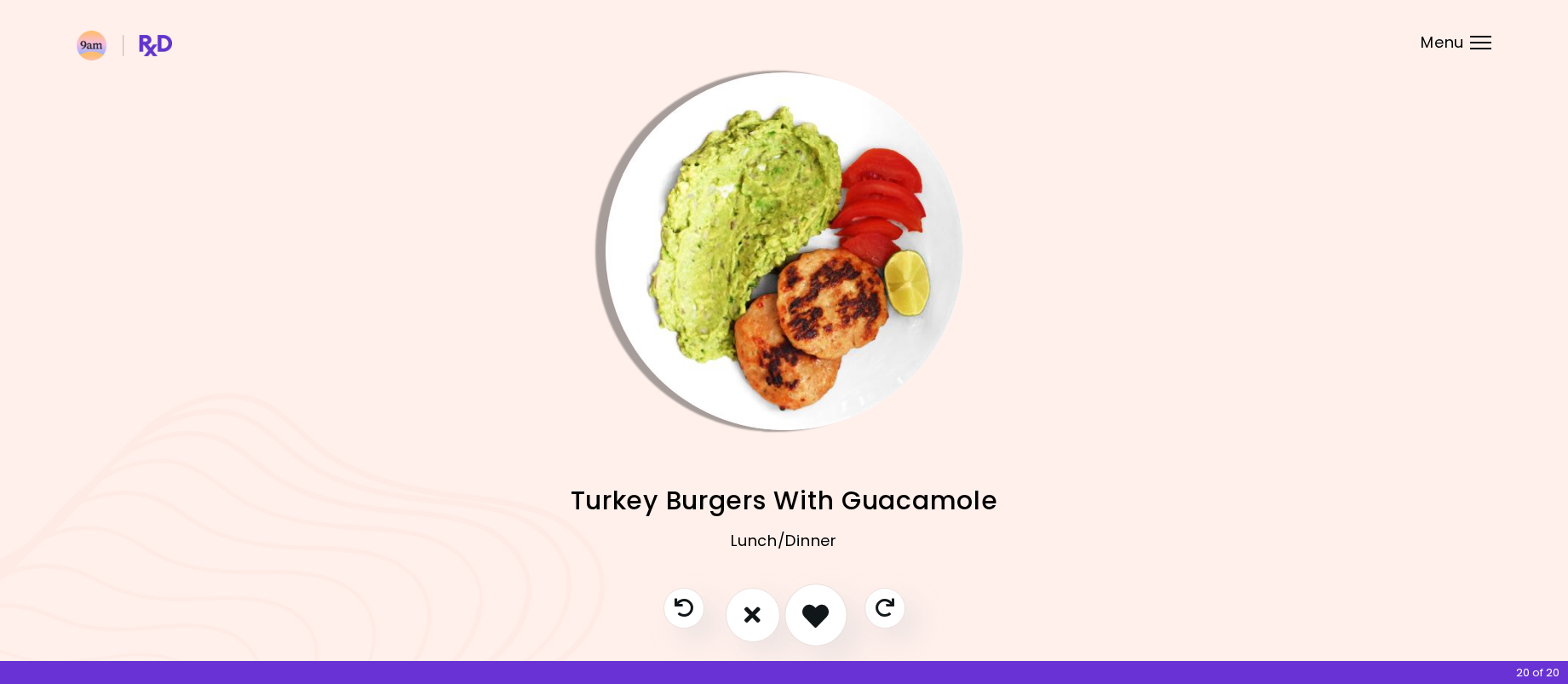
click at [829, 632] on button "I like this recipe" at bounding box center [816, 615] width 63 height 63
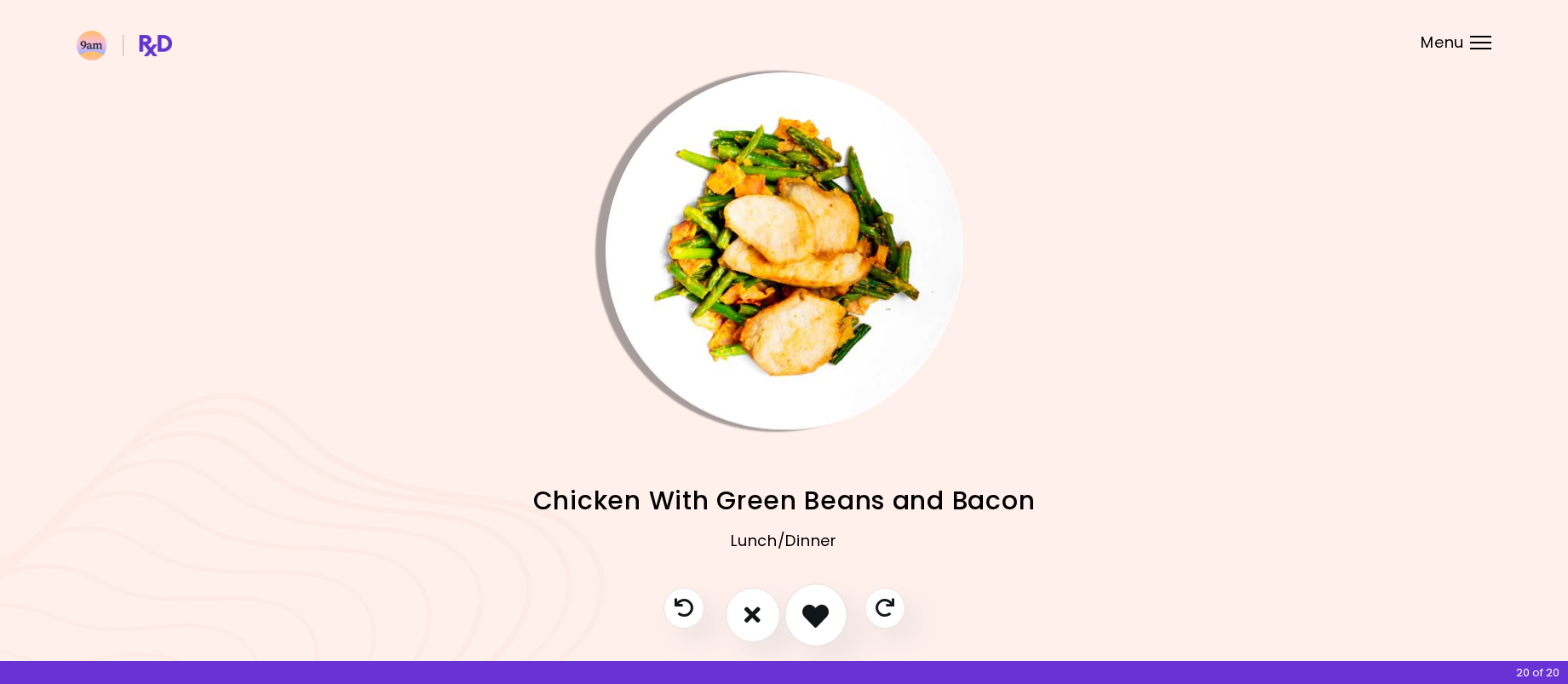
click at [818, 616] on icon "I like this recipe" at bounding box center [816, 614] width 26 height 26
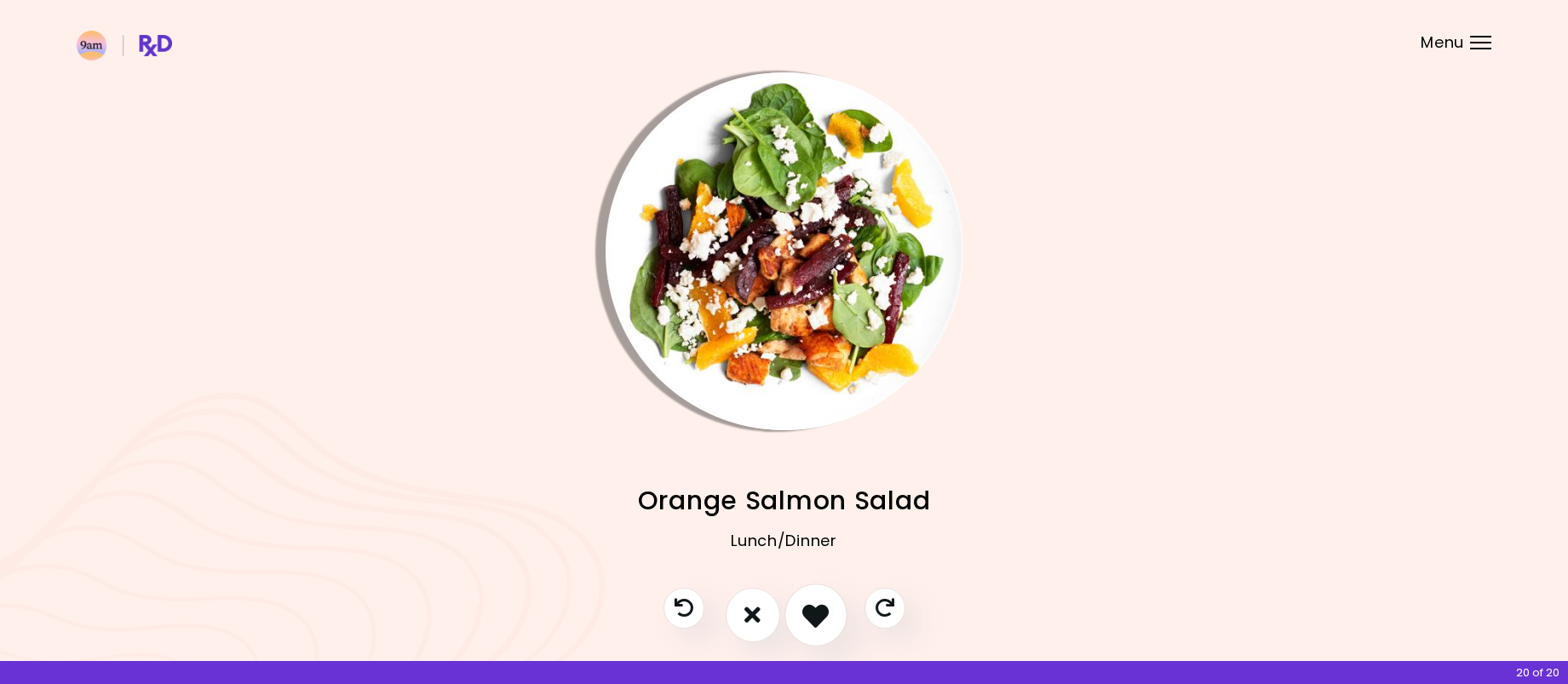
click at [818, 613] on icon "I like this recipe" at bounding box center [816, 614] width 26 height 26
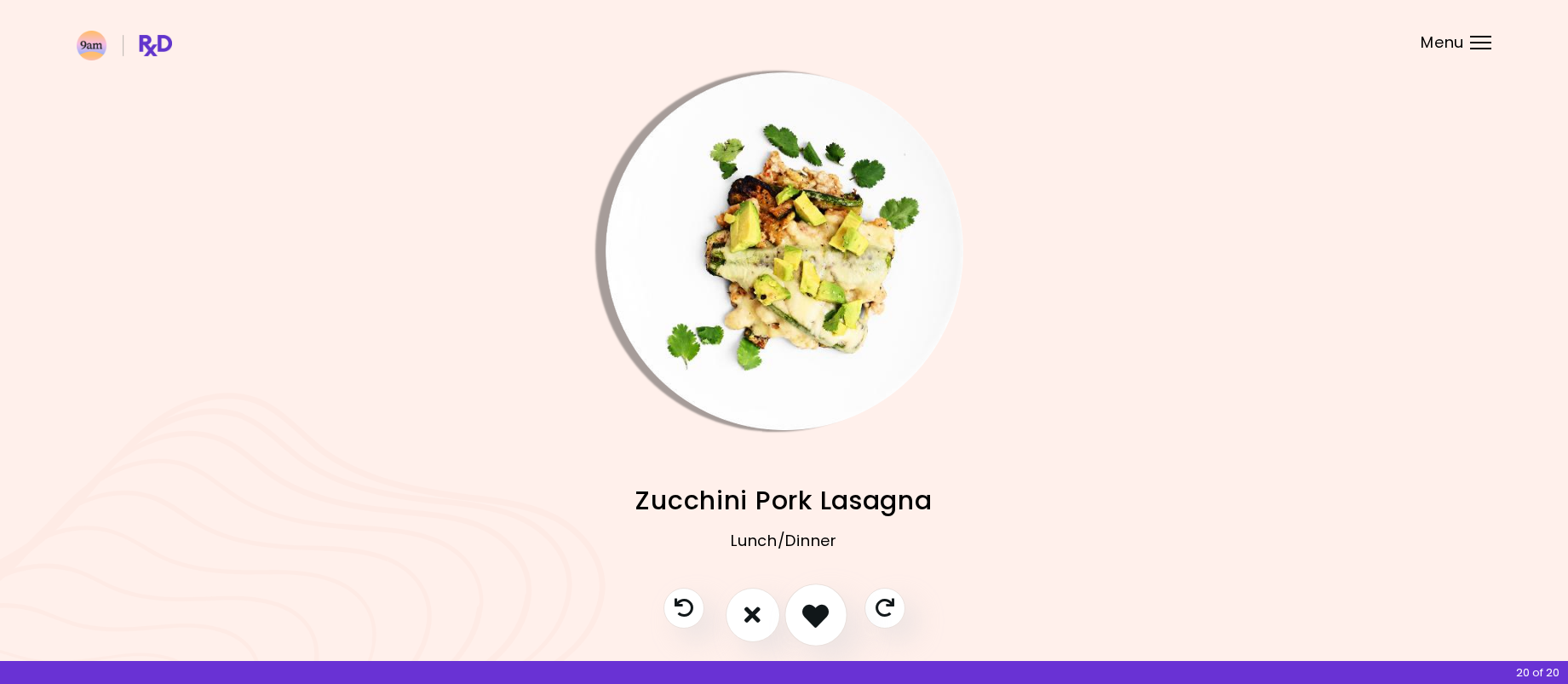
click at [819, 612] on icon "I like this recipe" at bounding box center [816, 614] width 26 height 26
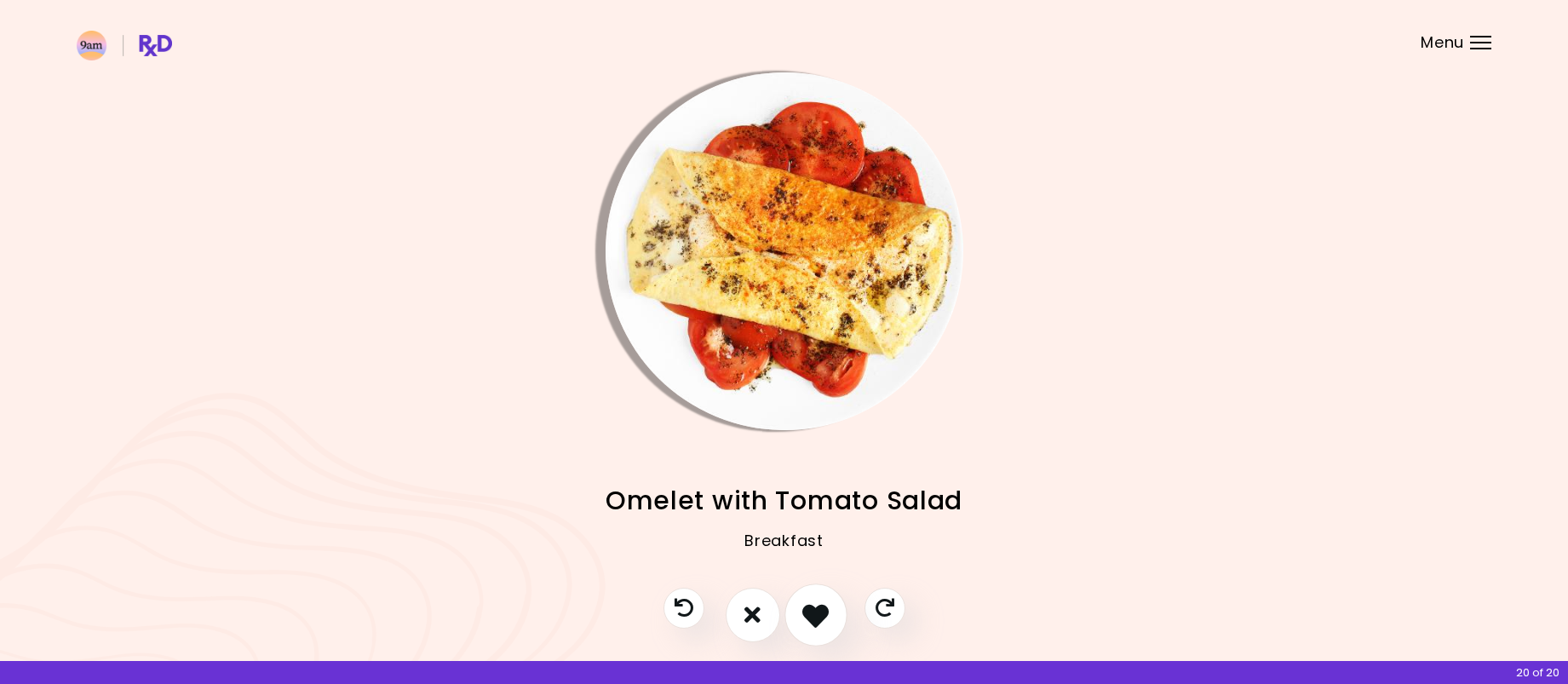
click at [819, 612] on icon "I like this recipe" at bounding box center [816, 614] width 26 height 26
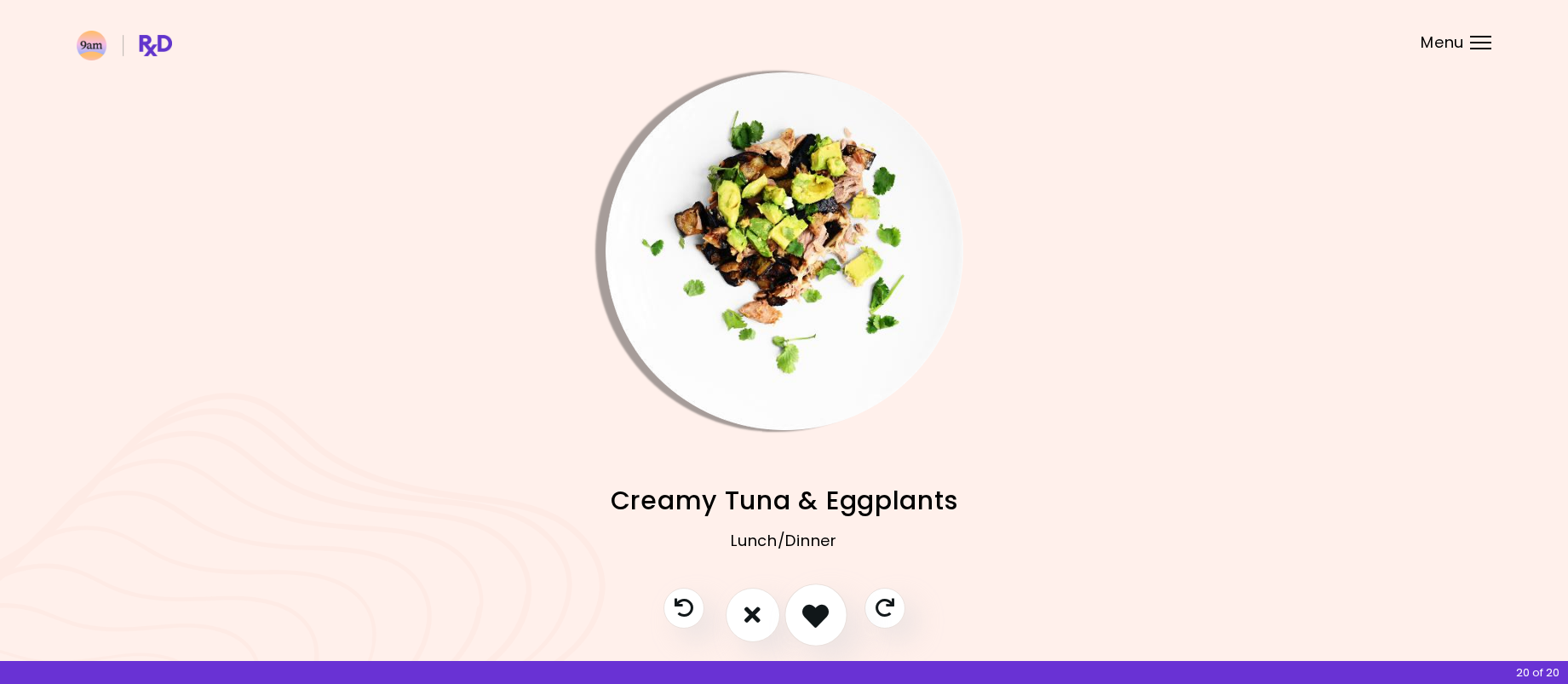
click at [819, 611] on icon "I like this recipe" at bounding box center [816, 614] width 26 height 26
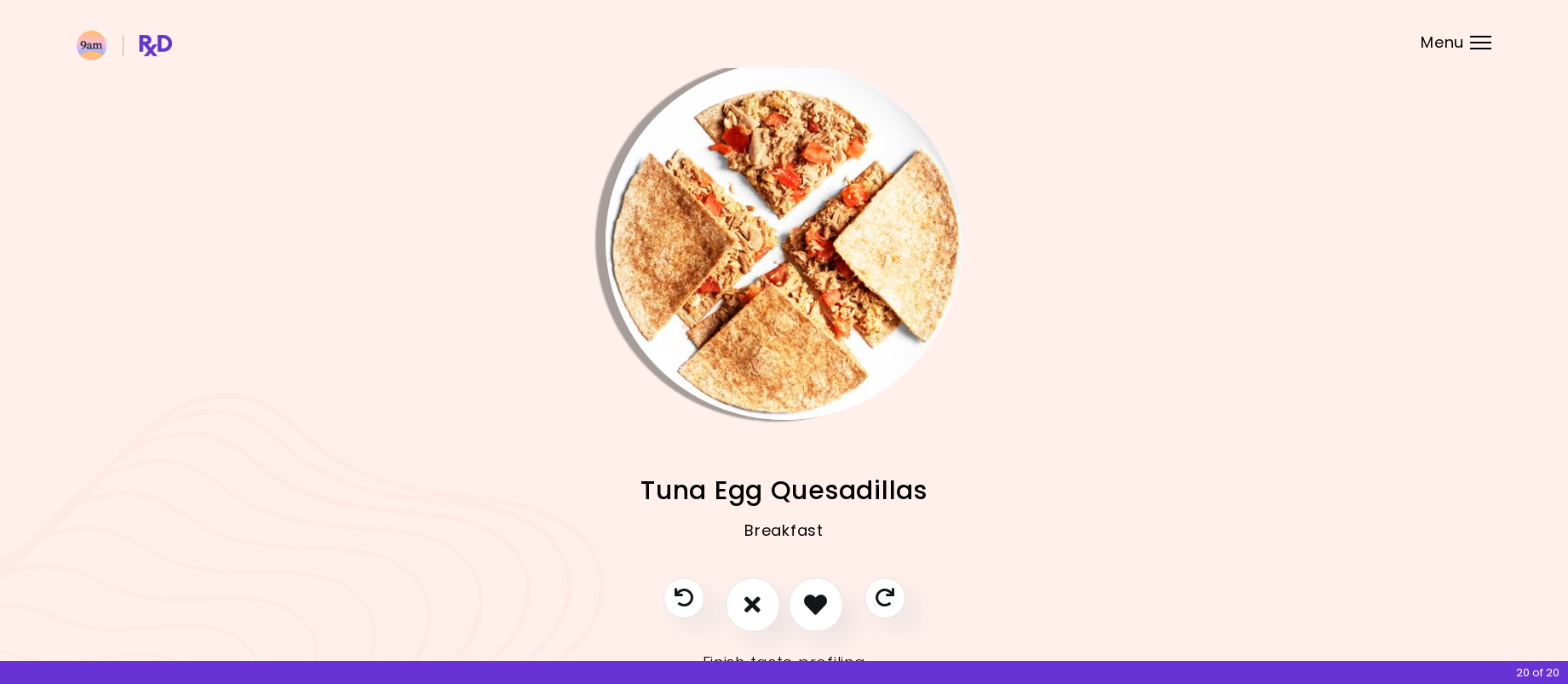
scroll to position [75, 0]
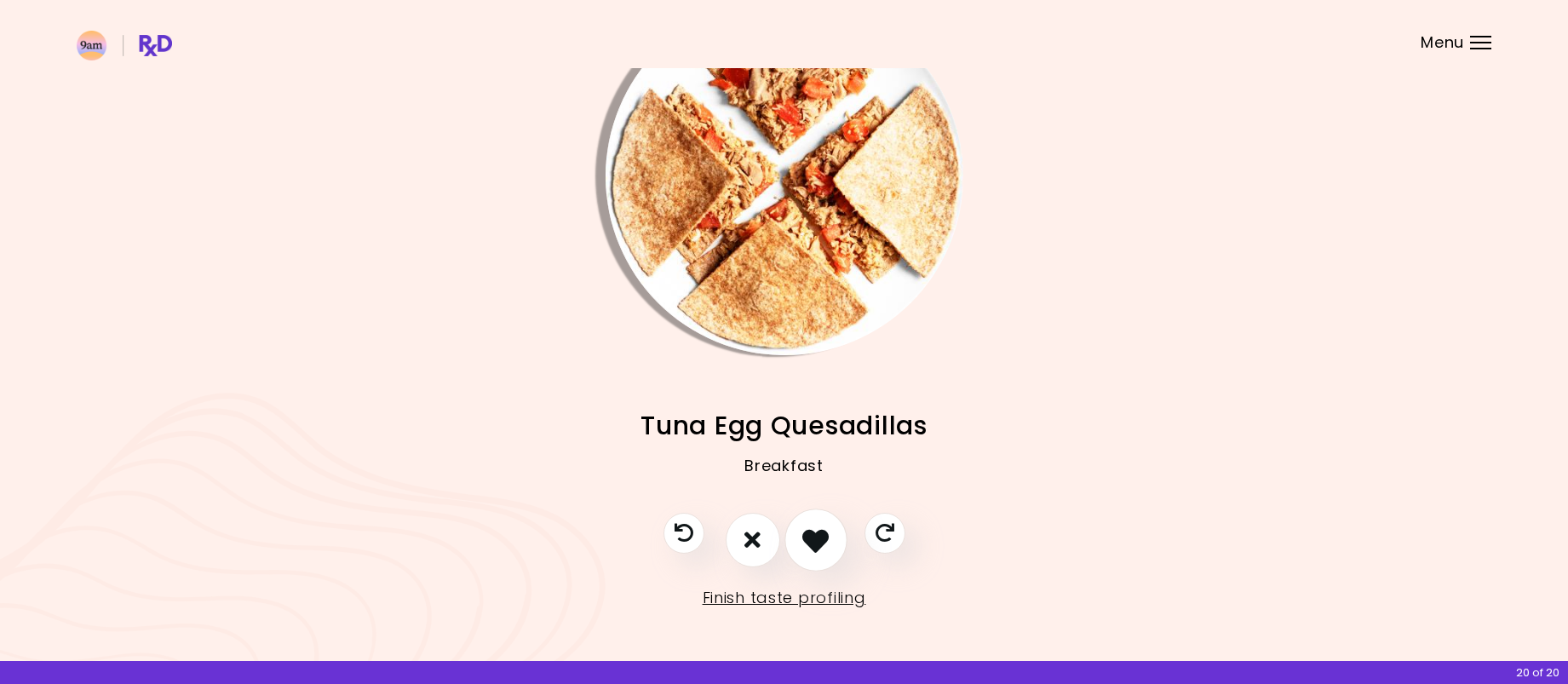
click at [827, 551] on icon "I like this recipe" at bounding box center [816, 539] width 26 height 26
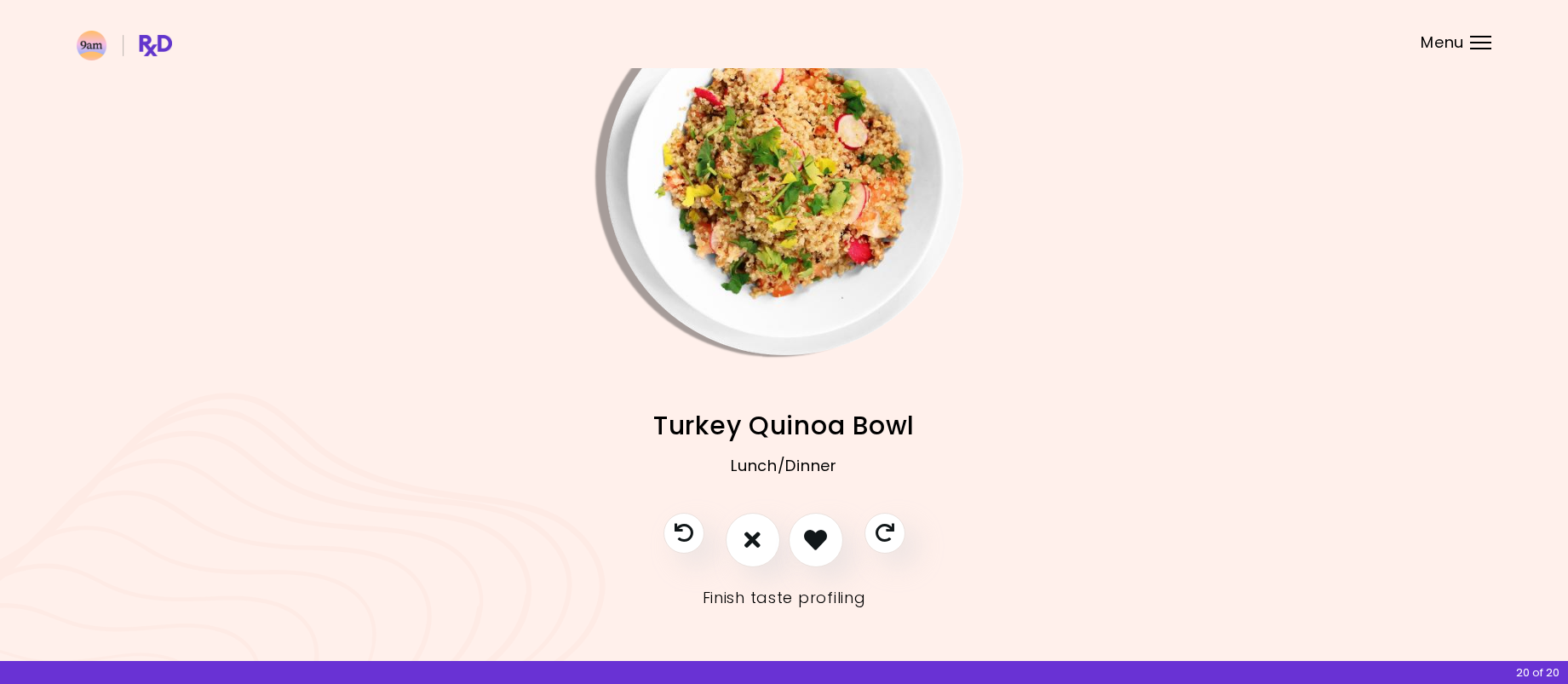
click at [806, 600] on link "Finish taste profiling" at bounding box center [784, 598] width 163 height 27
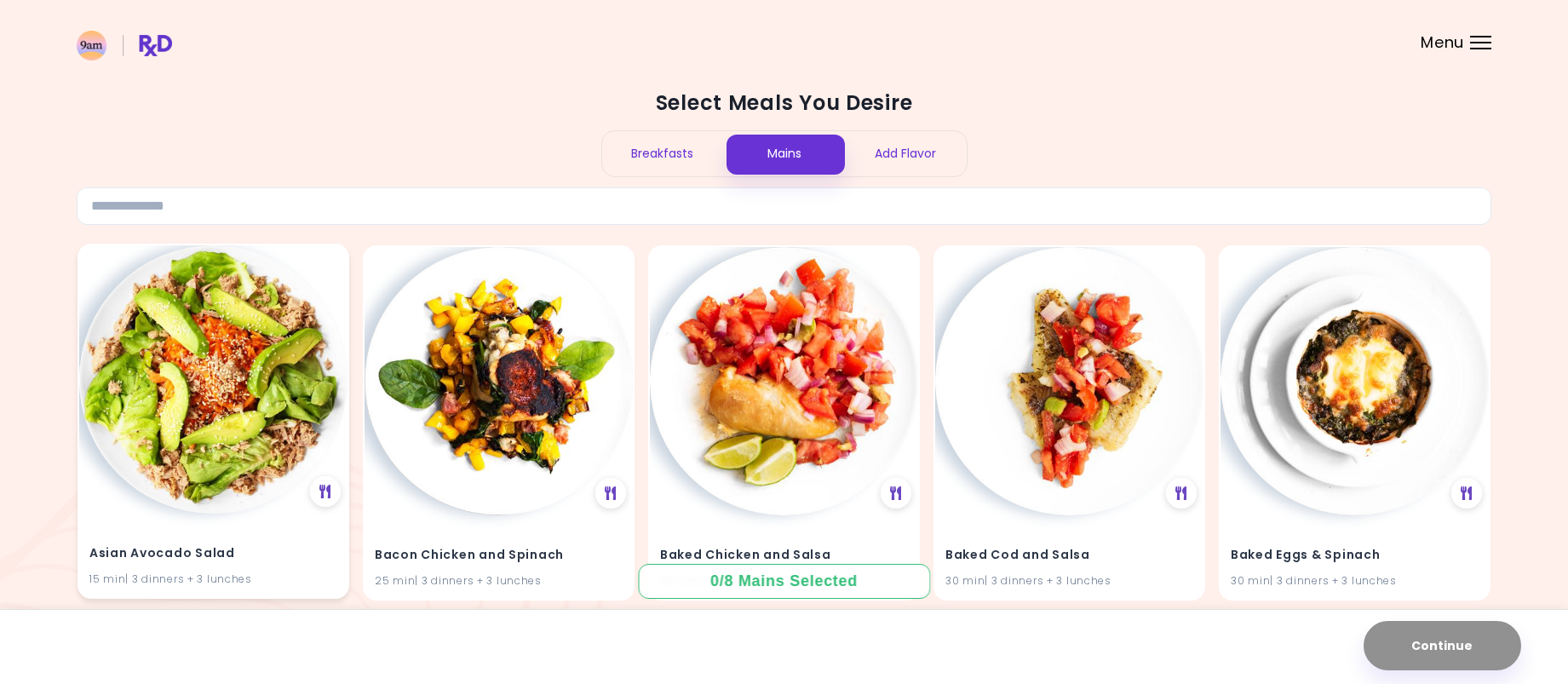
click at [278, 438] on img at bounding box center [212, 379] width 268 height 268
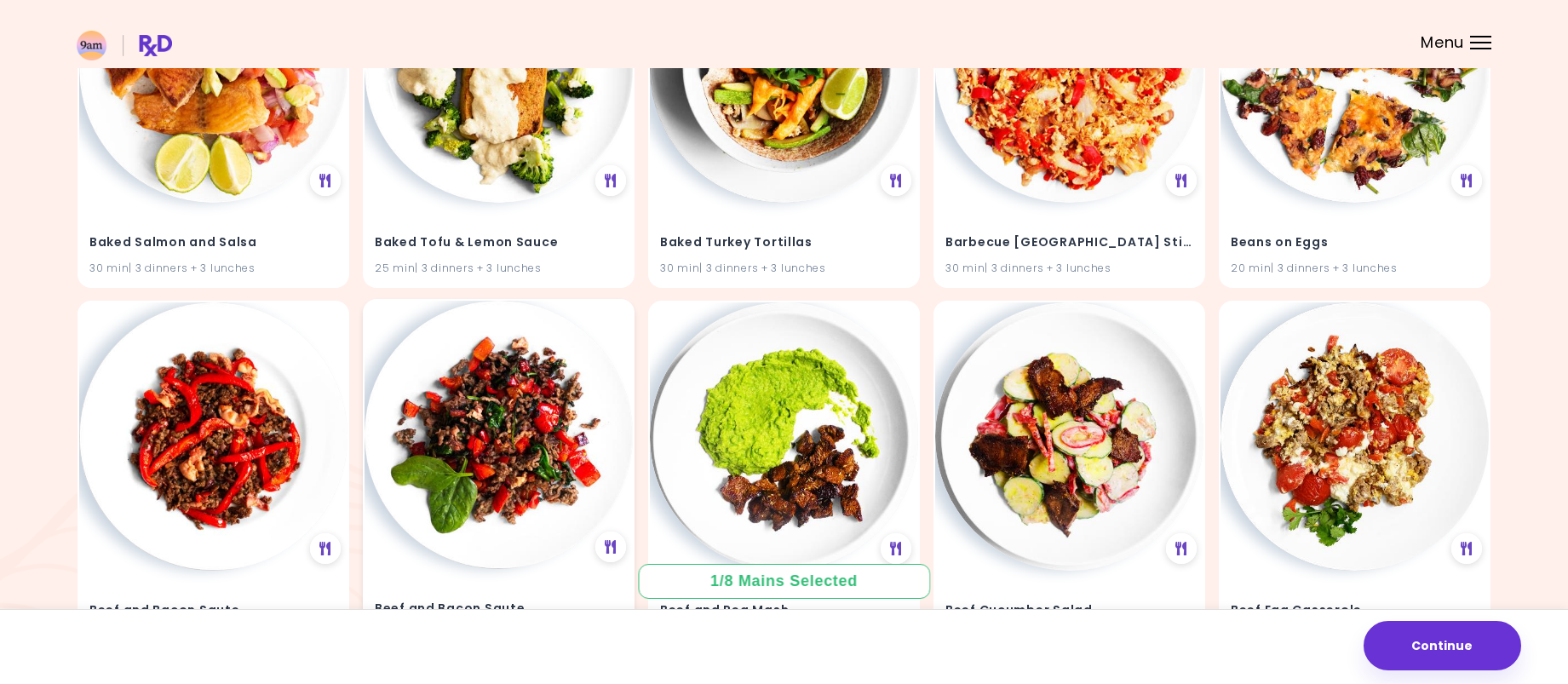
scroll to position [852, 0]
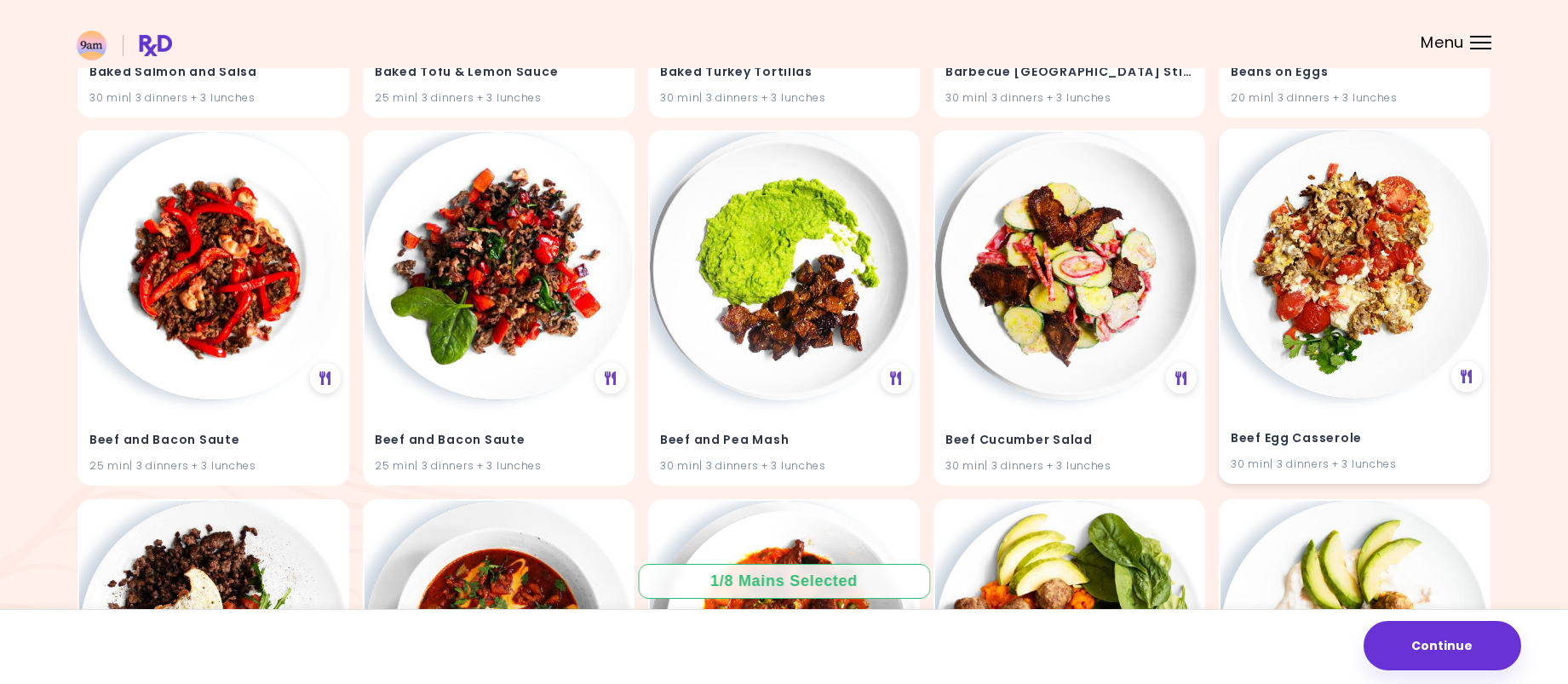
click at [1377, 246] on img at bounding box center [1354, 264] width 268 height 268
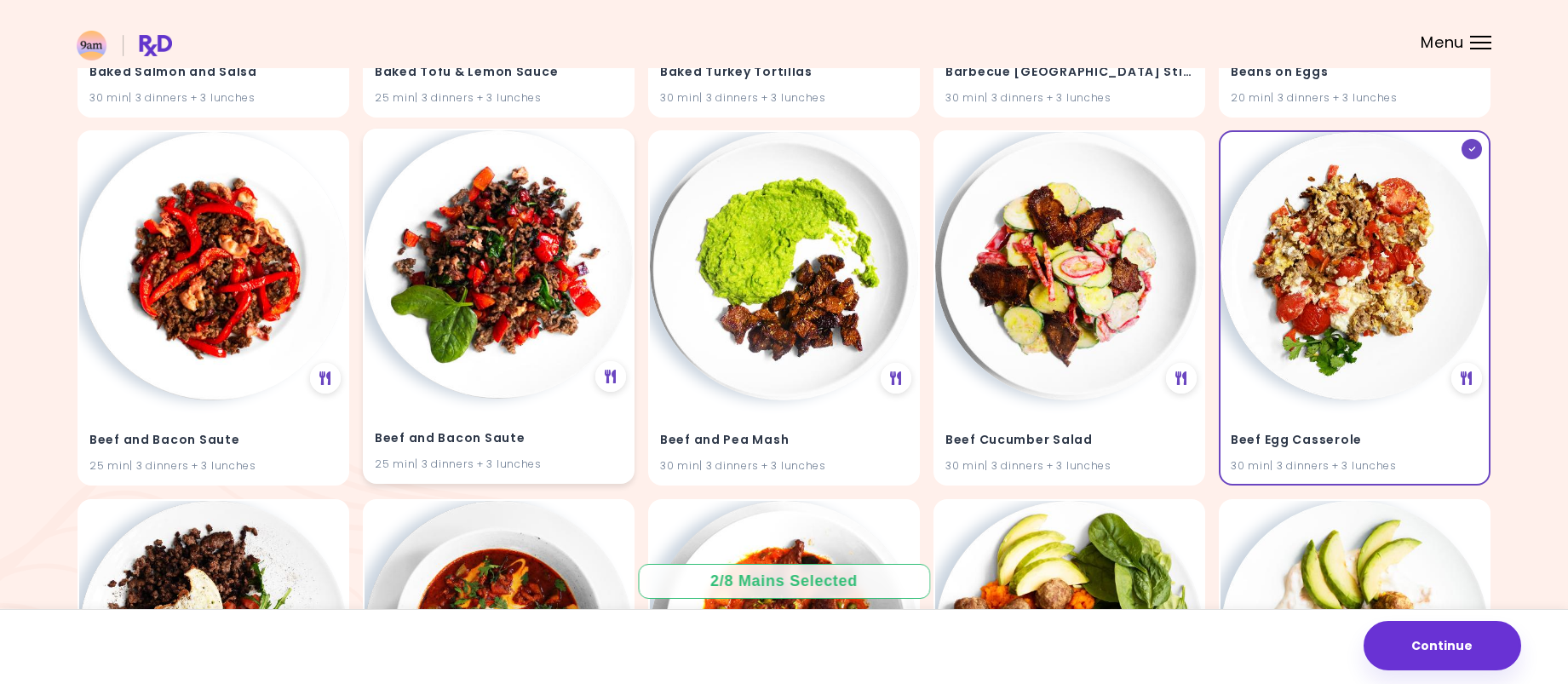
click at [483, 298] on img at bounding box center [498, 264] width 268 height 268
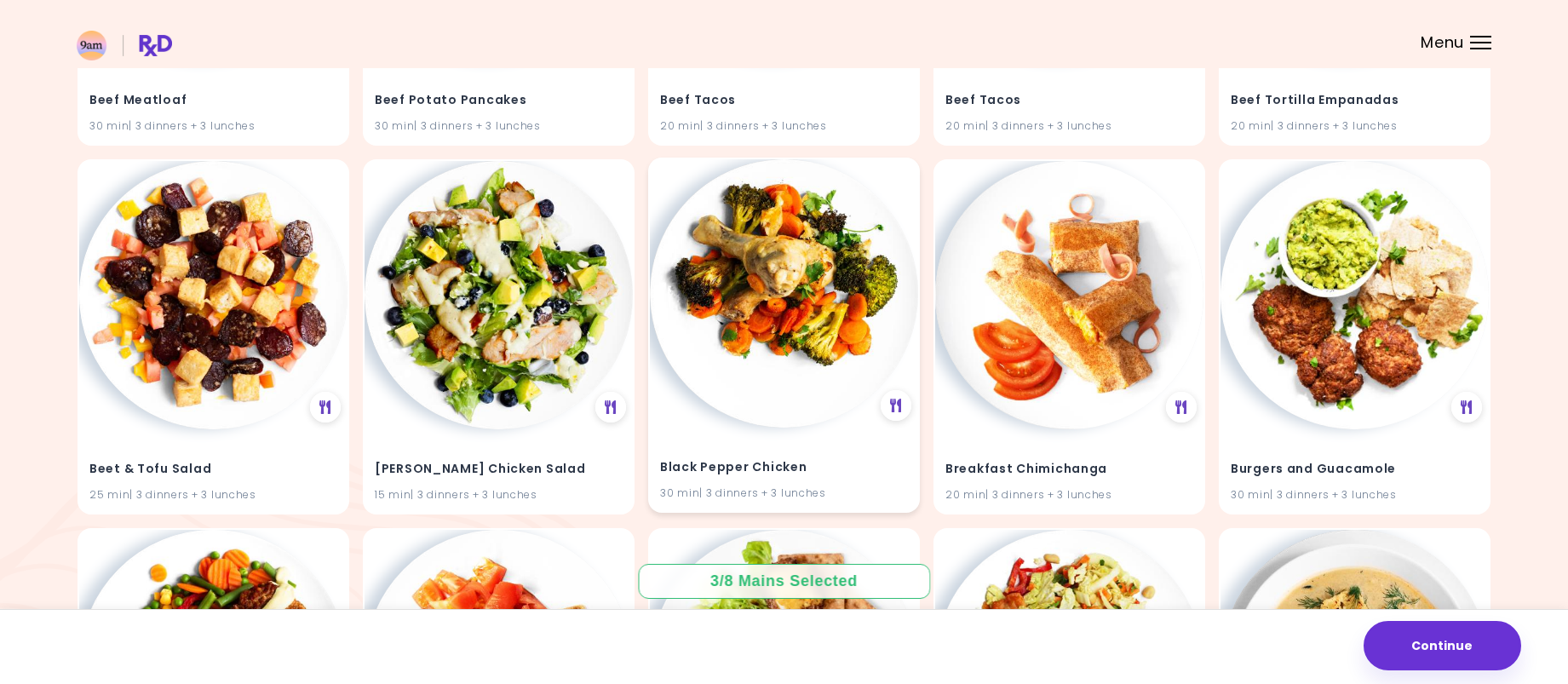
scroll to position [1959, 0]
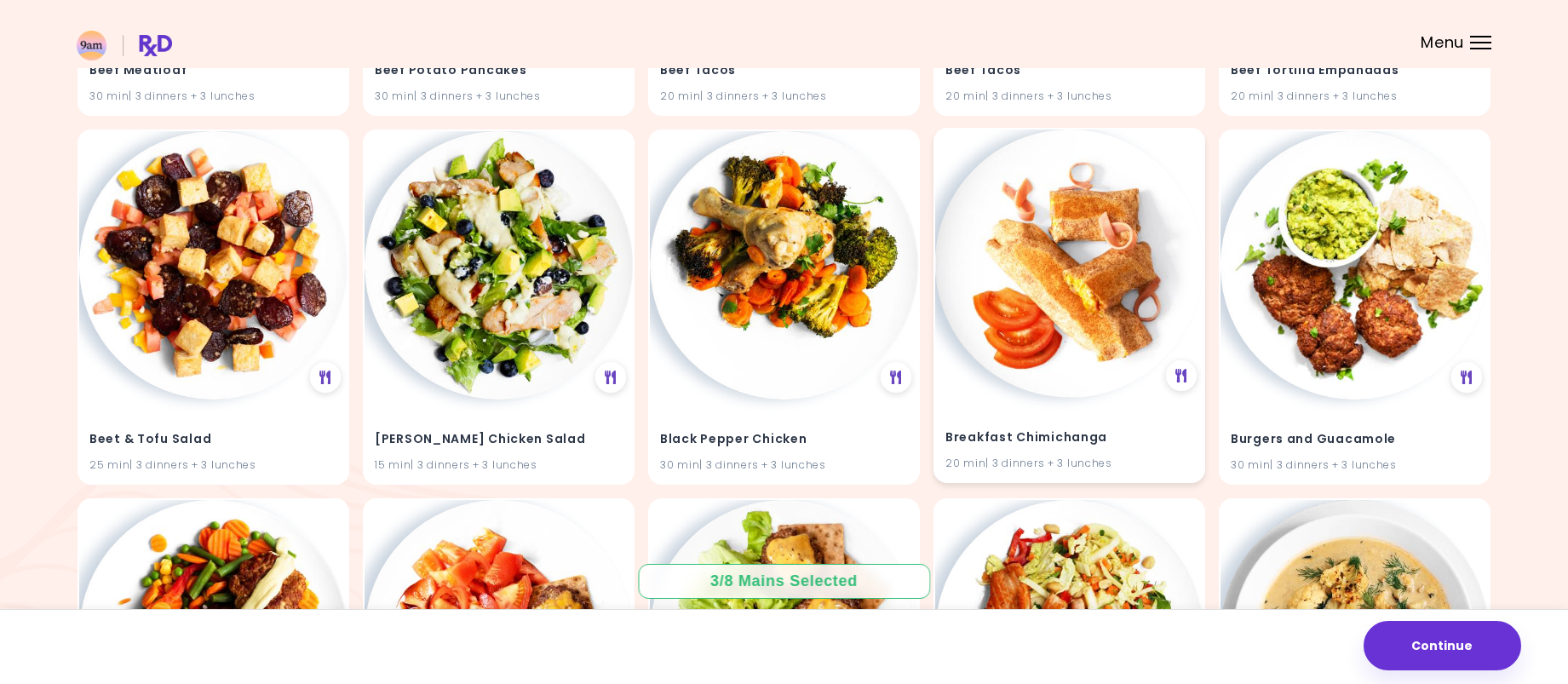
click at [1055, 264] on img at bounding box center [1069, 264] width 268 height 268
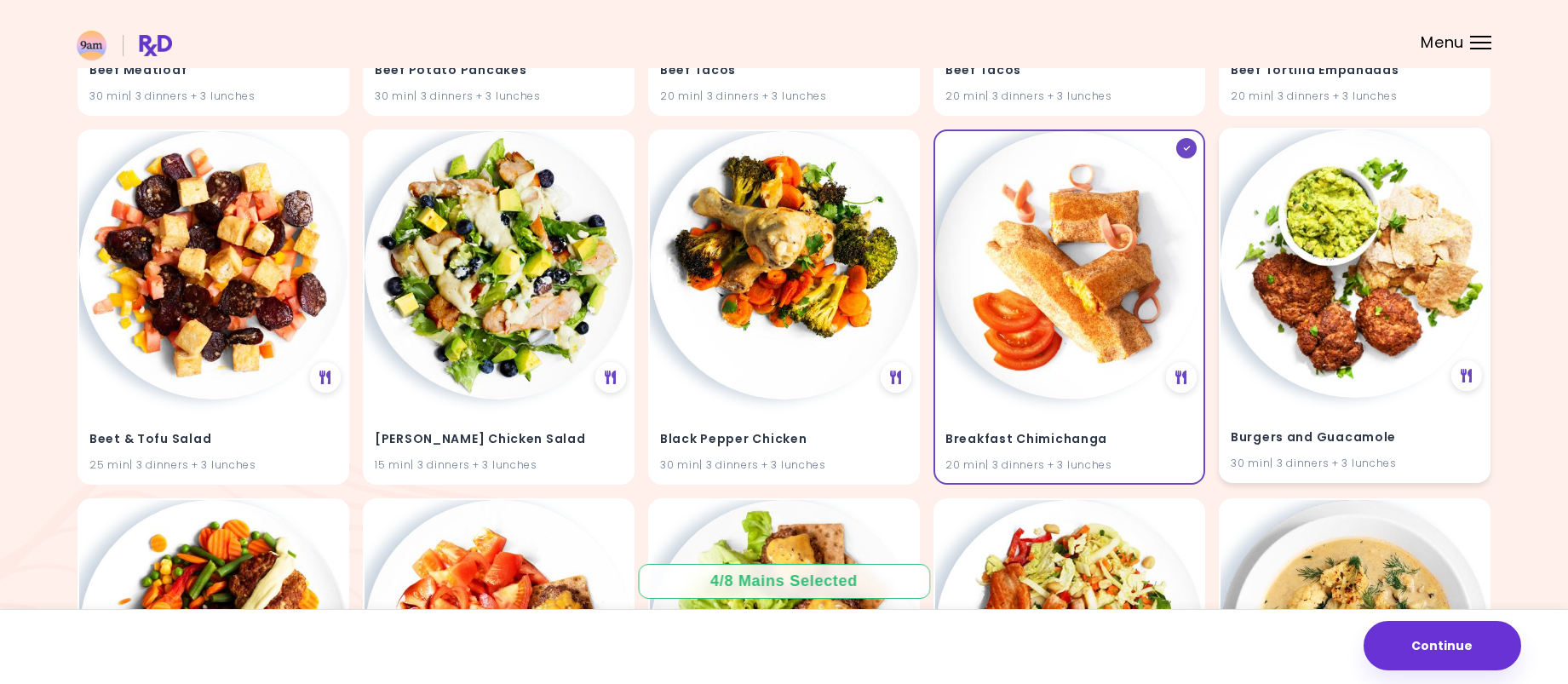
click at [1279, 282] on img at bounding box center [1354, 264] width 268 height 268
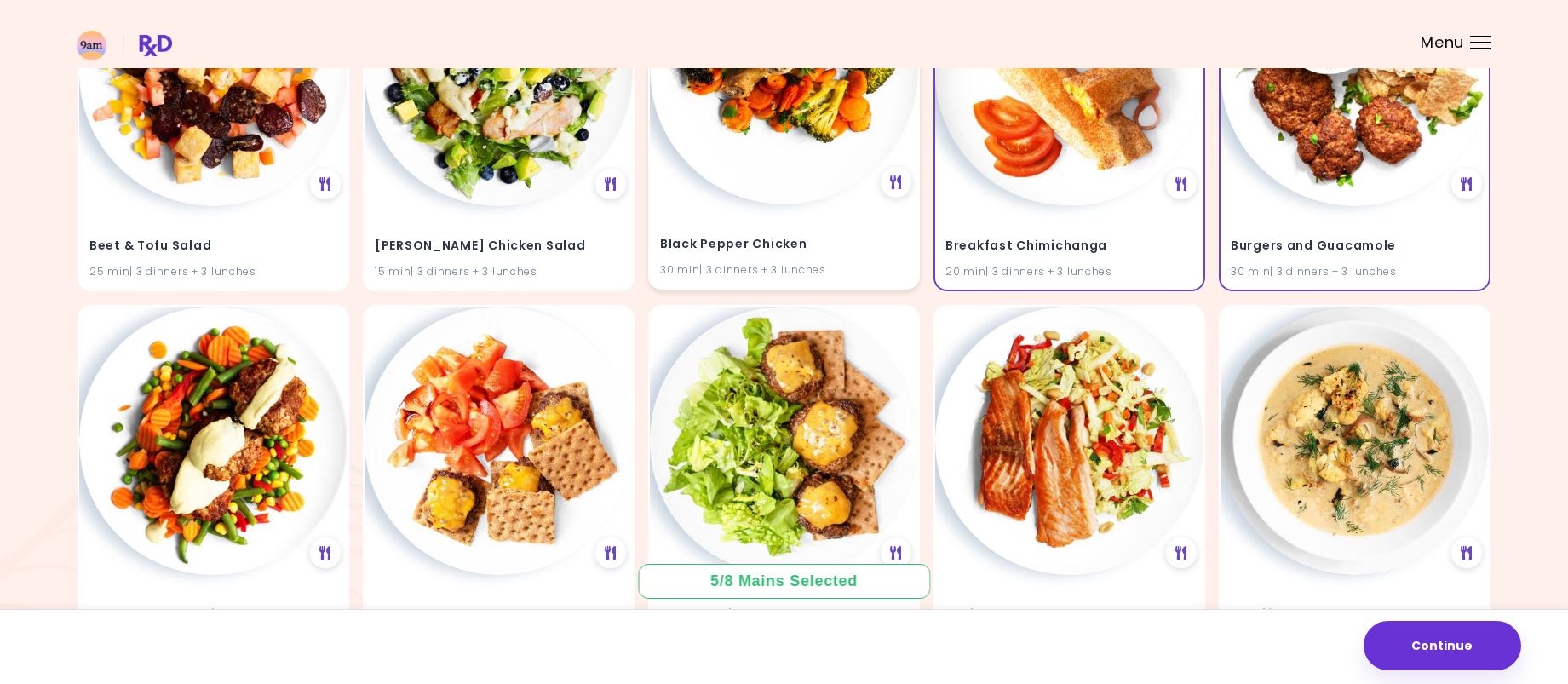
scroll to position [2215, 0]
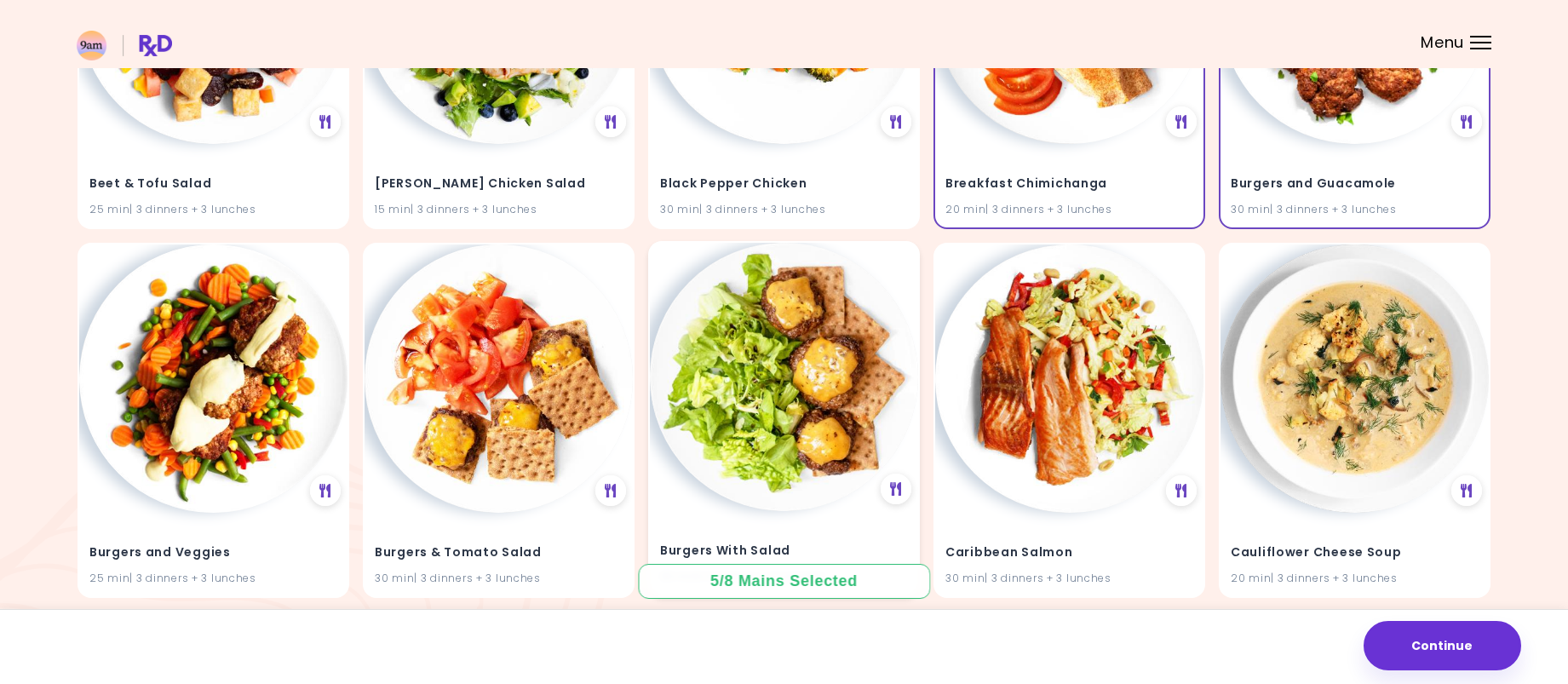
click at [775, 410] on img at bounding box center [783, 377] width 268 height 268
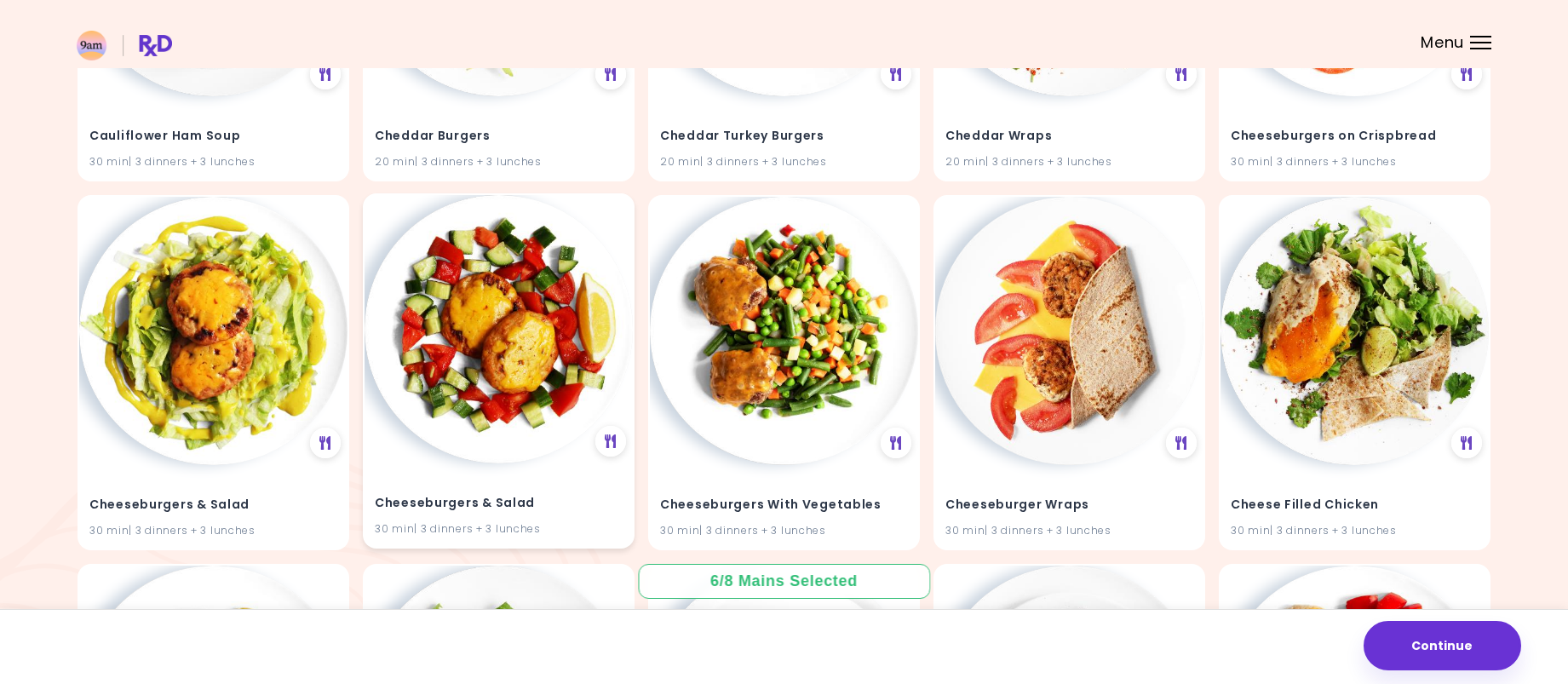
scroll to position [3109, 0]
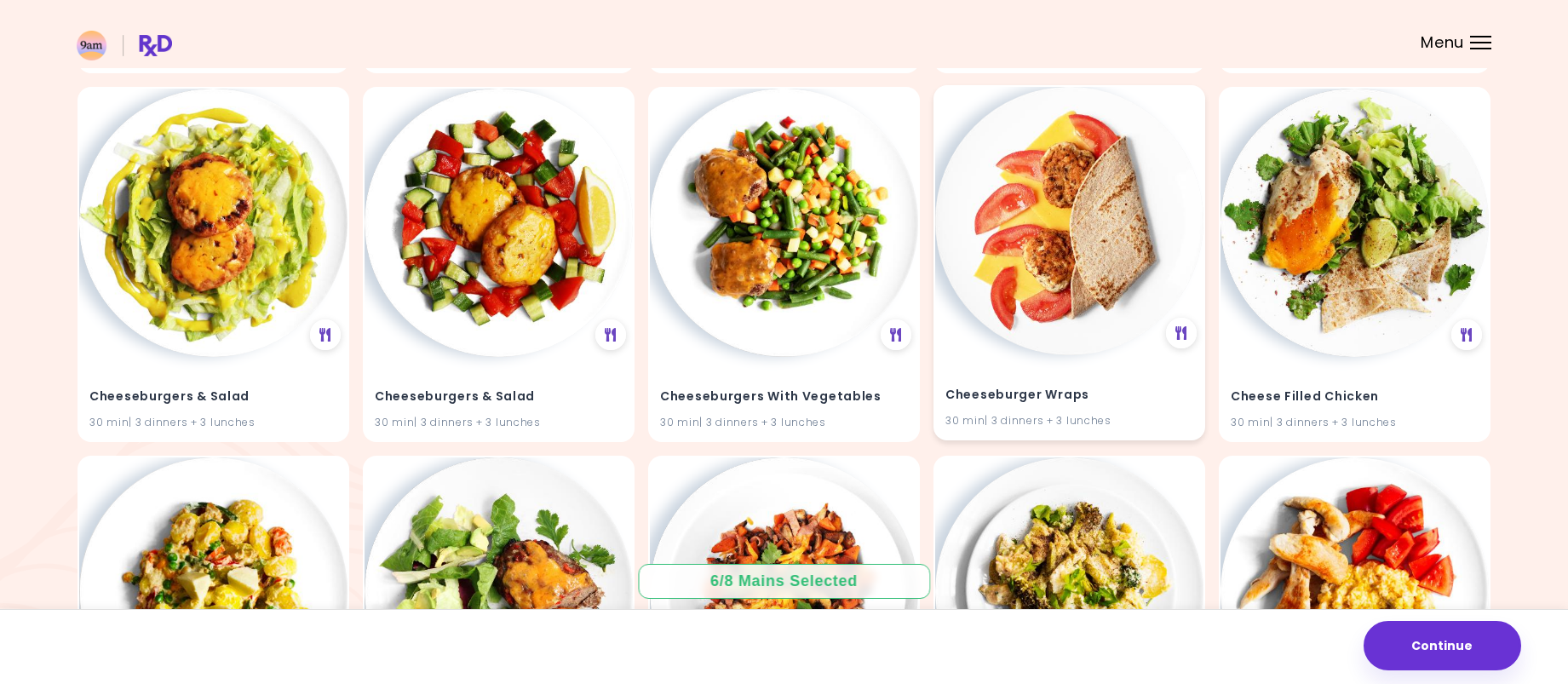
click at [1112, 254] on img at bounding box center [1069, 221] width 268 height 268
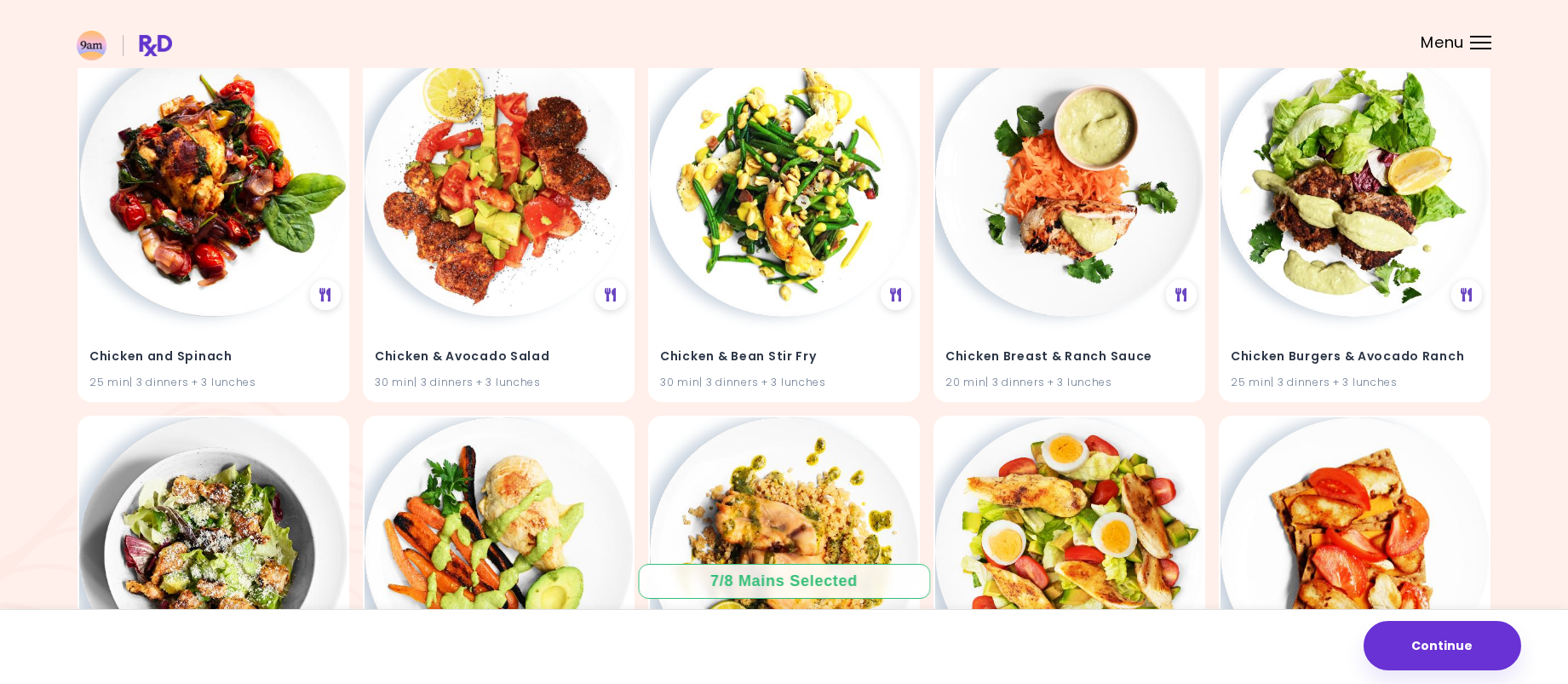
scroll to position [3961, 0]
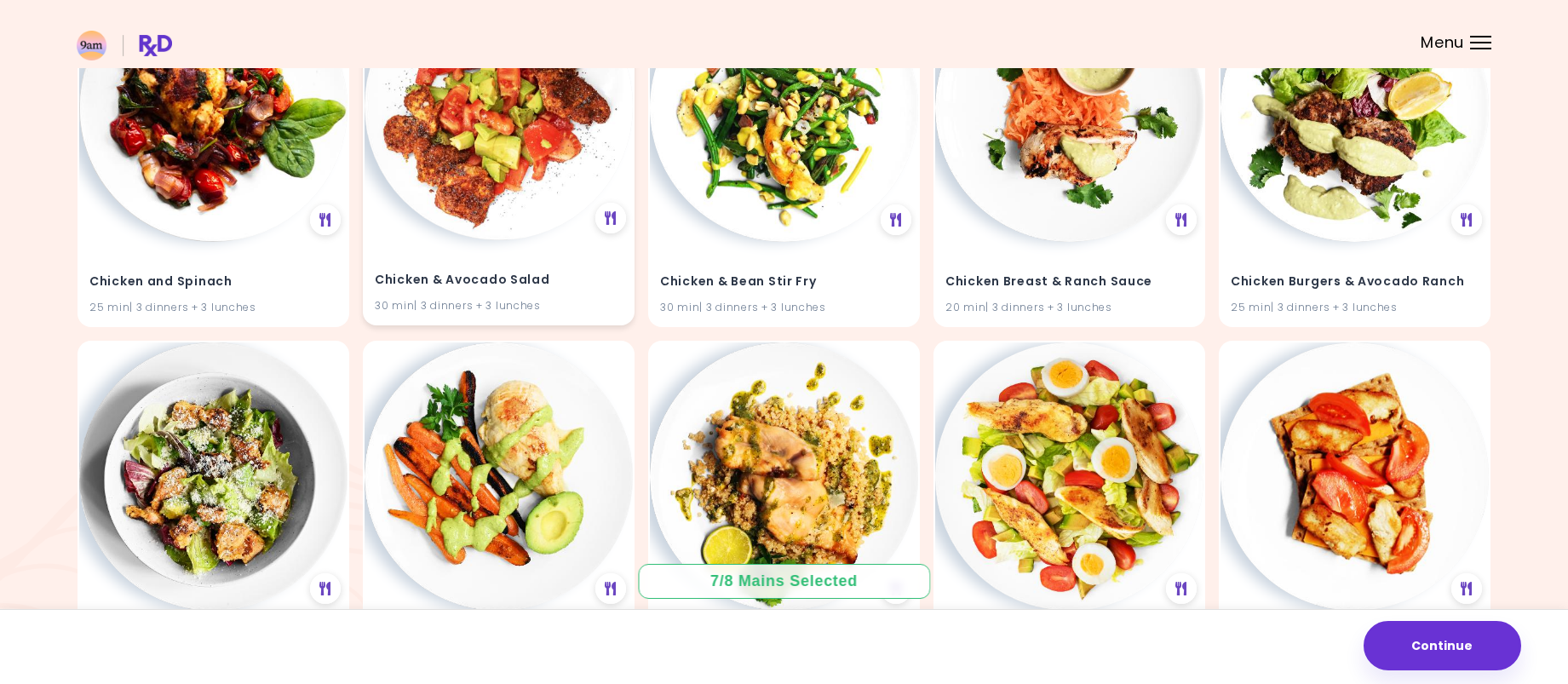
click at [512, 158] on img at bounding box center [498, 106] width 268 height 268
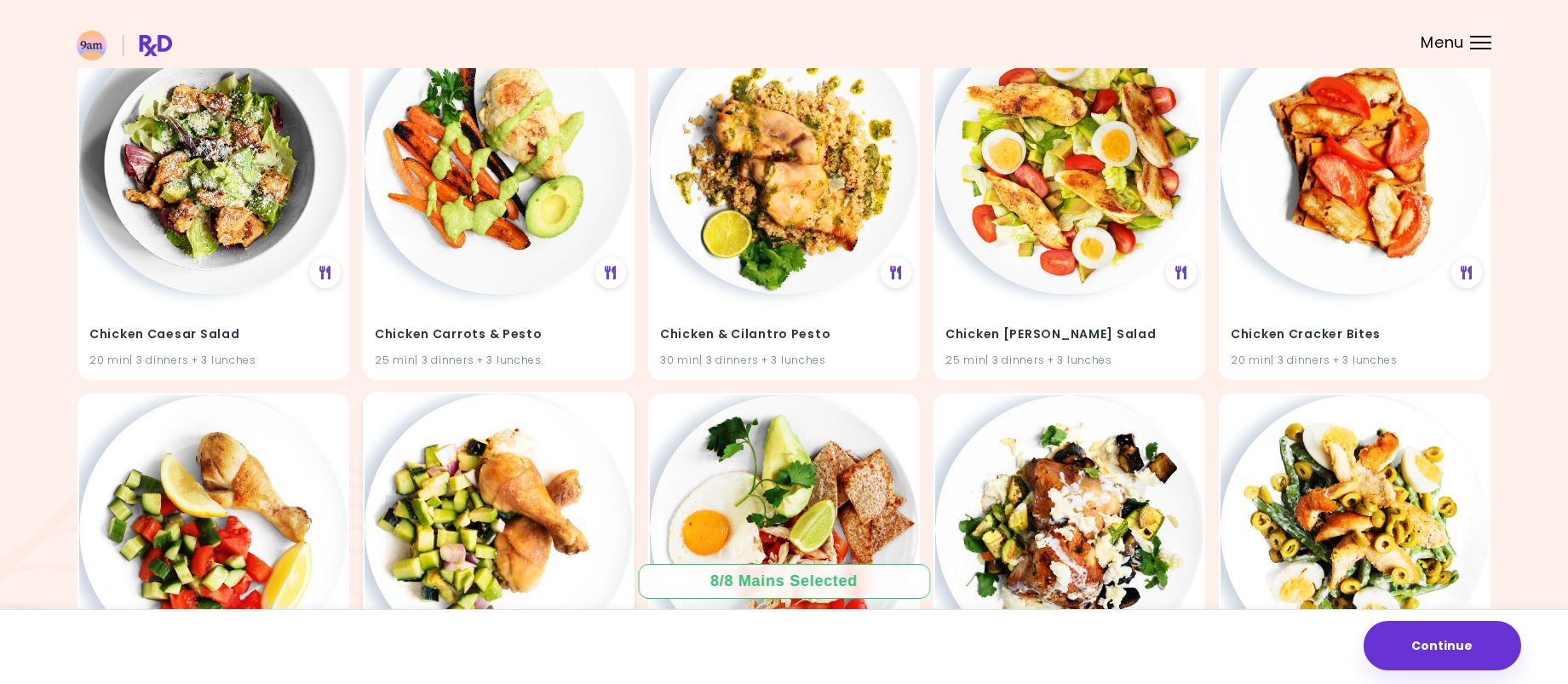
scroll to position [4387, 0]
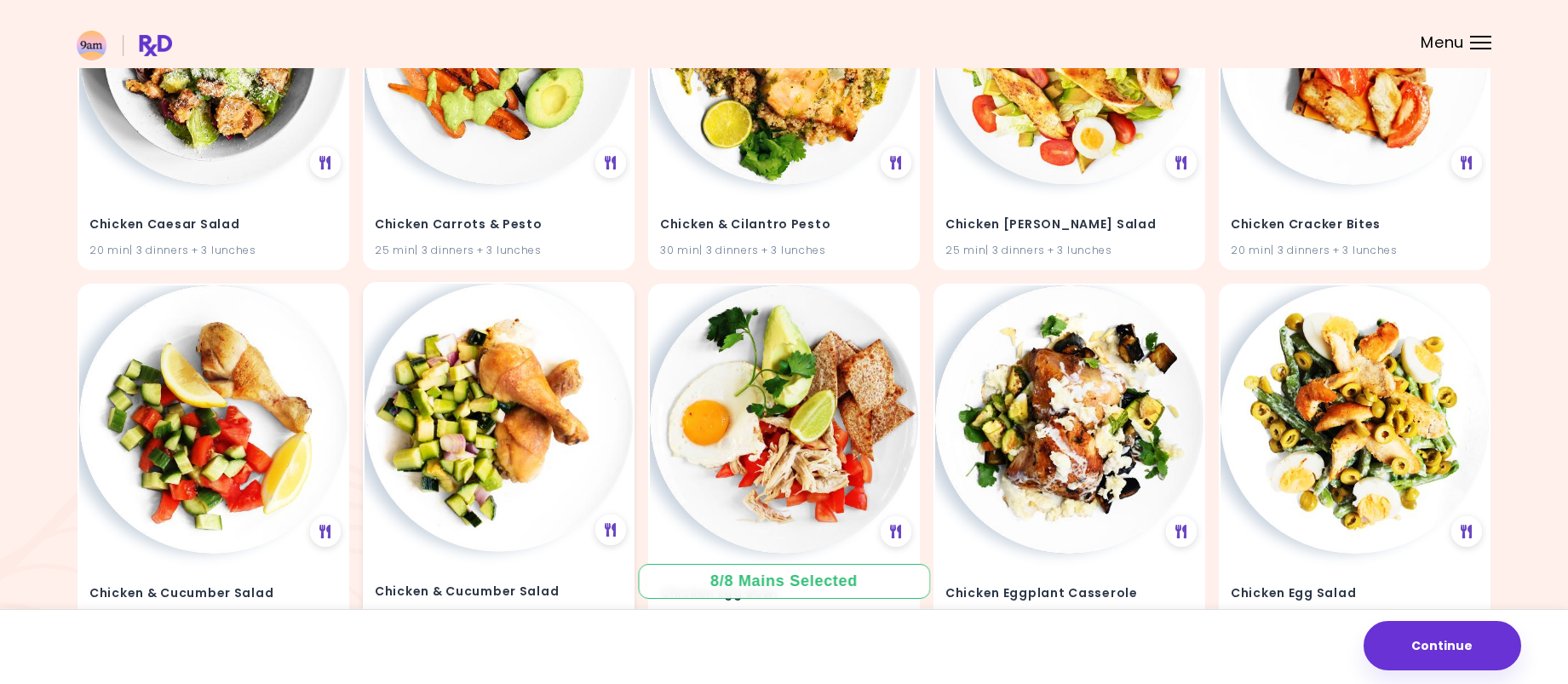
click at [548, 405] on img at bounding box center [498, 418] width 268 height 268
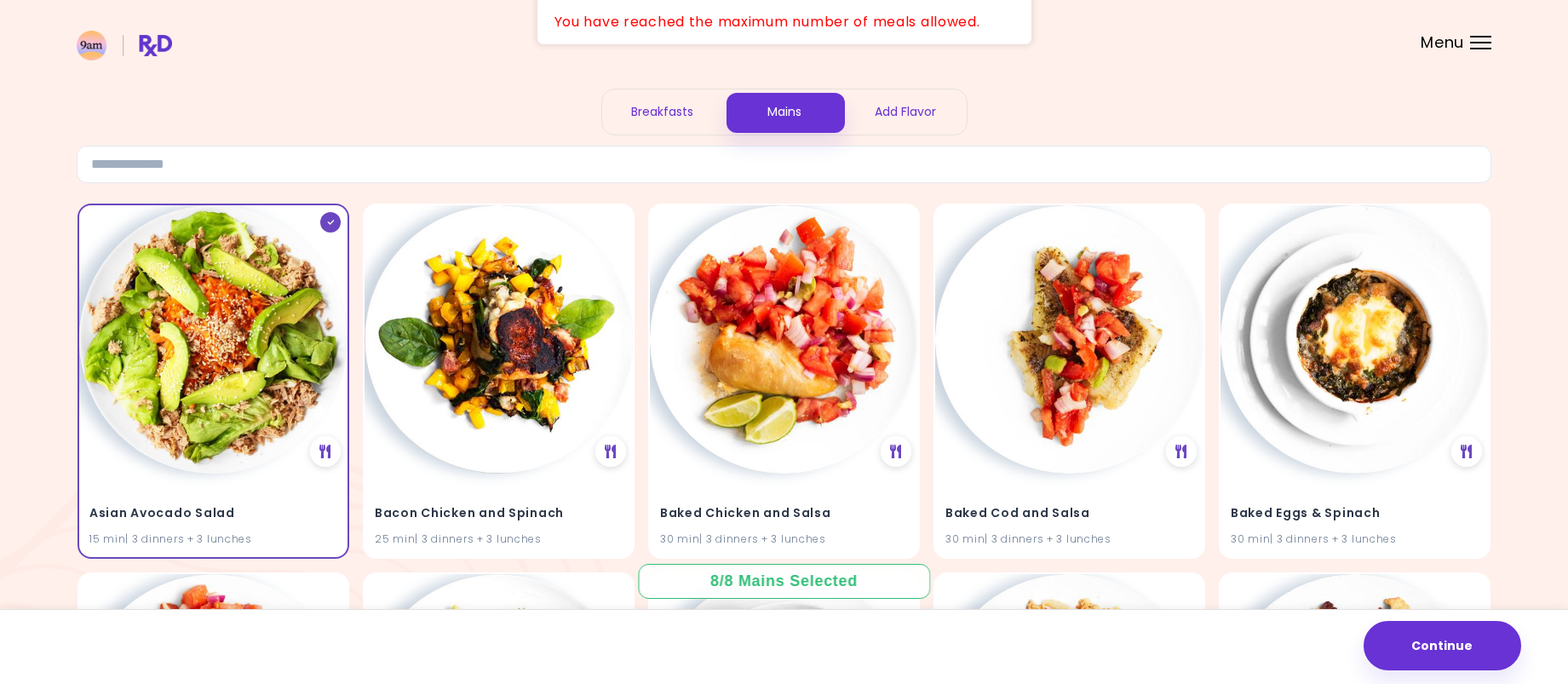
scroll to position [0, 0]
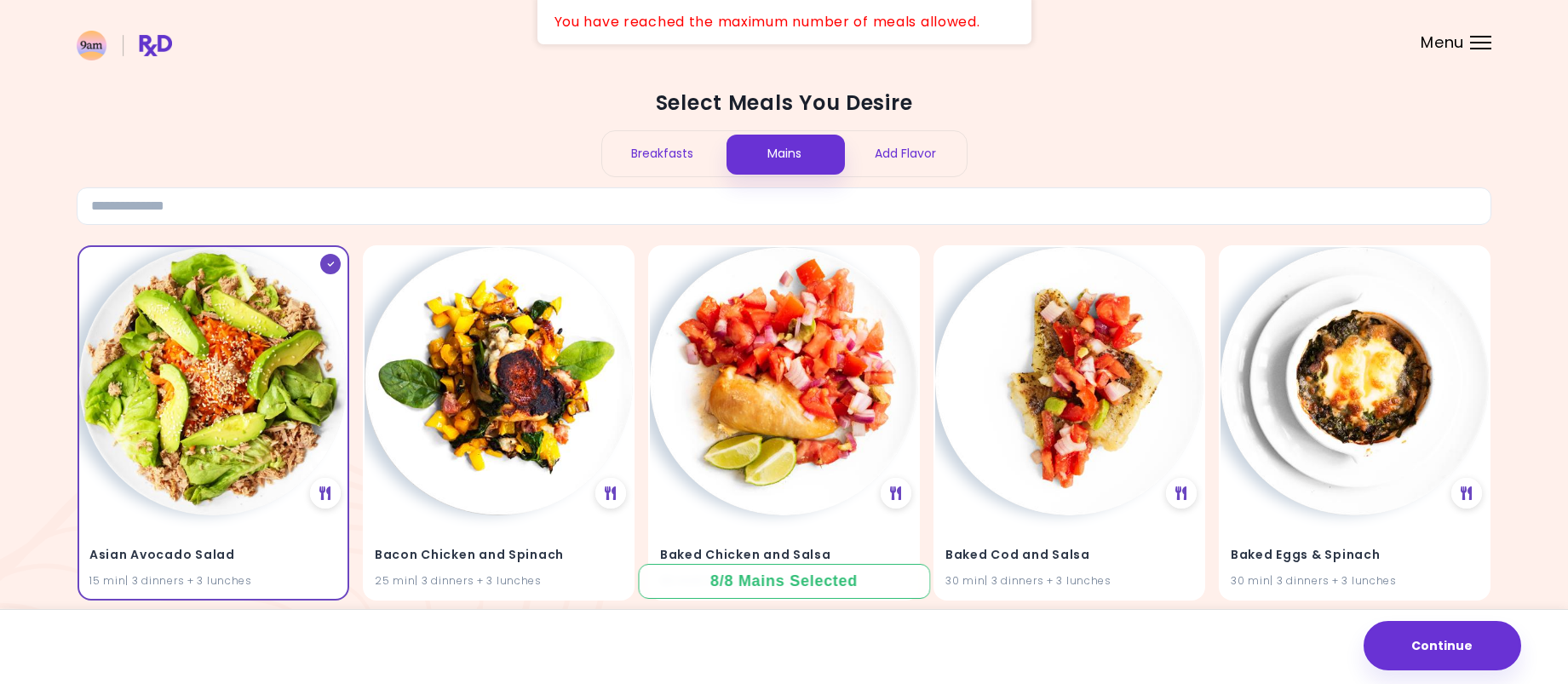
click at [665, 160] on div "Breakfasts" at bounding box center [662, 153] width 122 height 45
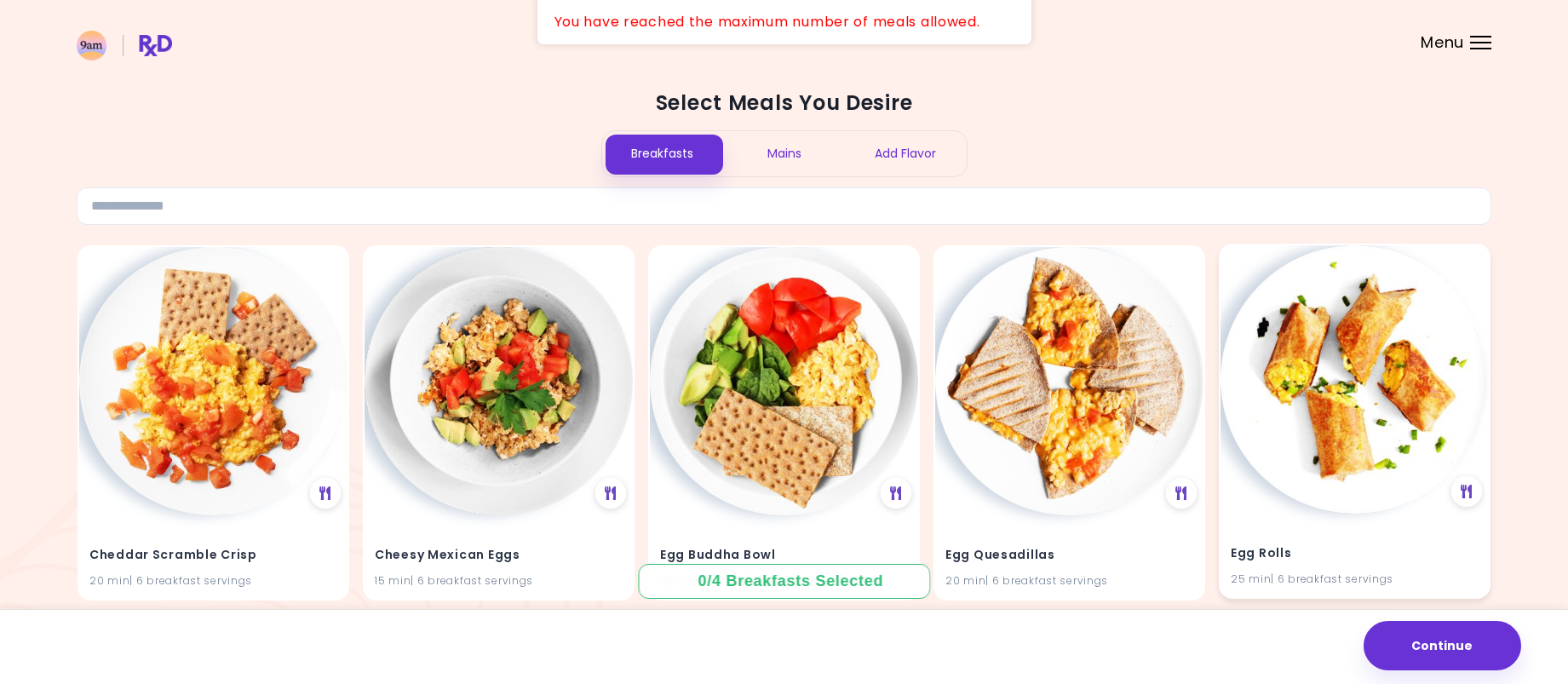
click at [1350, 412] on img at bounding box center [1354, 379] width 268 height 268
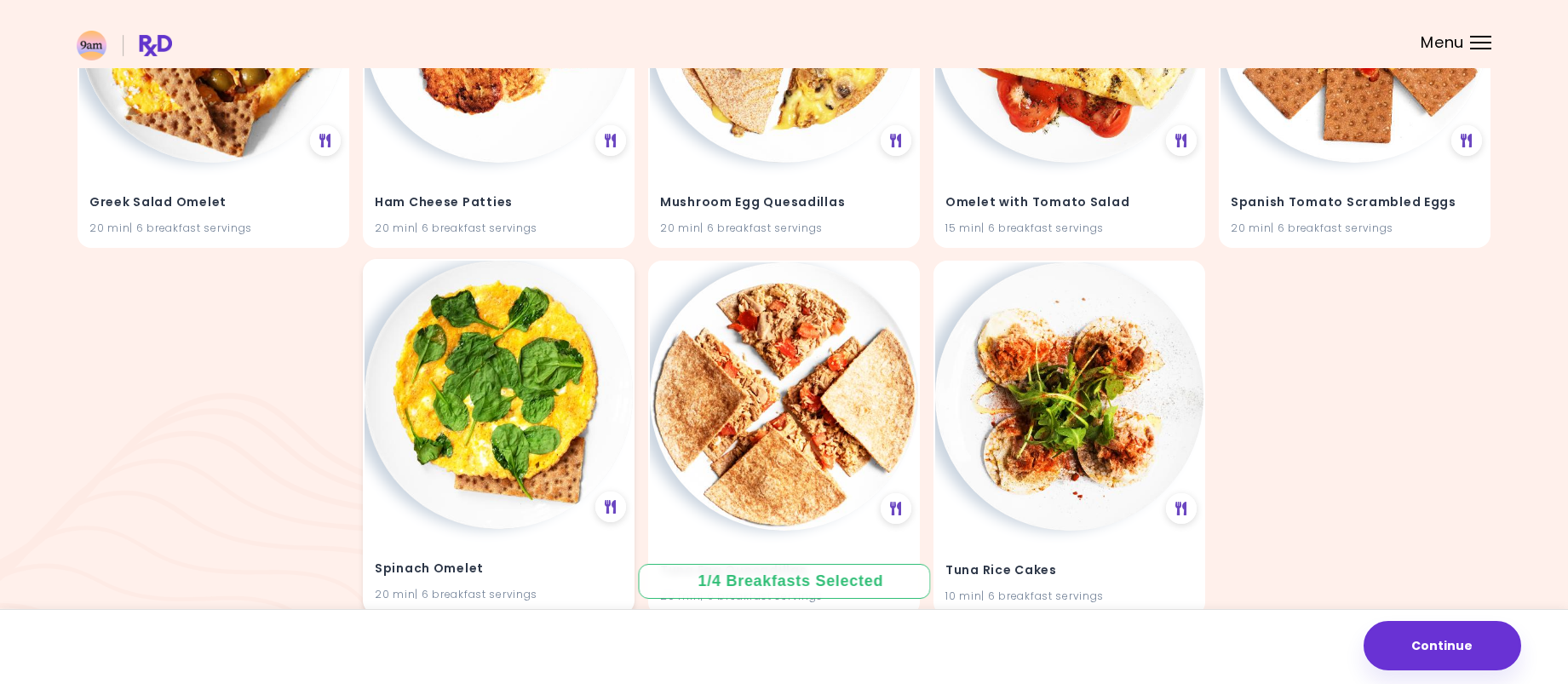
scroll to position [639, 0]
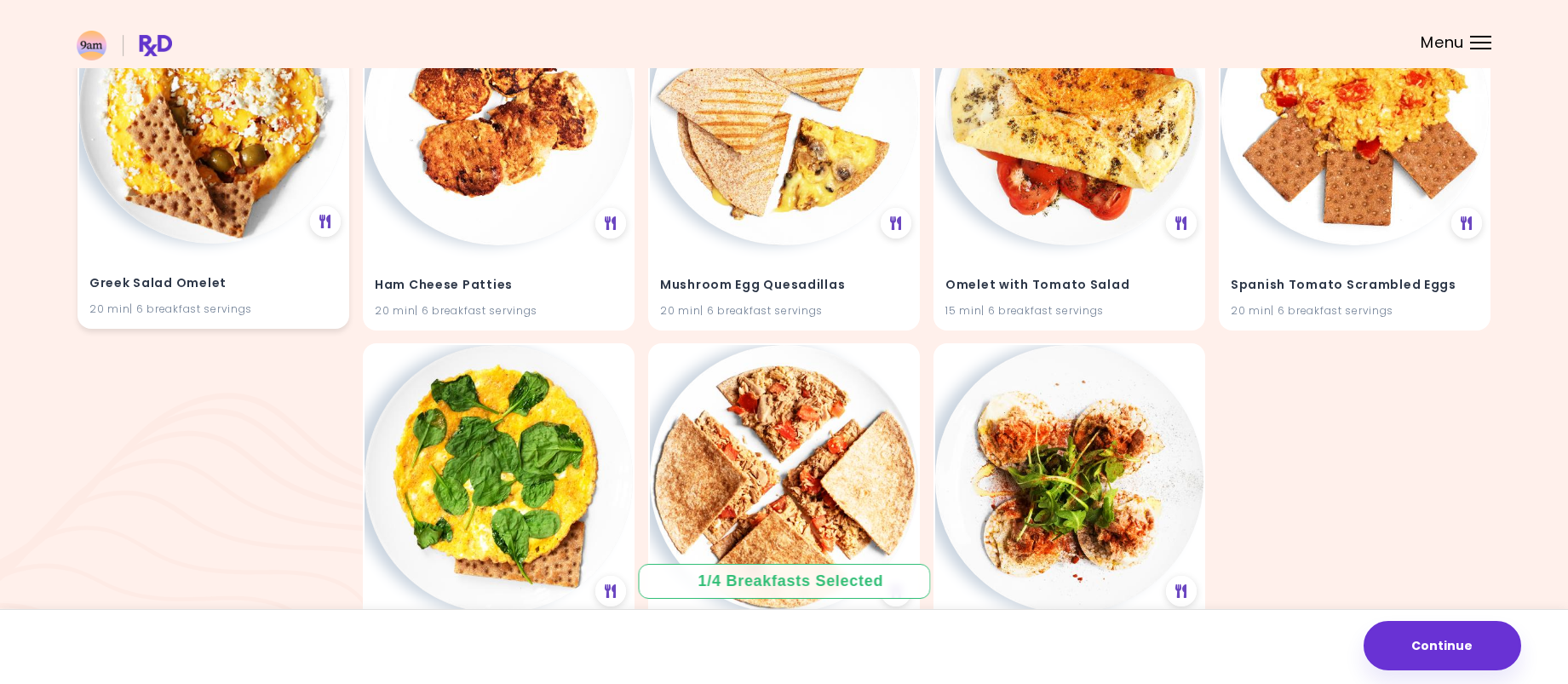
click at [265, 182] on img at bounding box center [212, 109] width 268 height 268
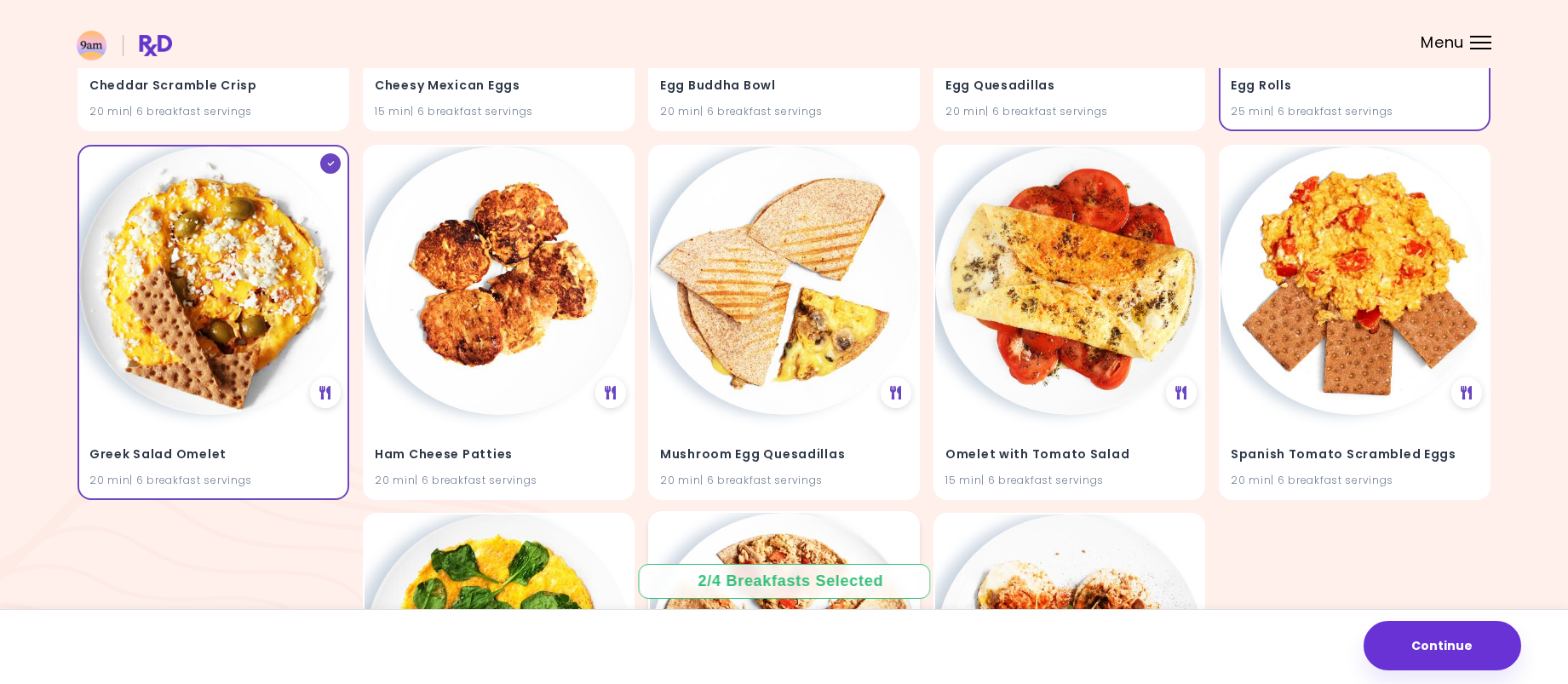
scroll to position [469, 0]
click at [824, 303] on img at bounding box center [783, 279] width 268 height 268
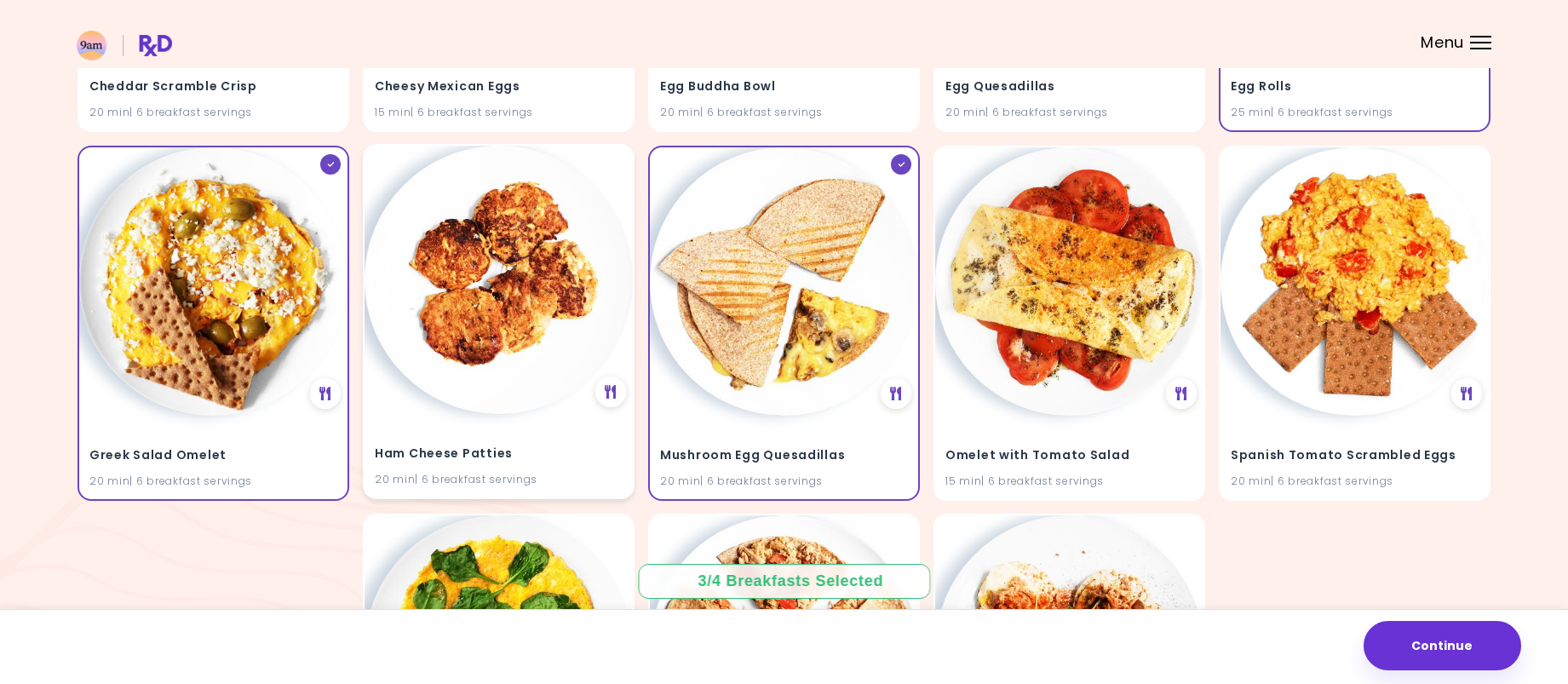
click at [544, 319] on img at bounding box center [498, 279] width 268 height 268
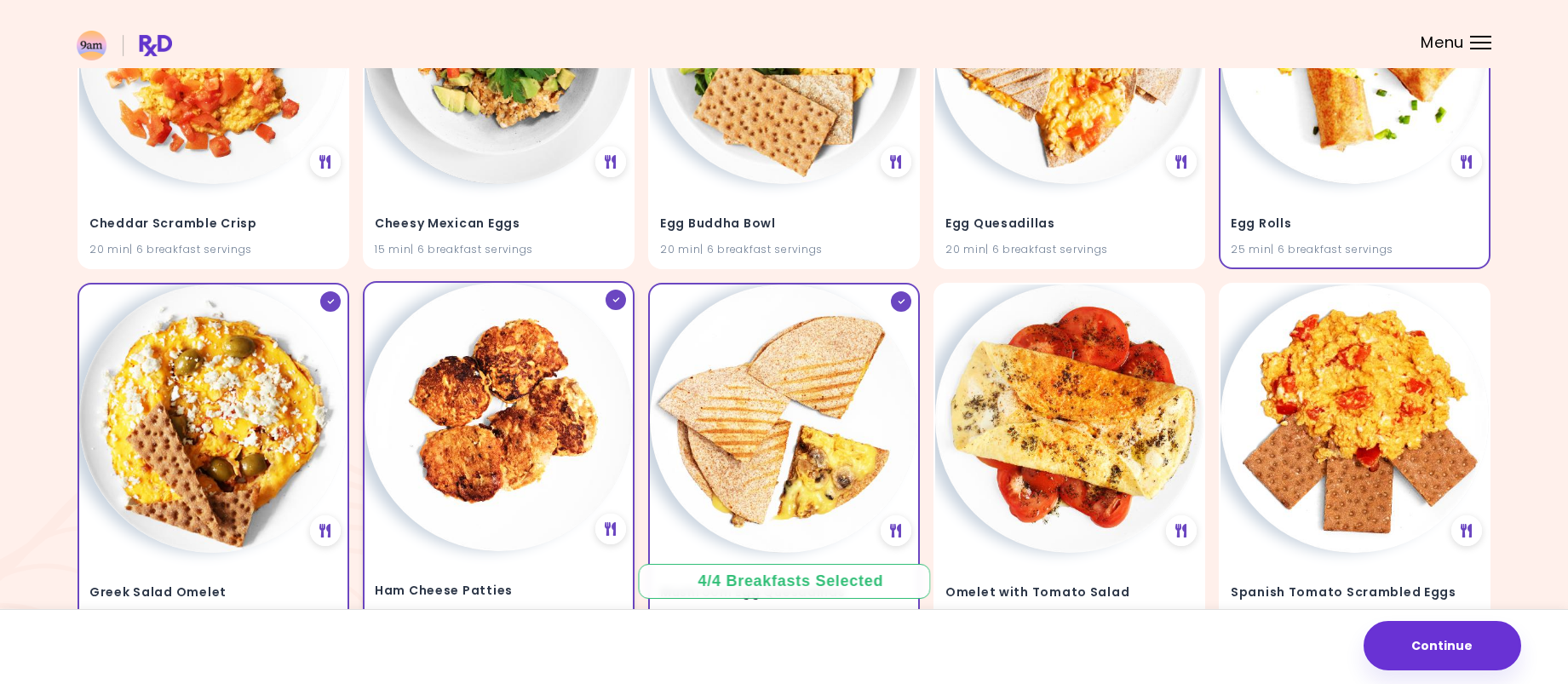
scroll to position [0, 0]
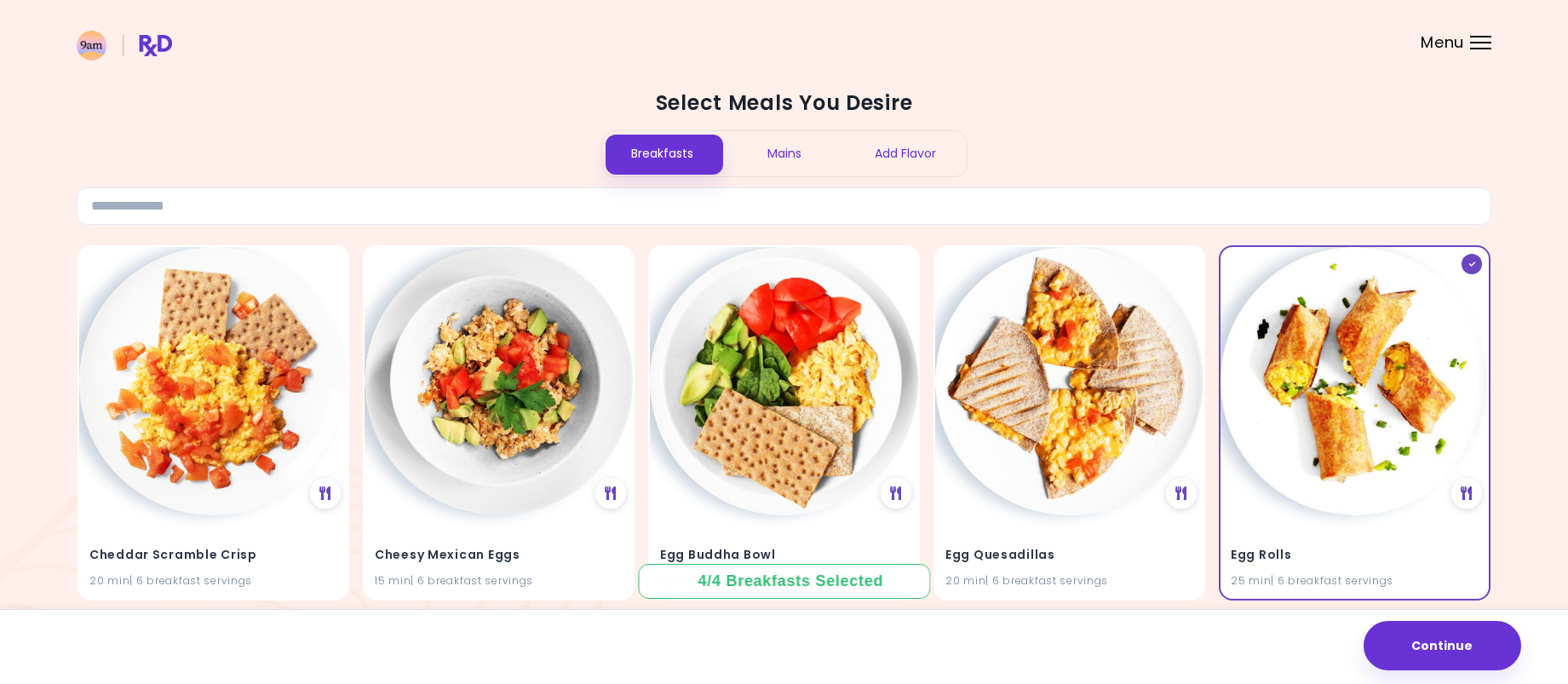
click at [902, 154] on div "Add Flavor" at bounding box center [906, 153] width 122 height 45
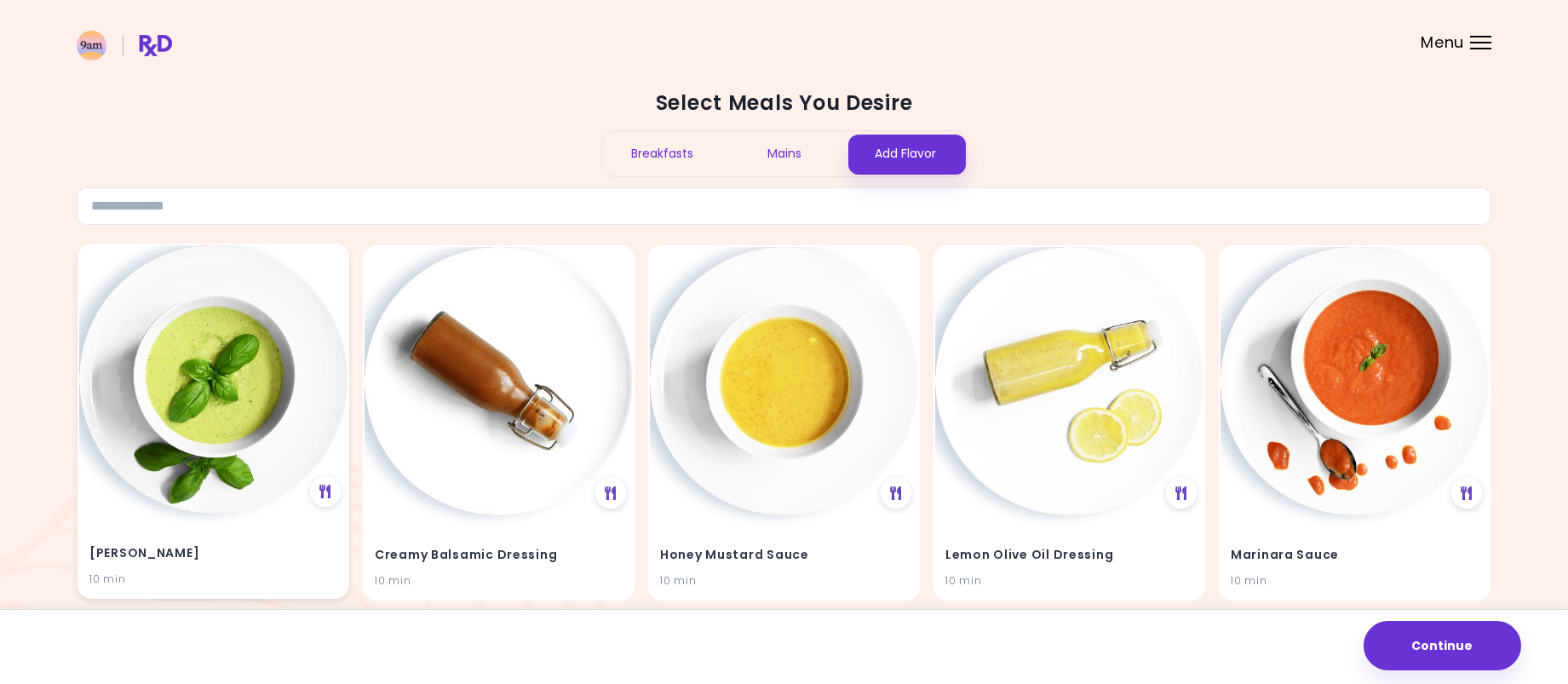
click at [286, 393] on img at bounding box center [212, 379] width 268 height 268
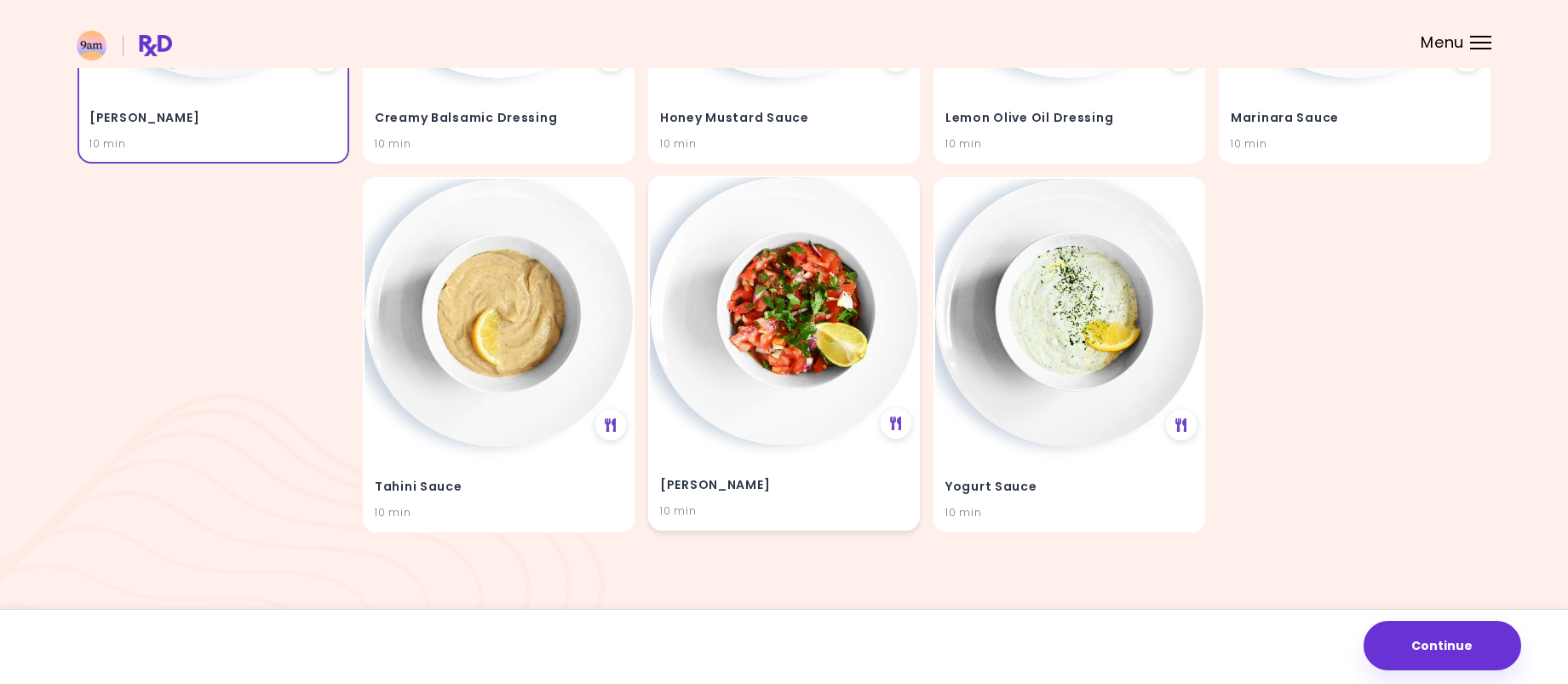
scroll to position [441, 0]
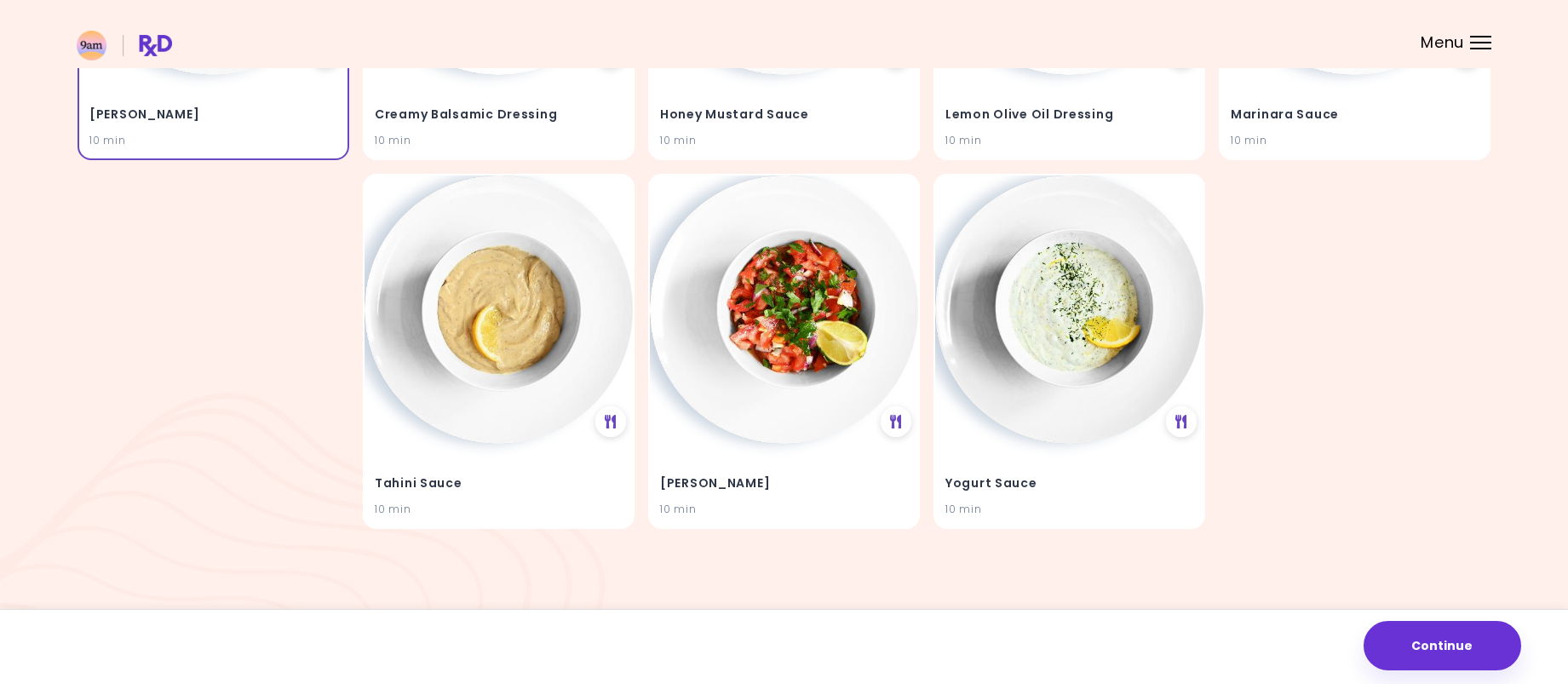
drag, startPoint x: 1400, startPoint y: 620, endPoint x: 1391, endPoint y: 612, distance: 12.0
click at [1400, 618] on div "Continue" at bounding box center [784, 646] width 1568 height 75
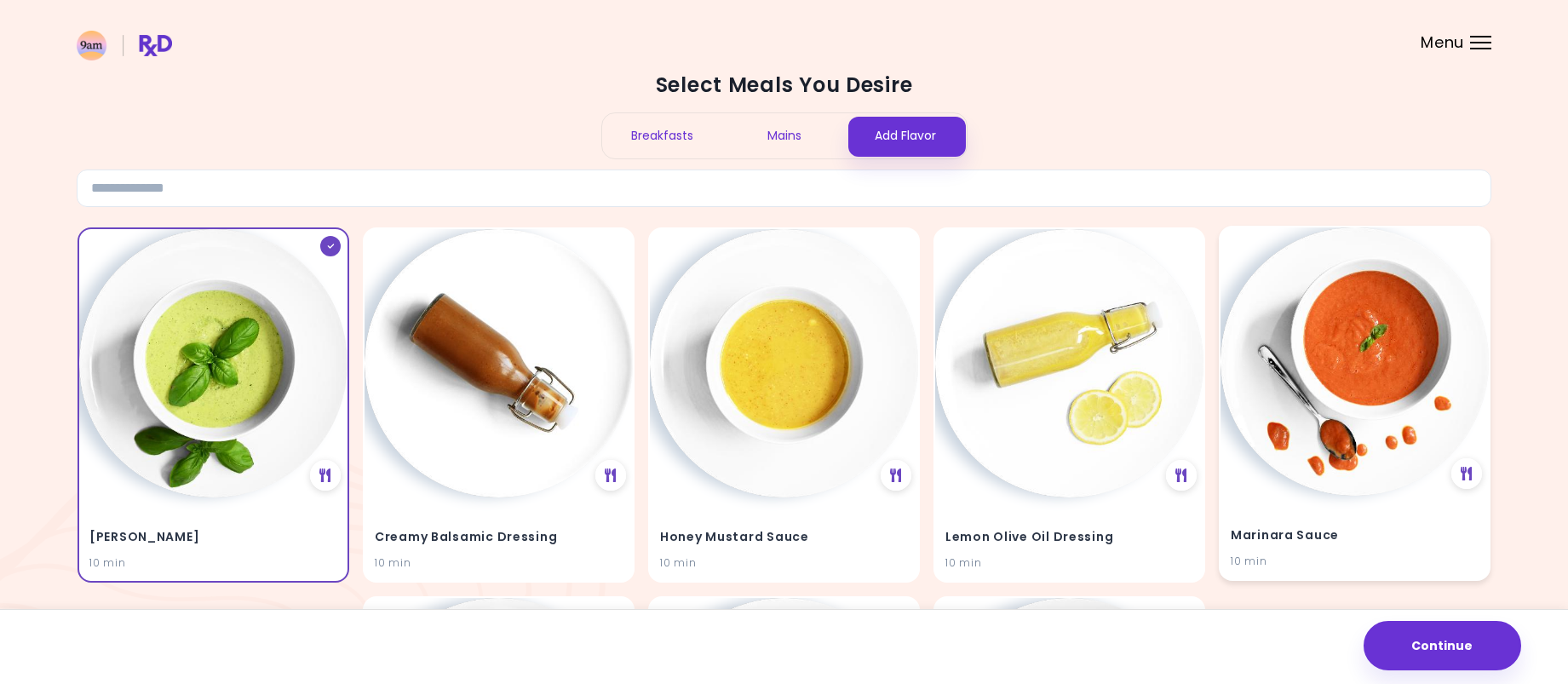
scroll to position [15, 0]
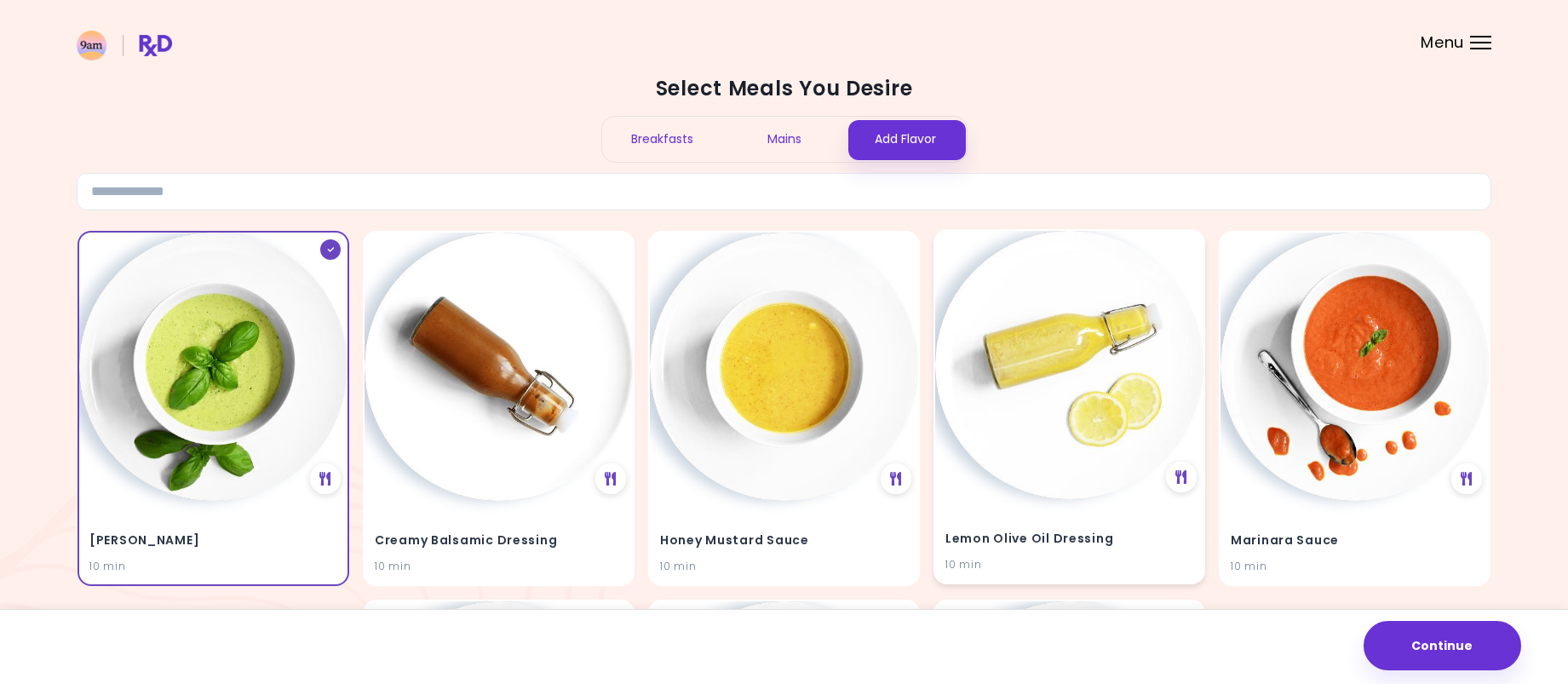
click at [1022, 407] on img at bounding box center [1069, 365] width 268 height 268
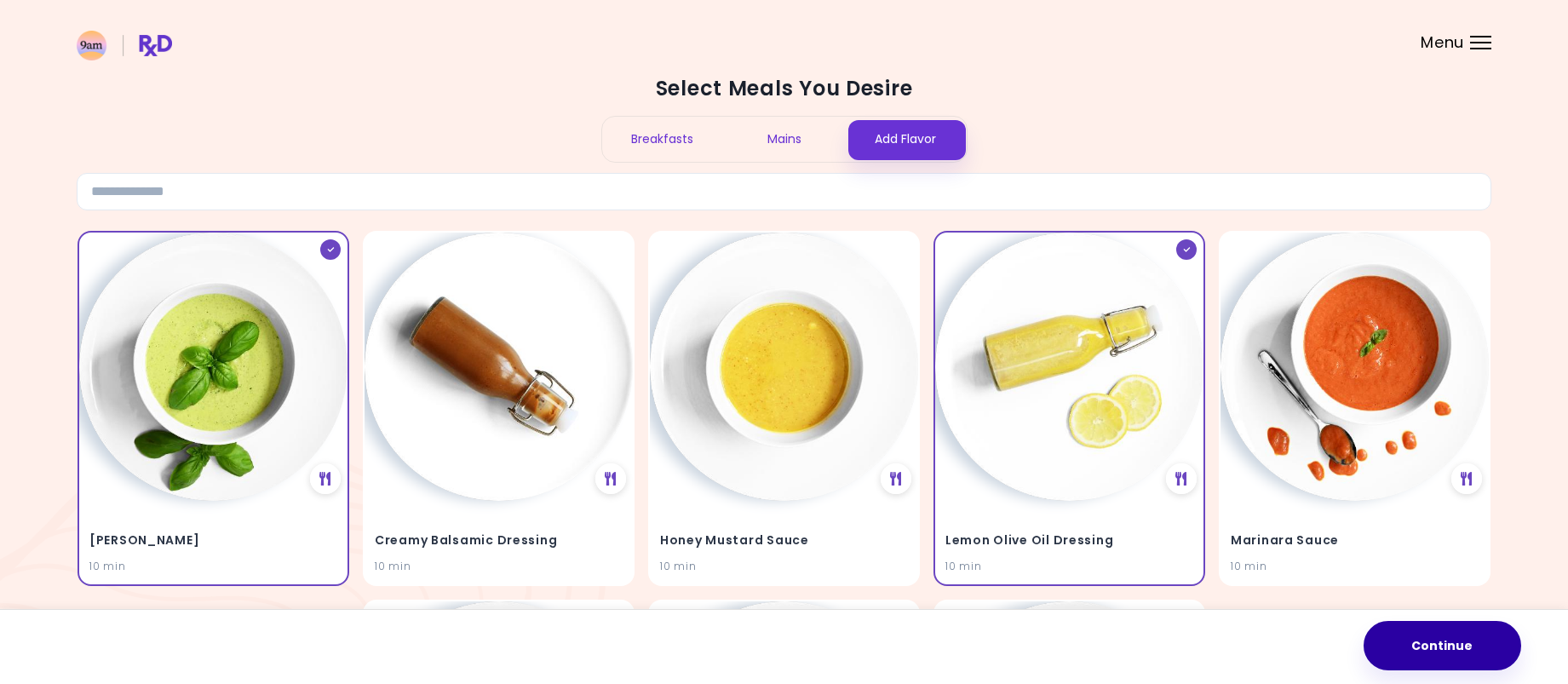
click at [1437, 650] on button "Continue" at bounding box center [1443, 645] width 158 height 49
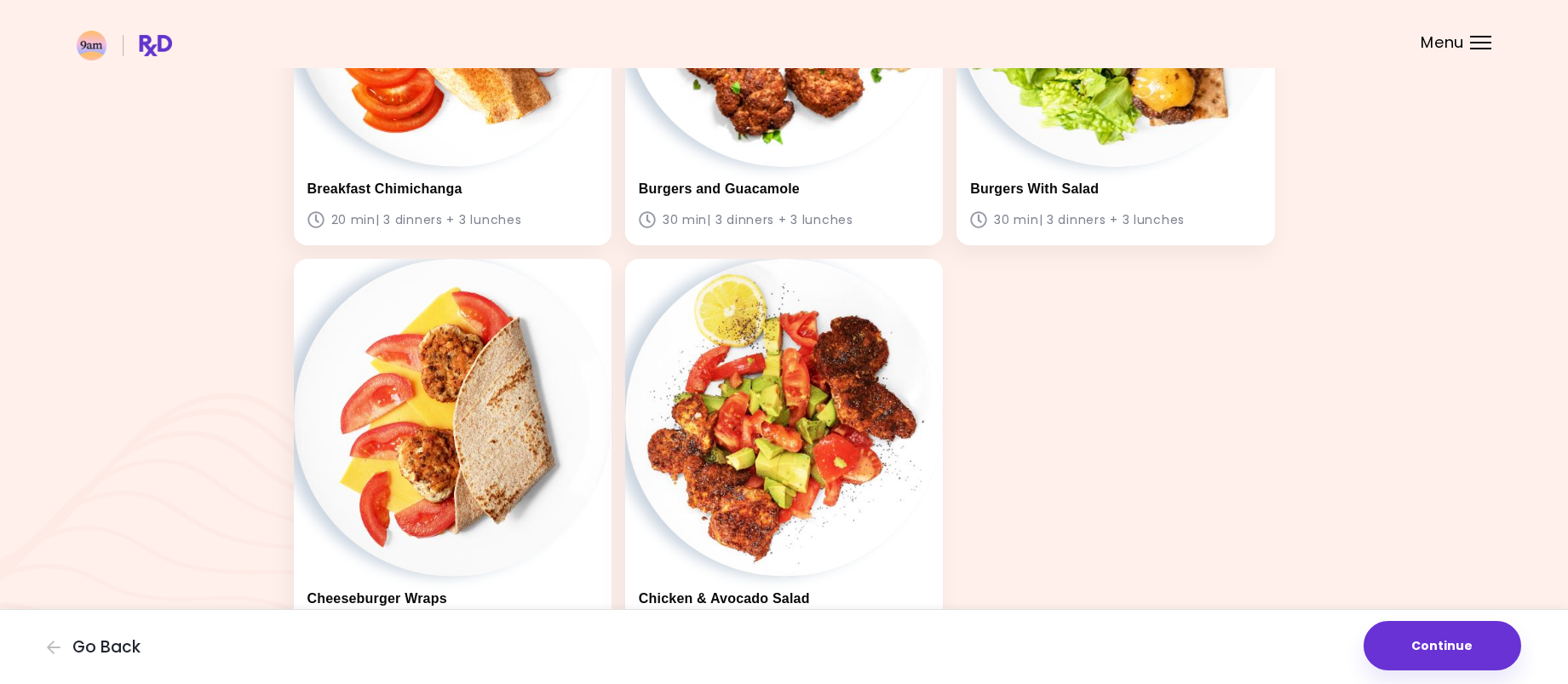
scroll to position [1666, 0]
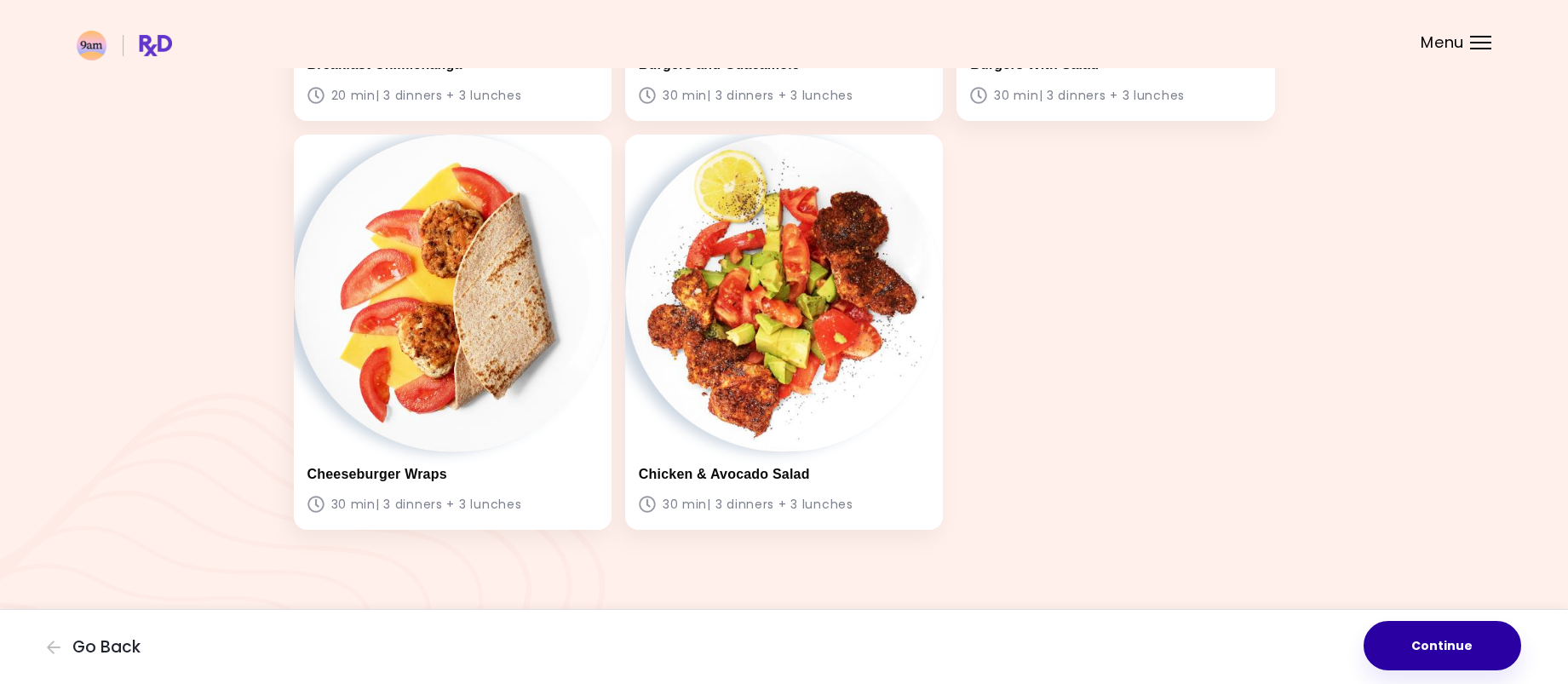
click at [1447, 643] on button "Continue" at bounding box center [1443, 645] width 158 height 49
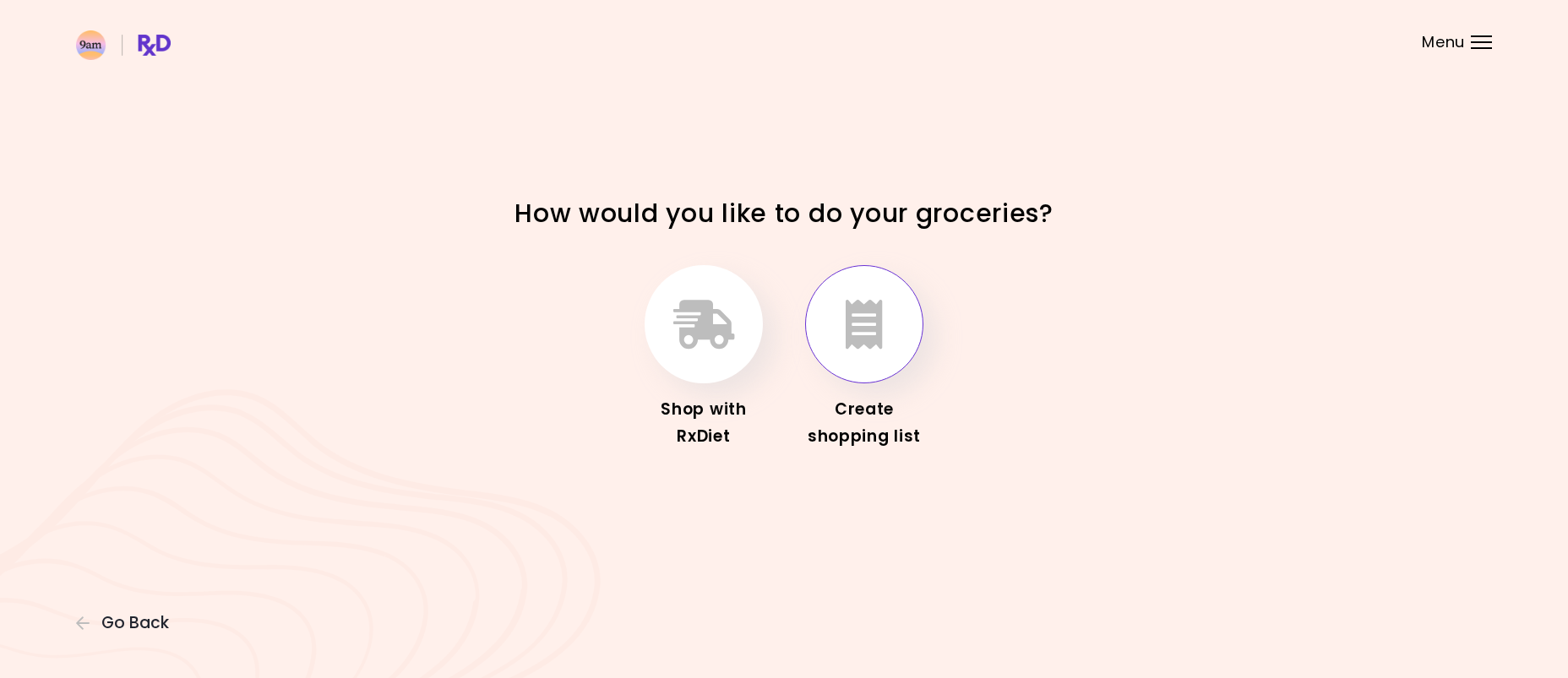
click at [896, 304] on button "button" at bounding box center [864, 324] width 119 height 119
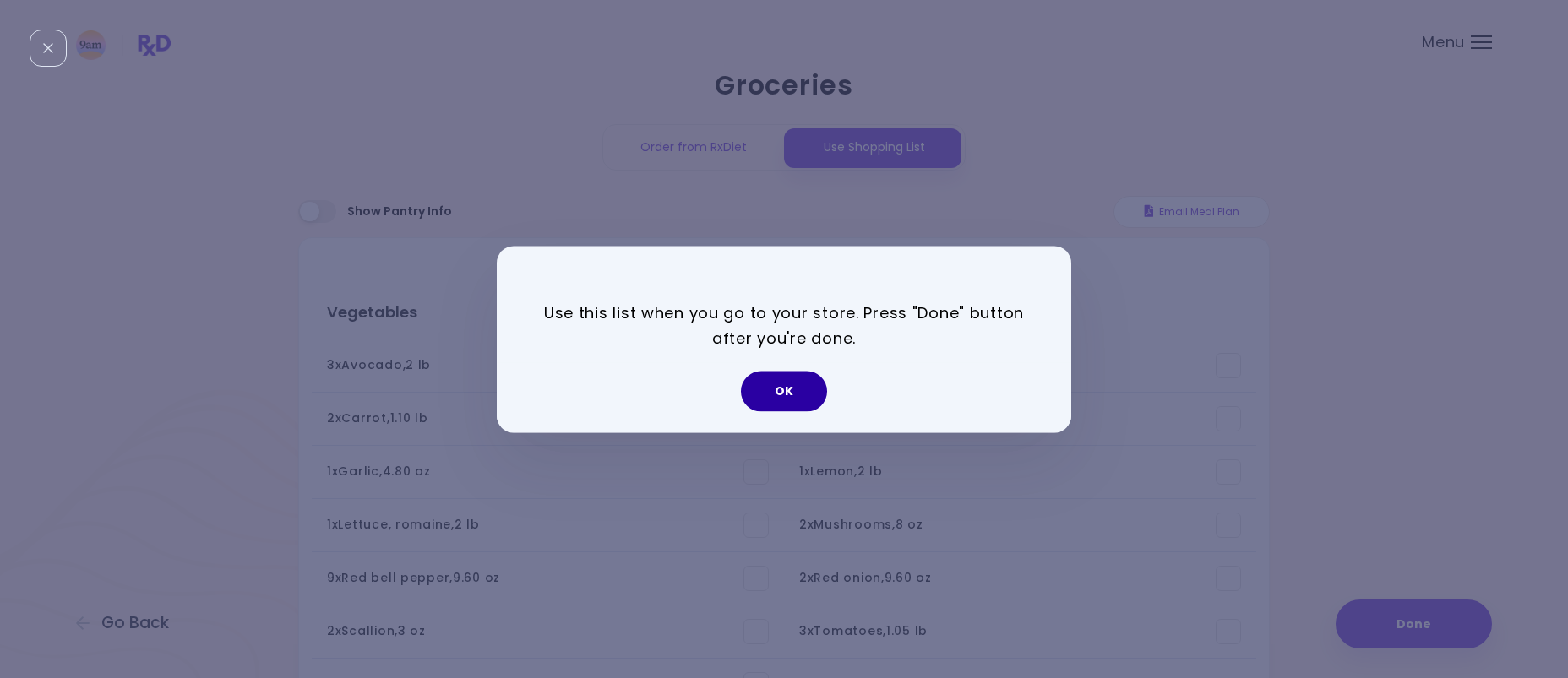
click at [796, 386] on button "OK" at bounding box center [784, 391] width 86 height 40
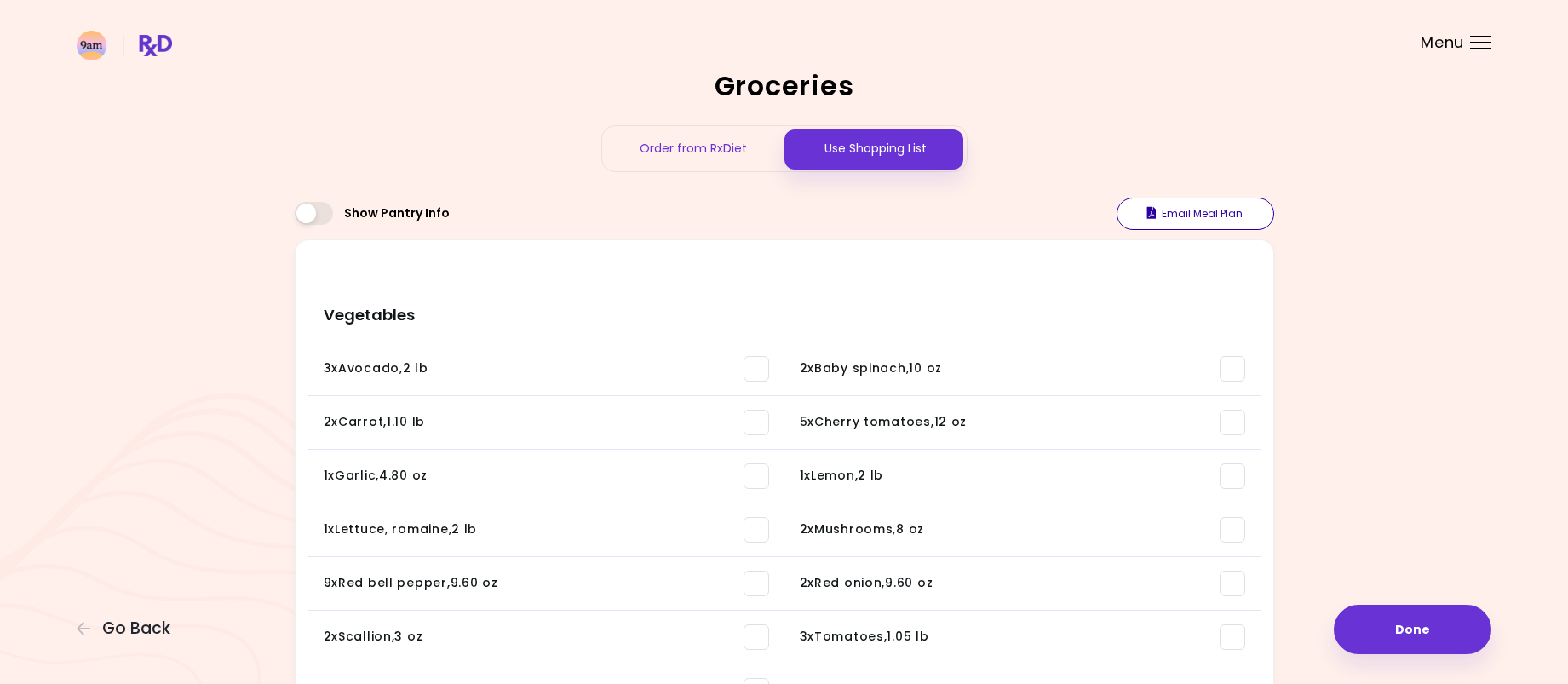
click at [1204, 214] on button "Email Meal Plan" at bounding box center [1195, 213] width 158 height 32
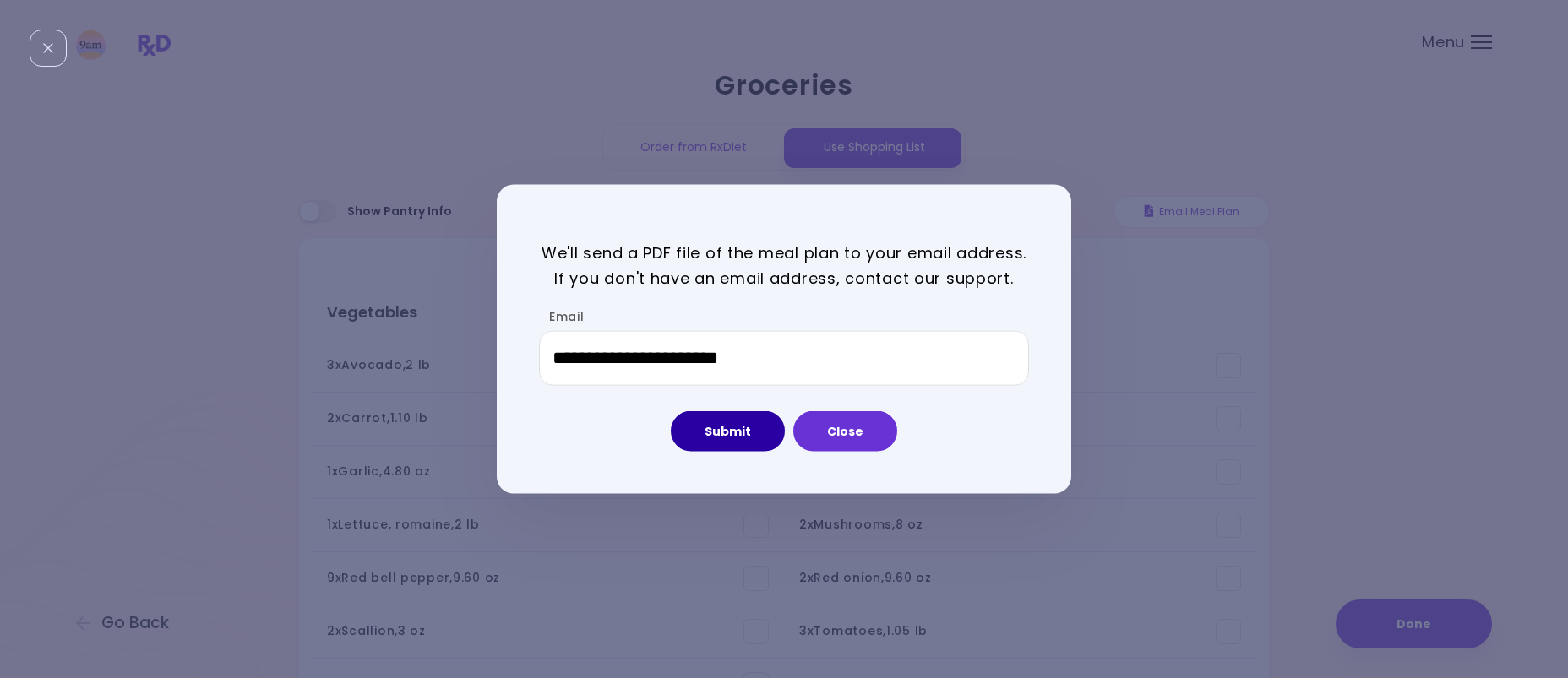
click at [724, 426] on button "Submit" at bounding box center [728, 431] width 114 height 40
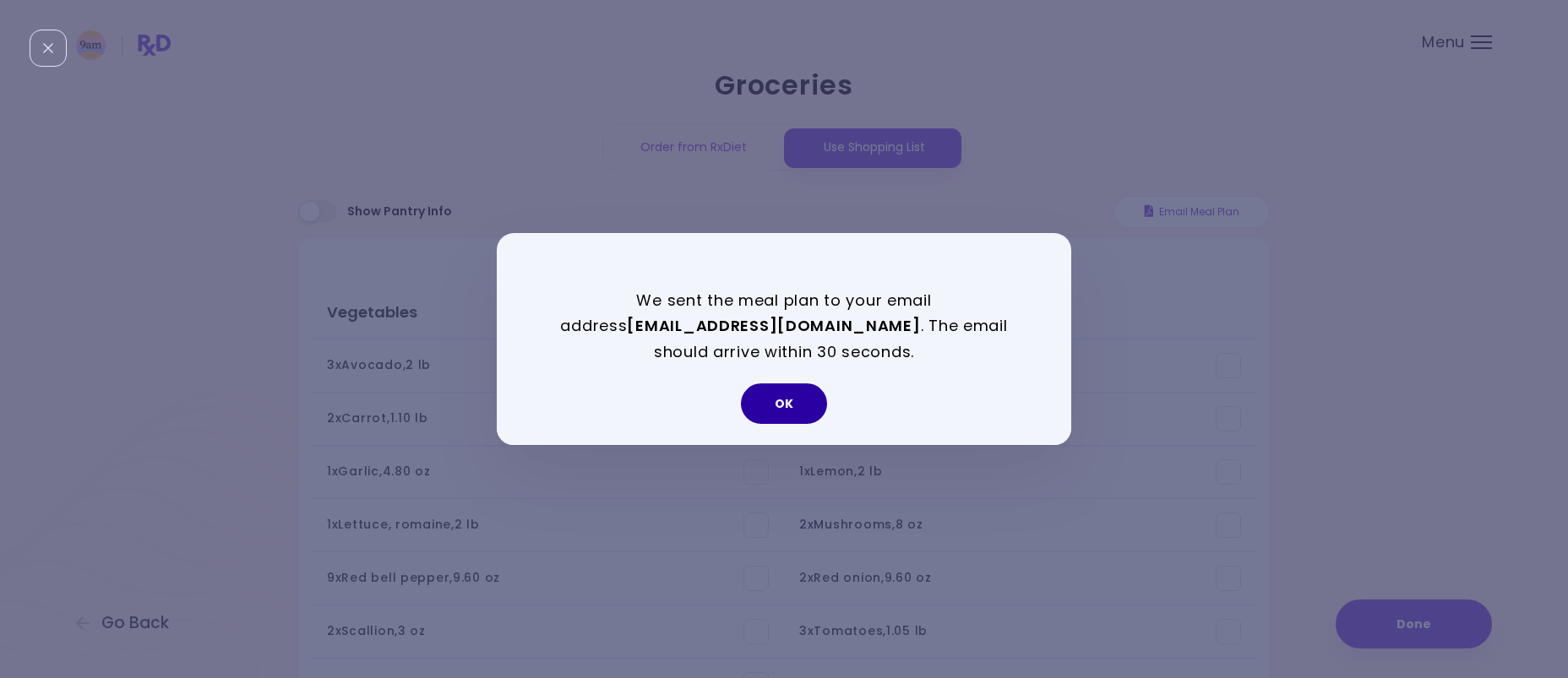
click at [804, 391] on button "OK" at bounding box center [784, 404] width 86 height 40
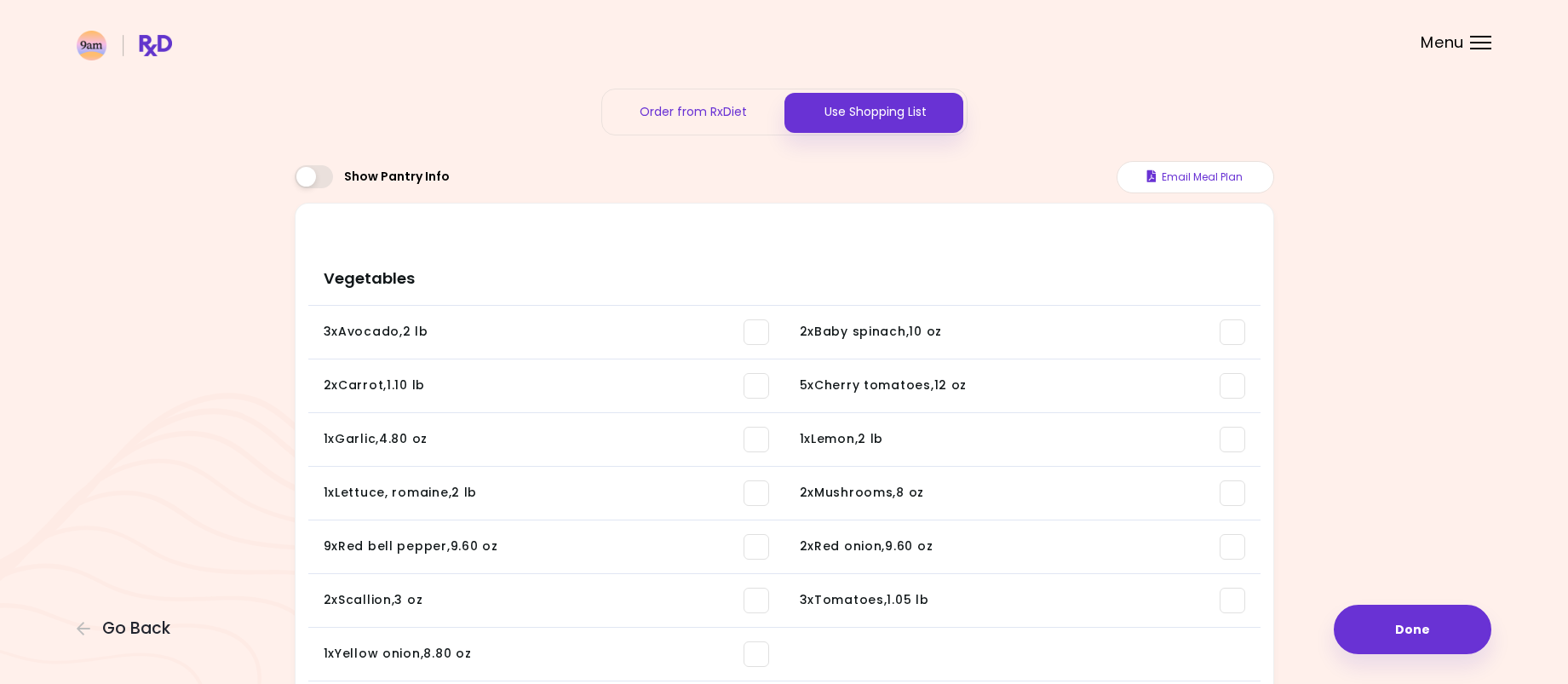
scroll to position [20, 0]
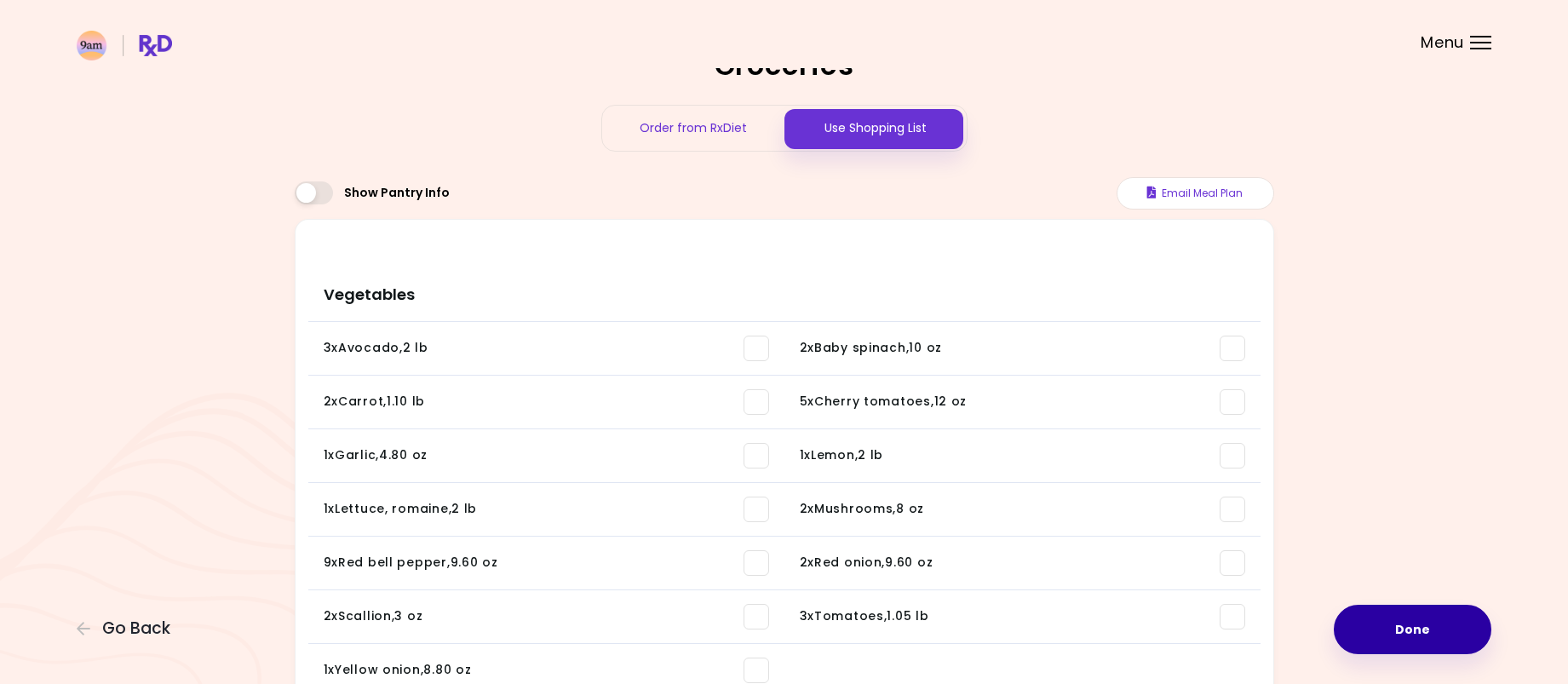
click at [1369, 628] on button "Done" at bounding box center [1413, 629] width 158 height 49
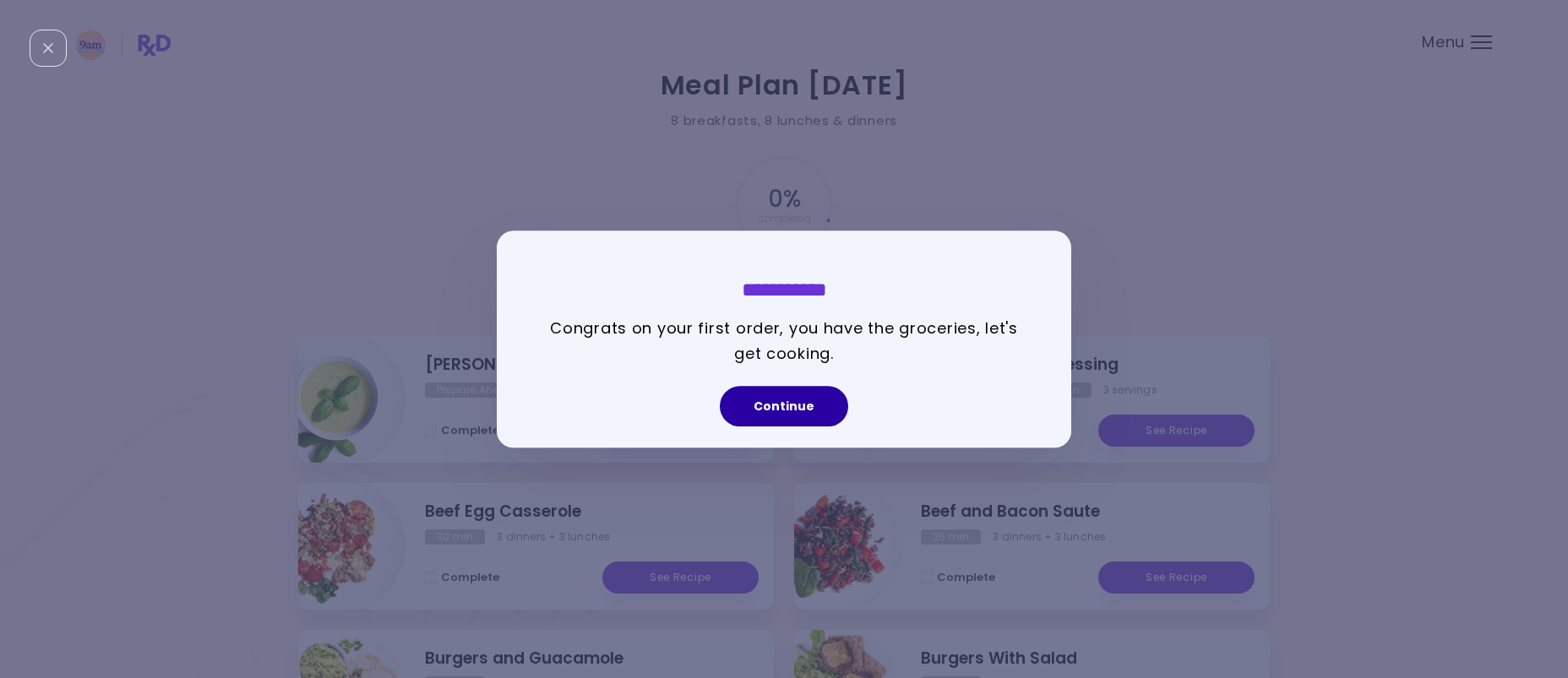
click at [829, 417] on button "Continue" at bounding box center [784, 407] width 129 height 40
